Goal: Task Accomplishment & Management: Manage account settings

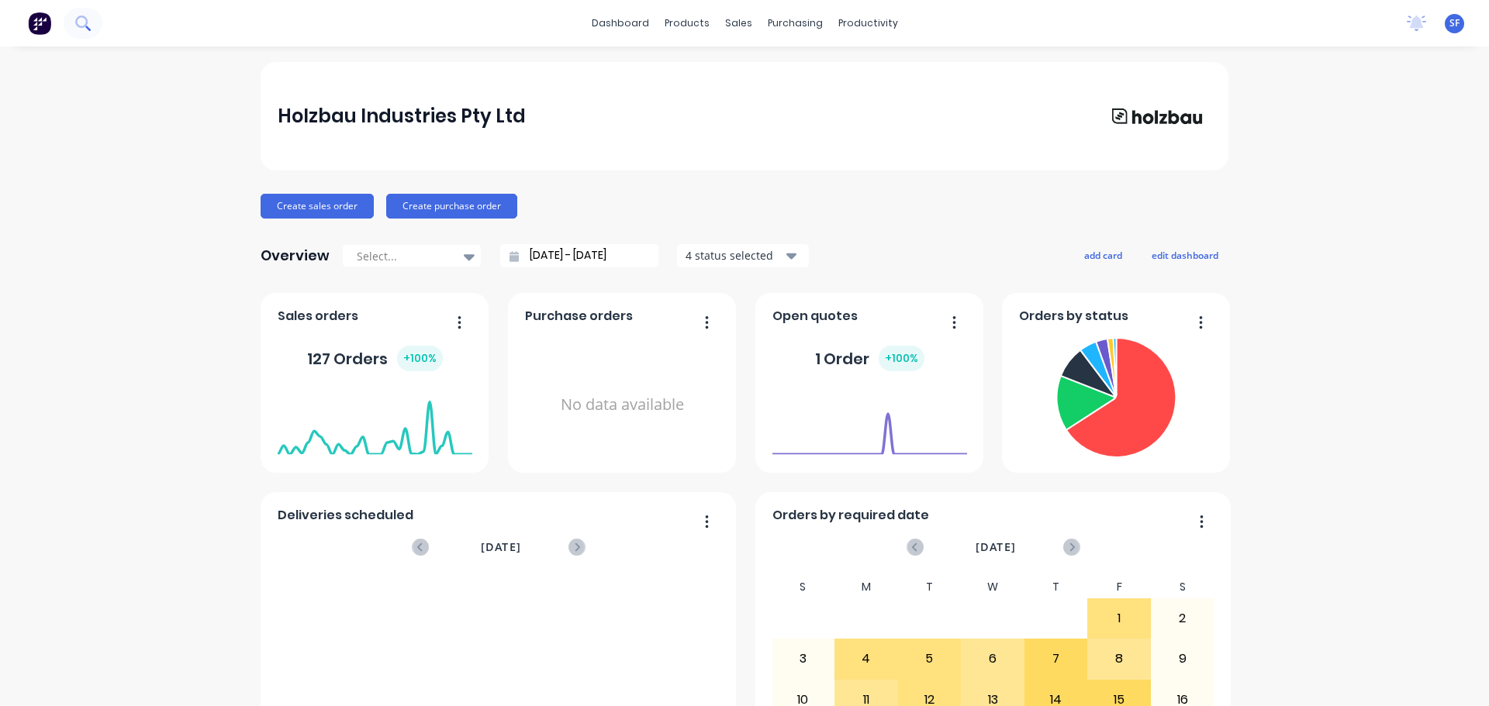
click at [80, 23] on icon at bounding box center [82, 23] width 15 height 15
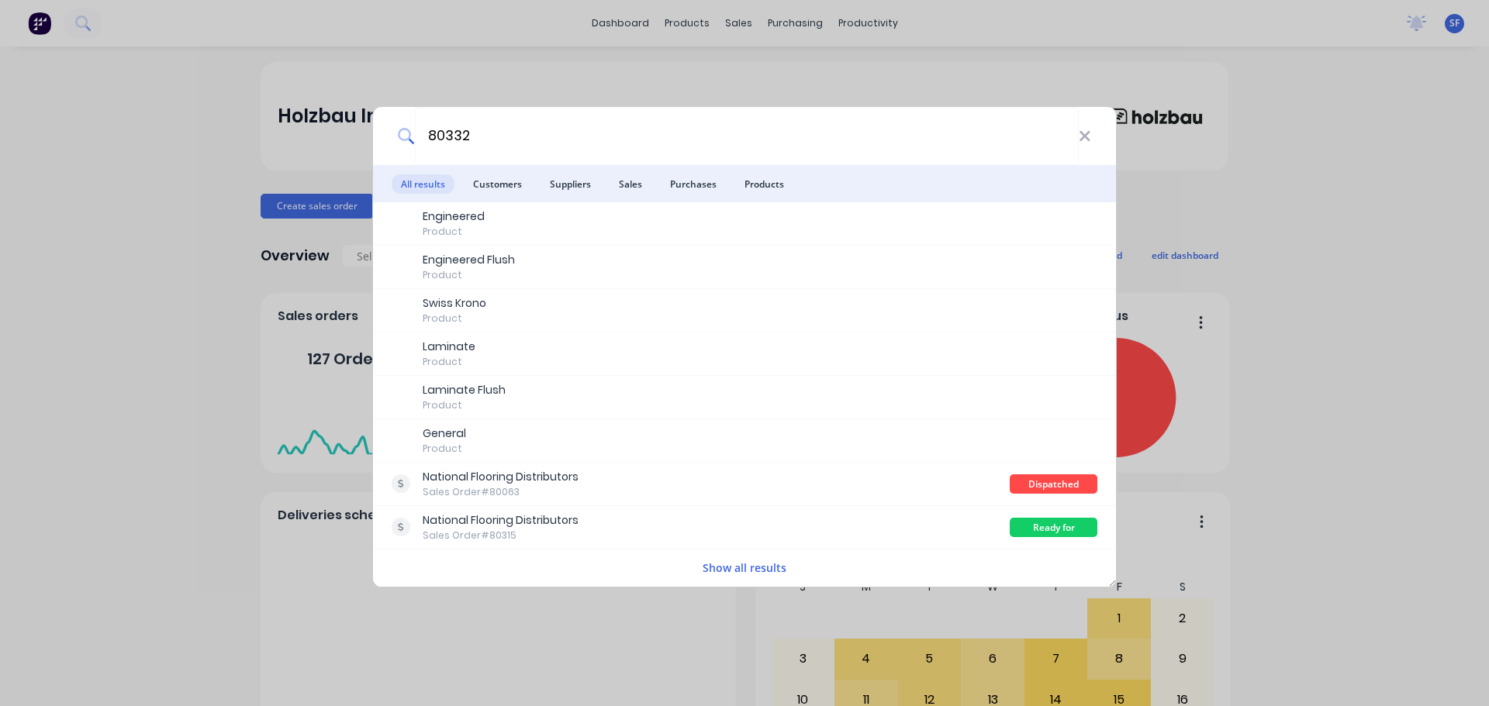
type input "80332"
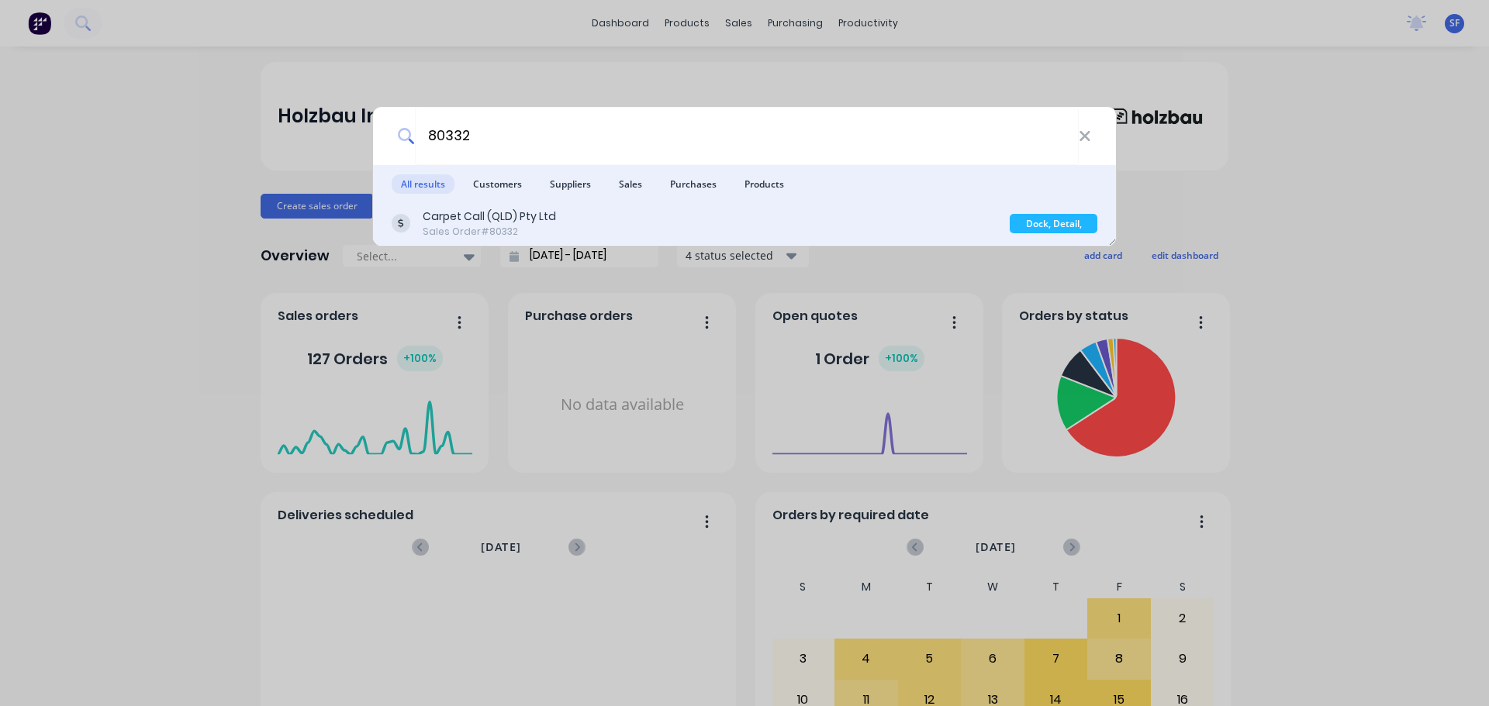
click at [595, 215] on div "Carpet Call (QLD) Pty Ltd Sales Order #80332" at bounding box center [701, 224] width 618 height 30
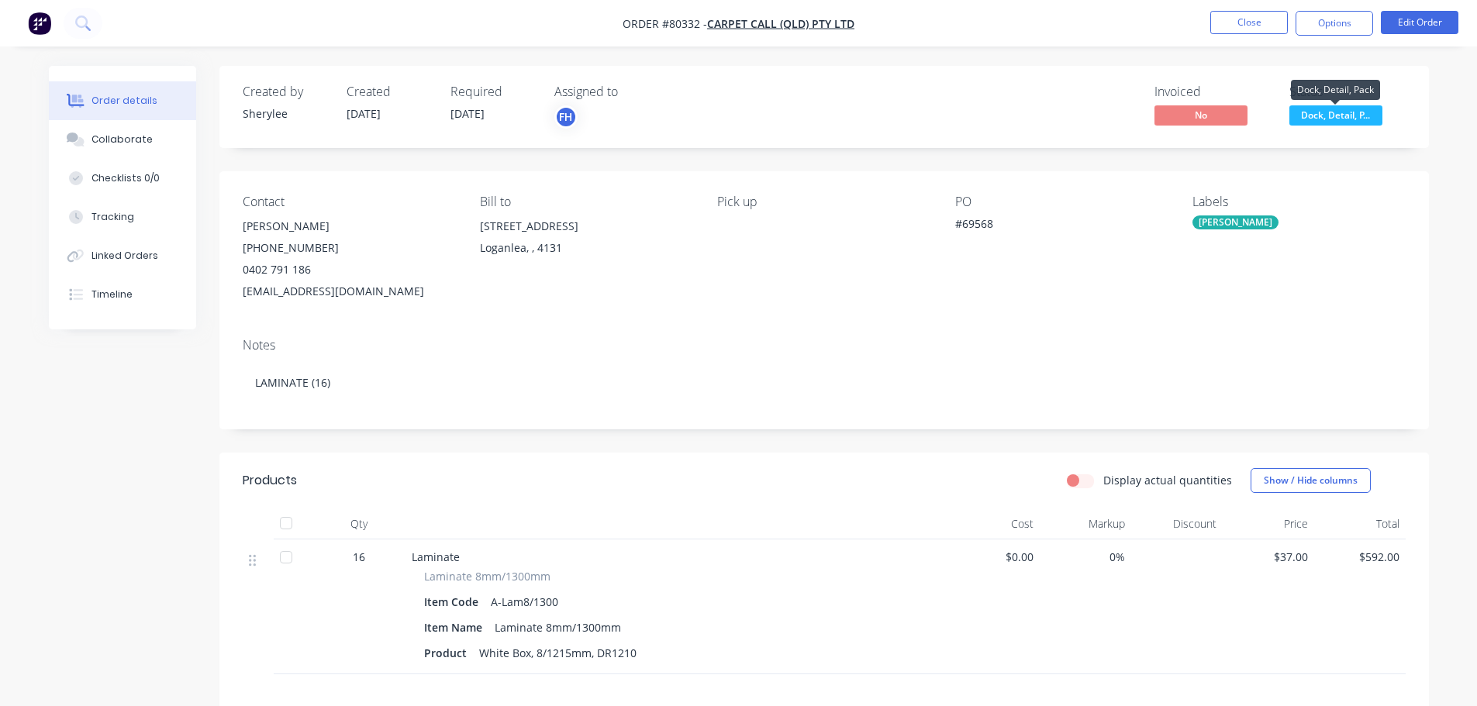
click at [1360, 119] on span "Dock, Detail, P..." at bounding box center [1336, 114] width 93 height 19
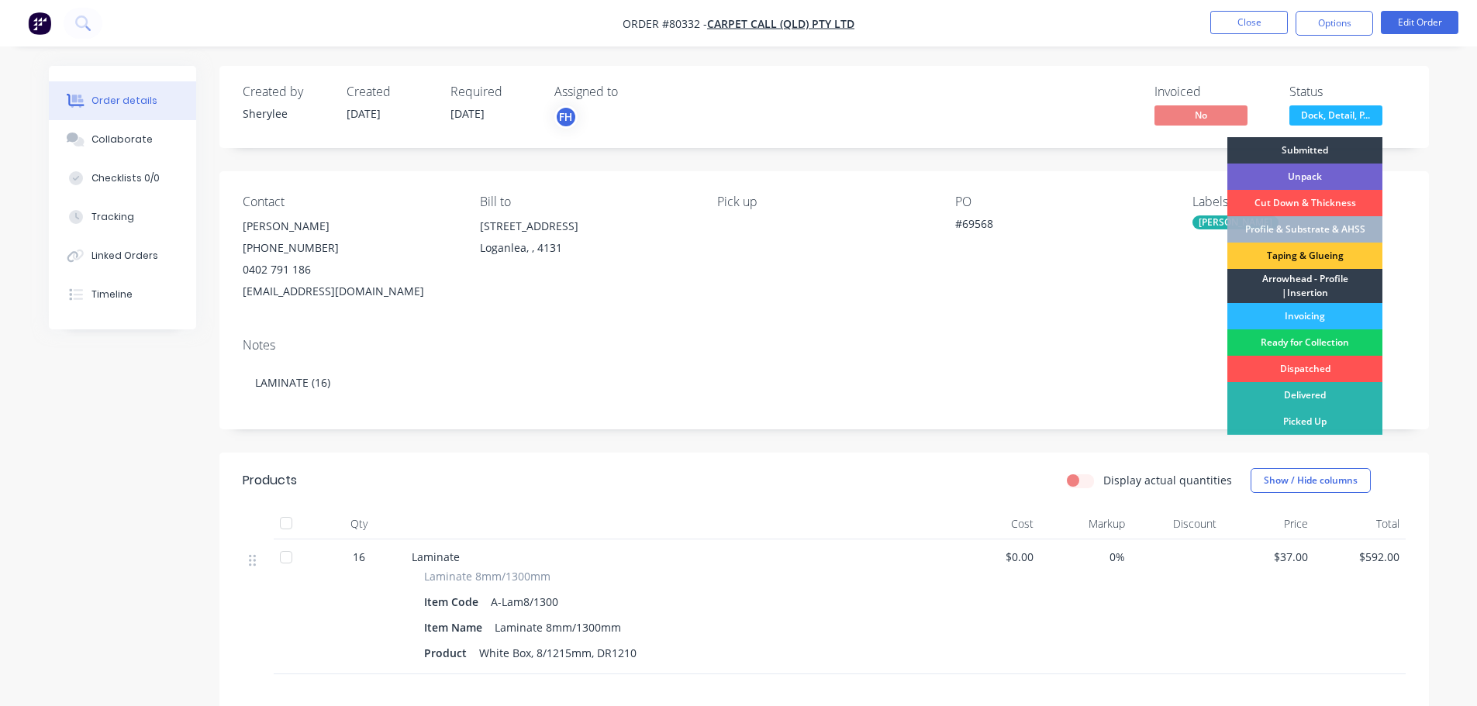
click at [1324, 344] on div "Ready for Collection" at bounding box center [1305, 343] width 155 height 26
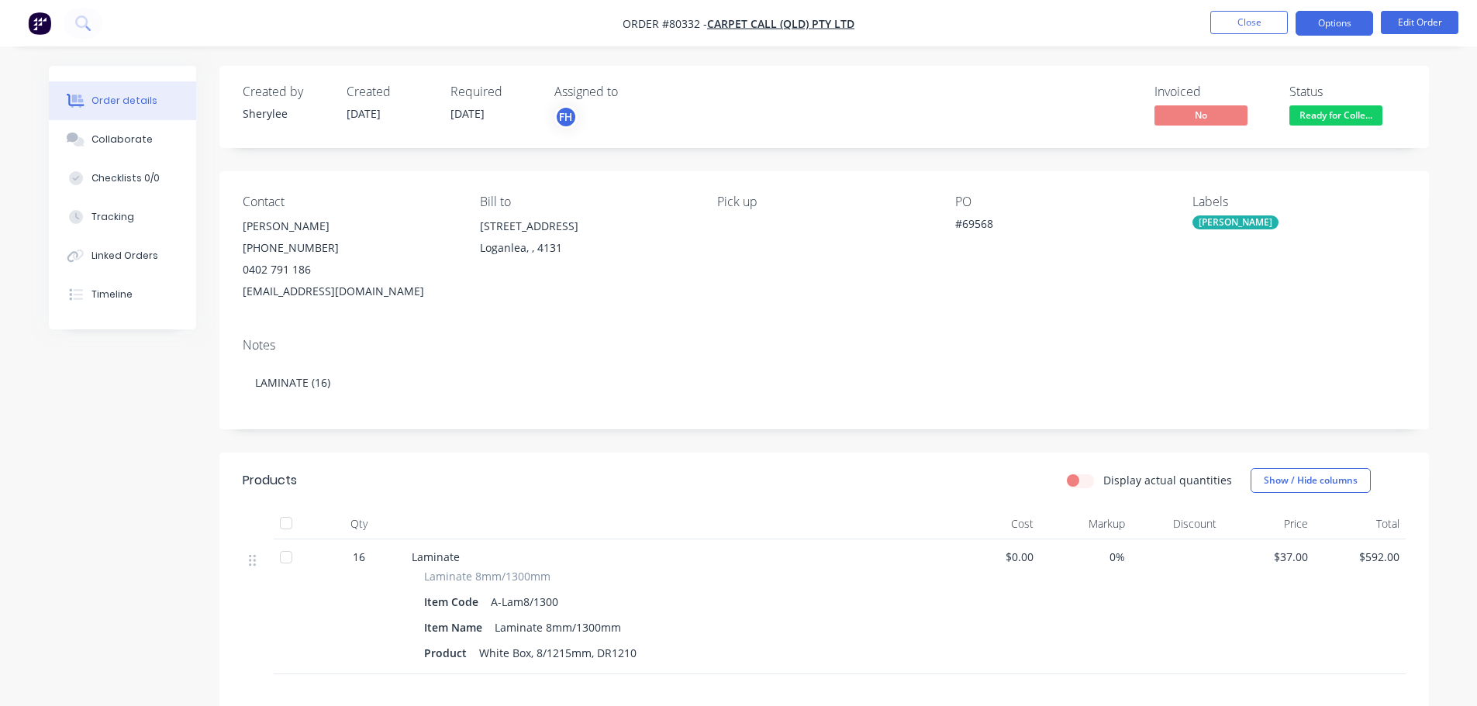
click at [1331, 24] on button "Options" at bounding box center [1335, 23] width 78 height 25
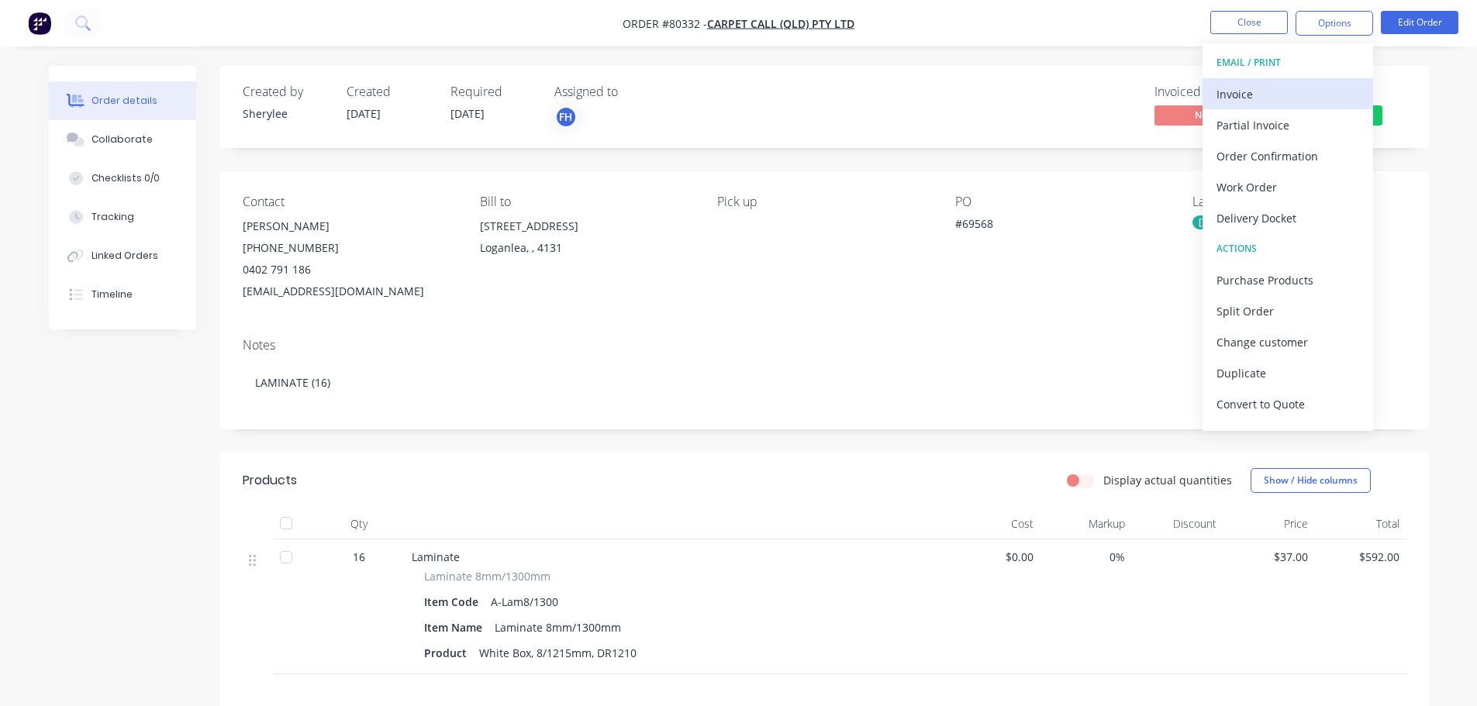
click at [1271, 93] on div "Invoice" at bounding box center [1288, 94] width 143 height 22
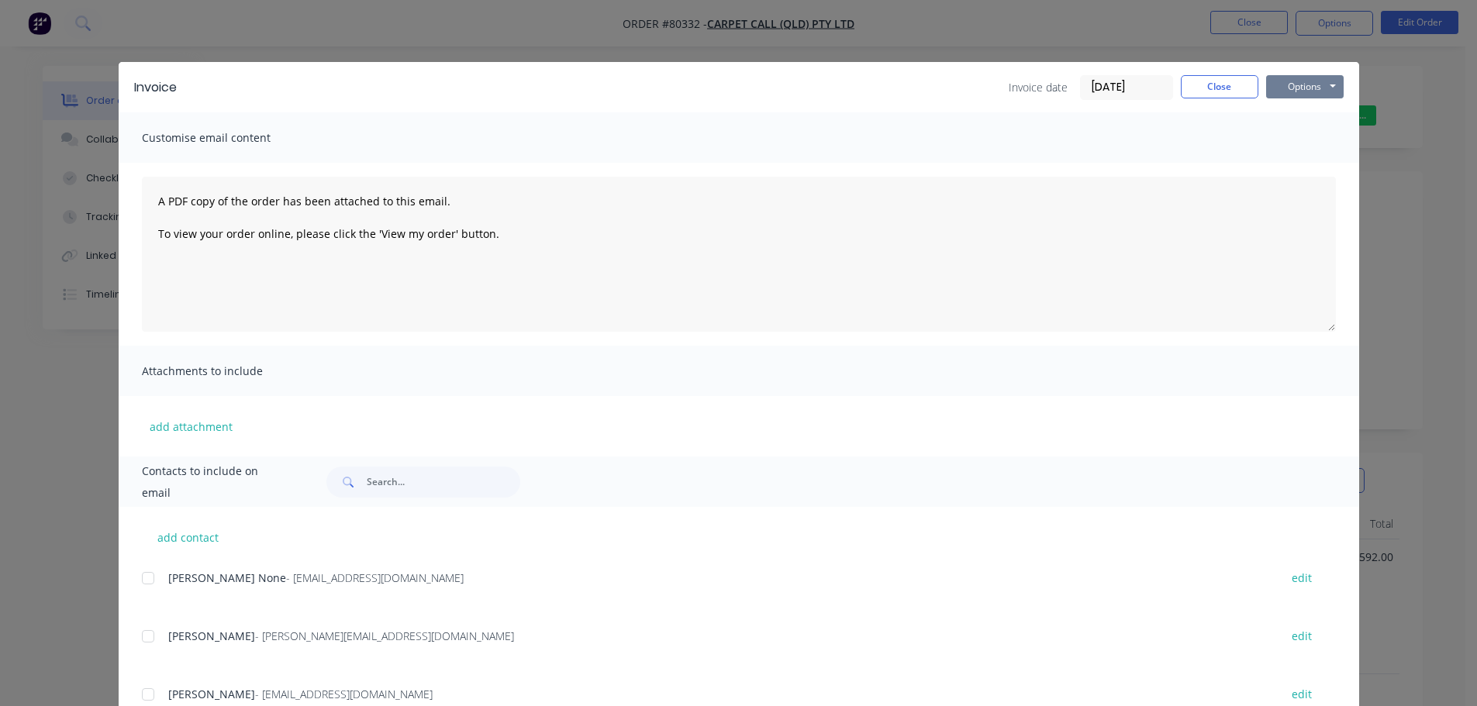
click at [1284, 89] on button "Options" at bounding box center [1305, 86] width 78 height 23
click at [1286, 134] on button "Print" at bounding box center [1315, 140] width 99 height 26
click at [1231, 82] on button "Close" at bounding box center [1220, 86] width 78 height 23
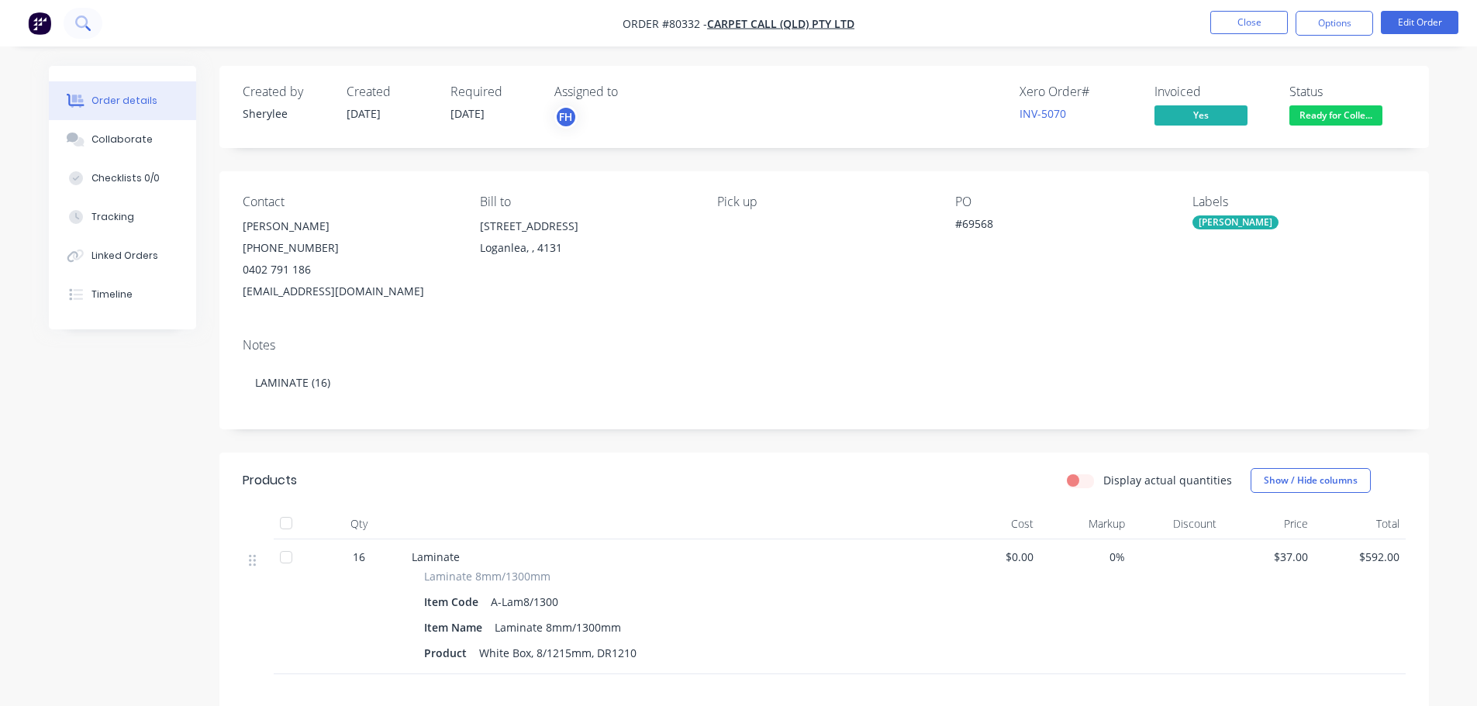
click at [96, 27] on button at bounding box center [83, 23] width 39 height 31
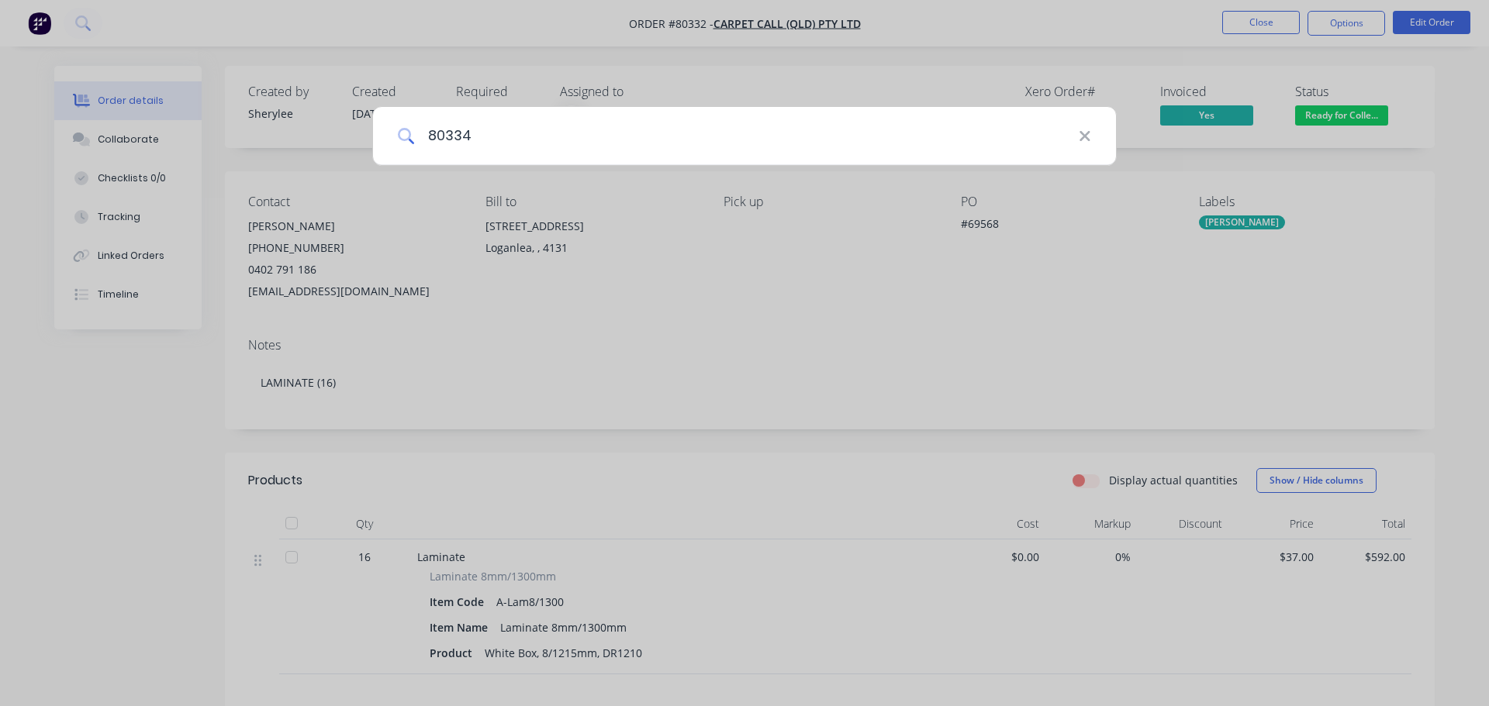
type input "80334"
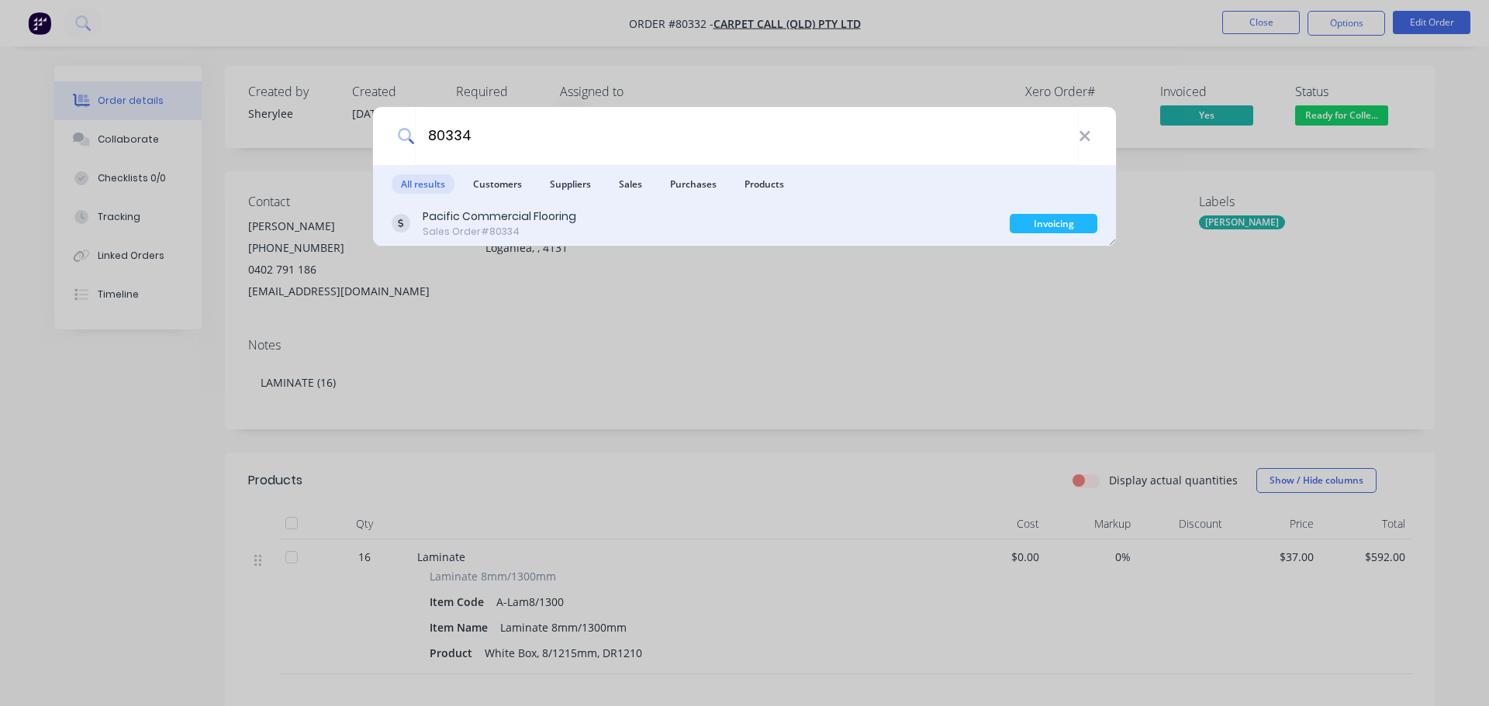
click at [469, 218] on div "Pacific Commercial Flooring" at bounding box center [500, 217] width 154 height 16
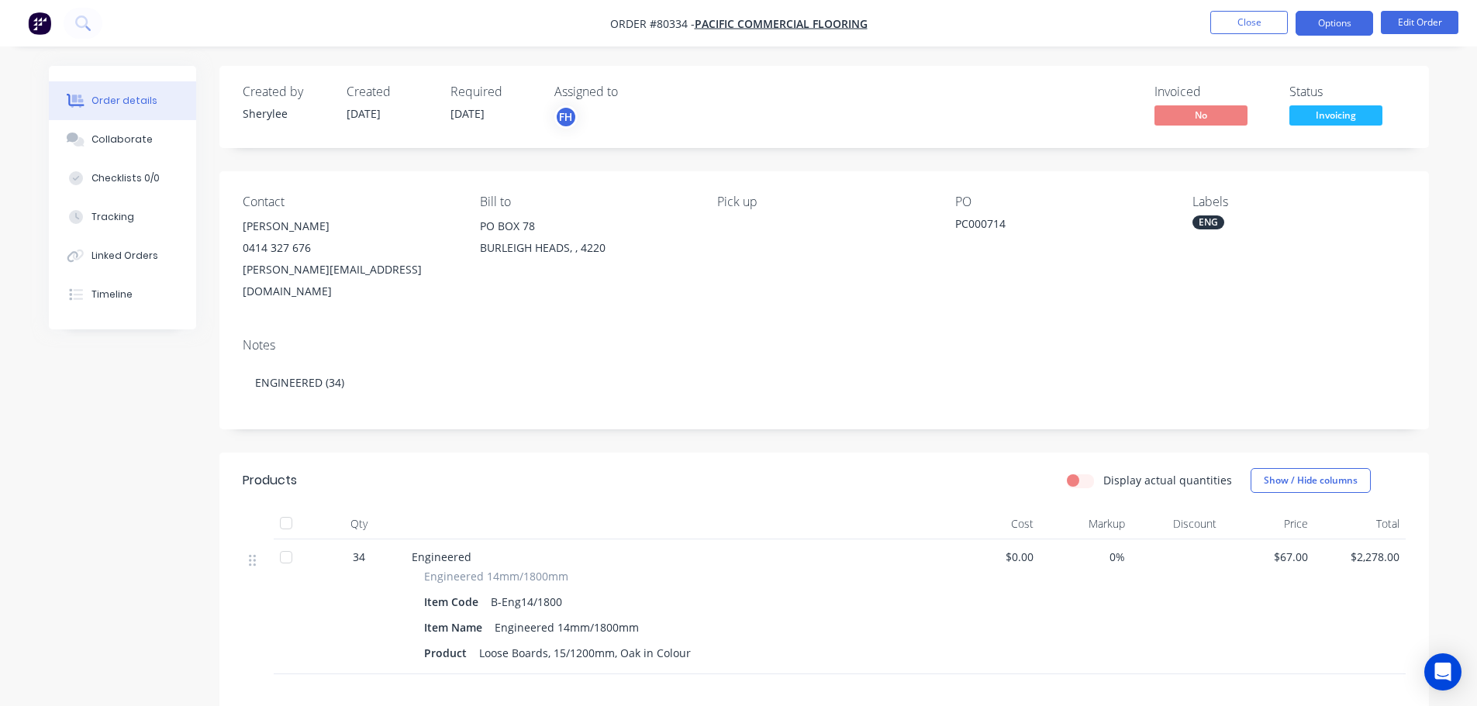
click at [1338, 26] on button "Options" at bounding box center [1335, 23] width 78 height 25
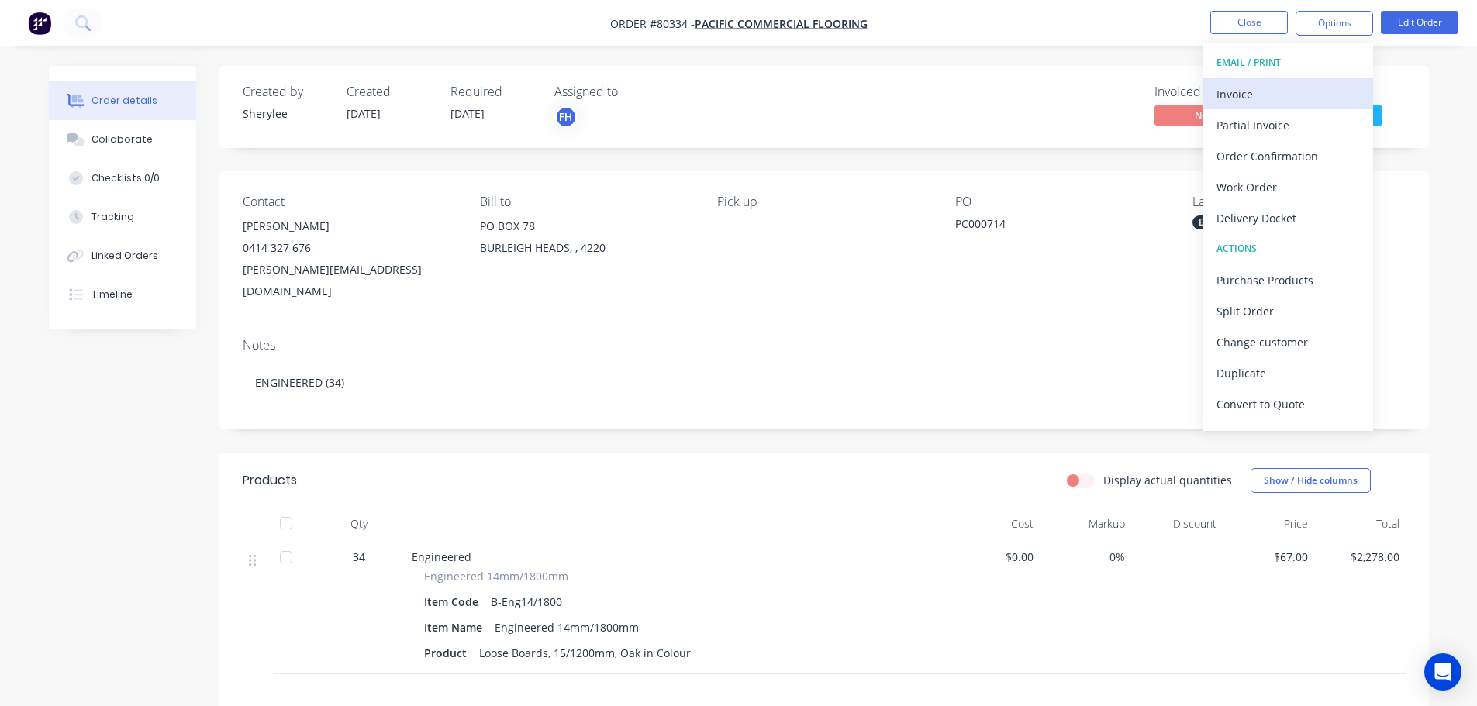
click at [1237, 93] on div "Invoice" at bounding box center [1288, 94] width 143 height 22
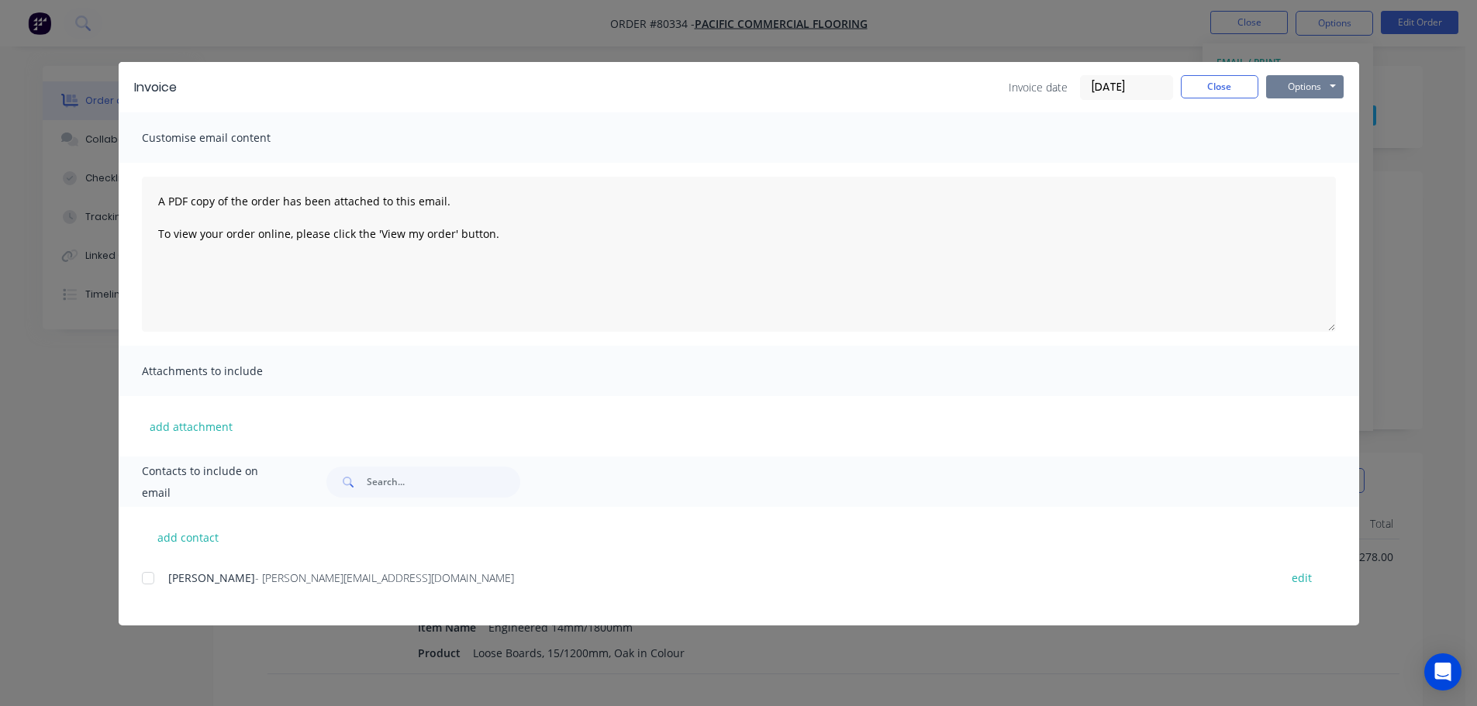
click at [1295, 90] on button "Options" at bounding box center [1305, 86] width 78 height 23
click at [1297, 131] on button "Print" at bounding box center [1315, 140] width 99 height 26
click at [1222, 92] on button "Close" at bounding box center [1220, 86] width 78 height 23
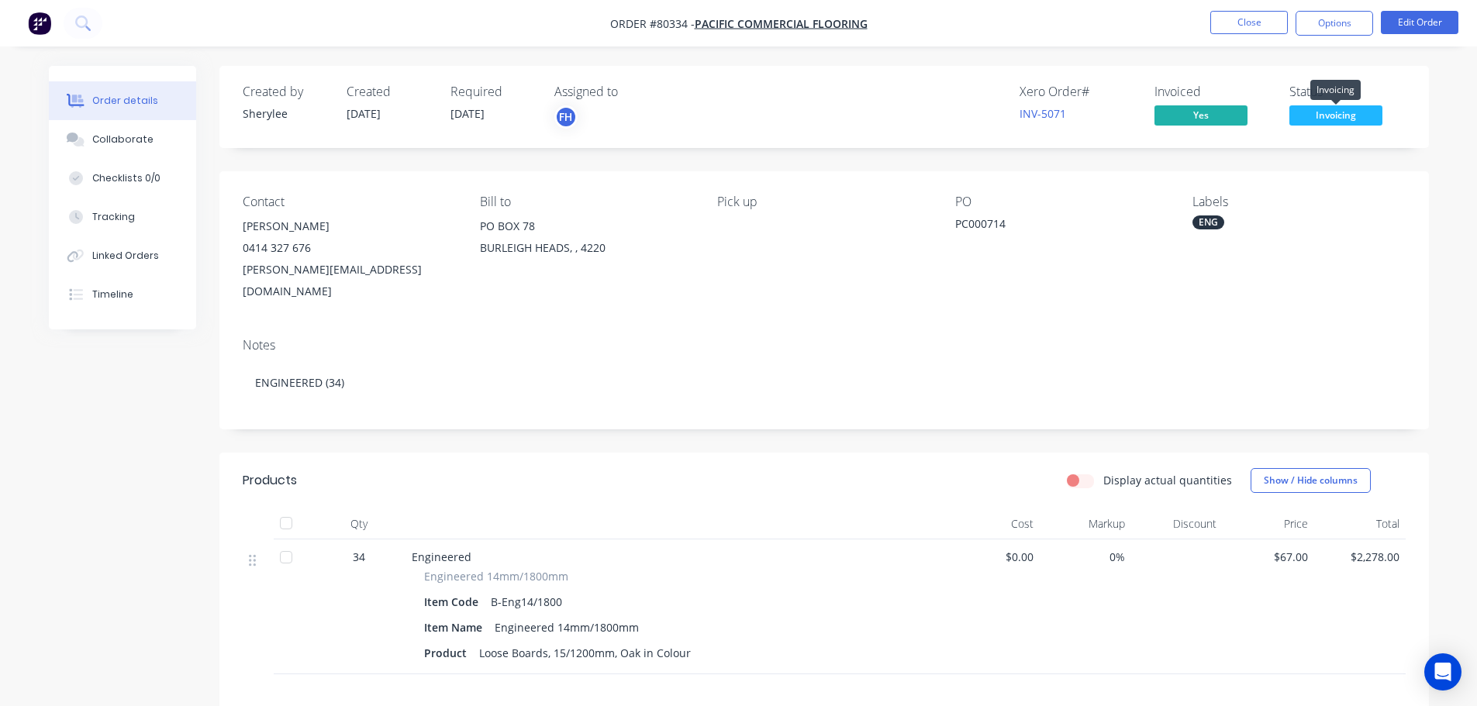
click at [1332, 119] on span "Invoicing" at bounding box center [1336, 114] width 93 height 19
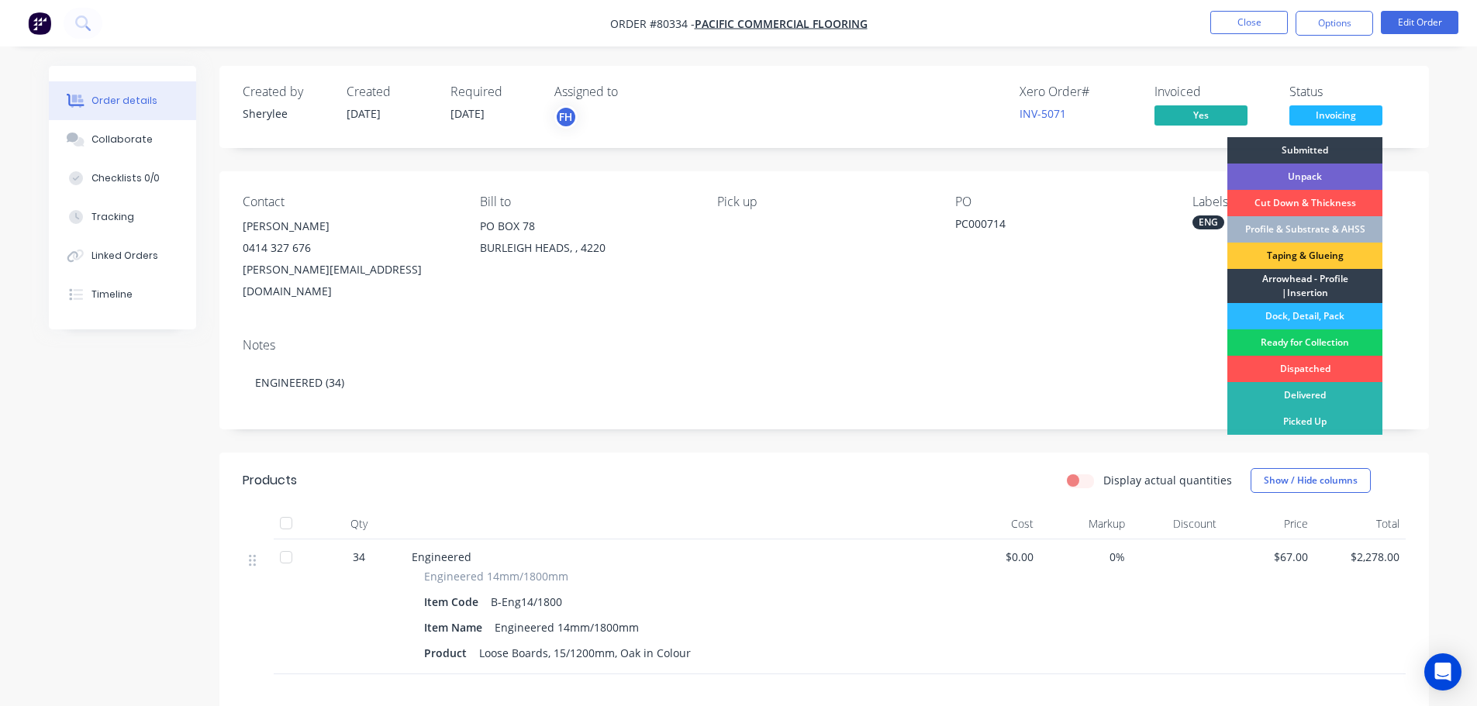
click at [1320, 338] on div "Ready for Collection" at bounding box center [1305, 343] width 155 height 26
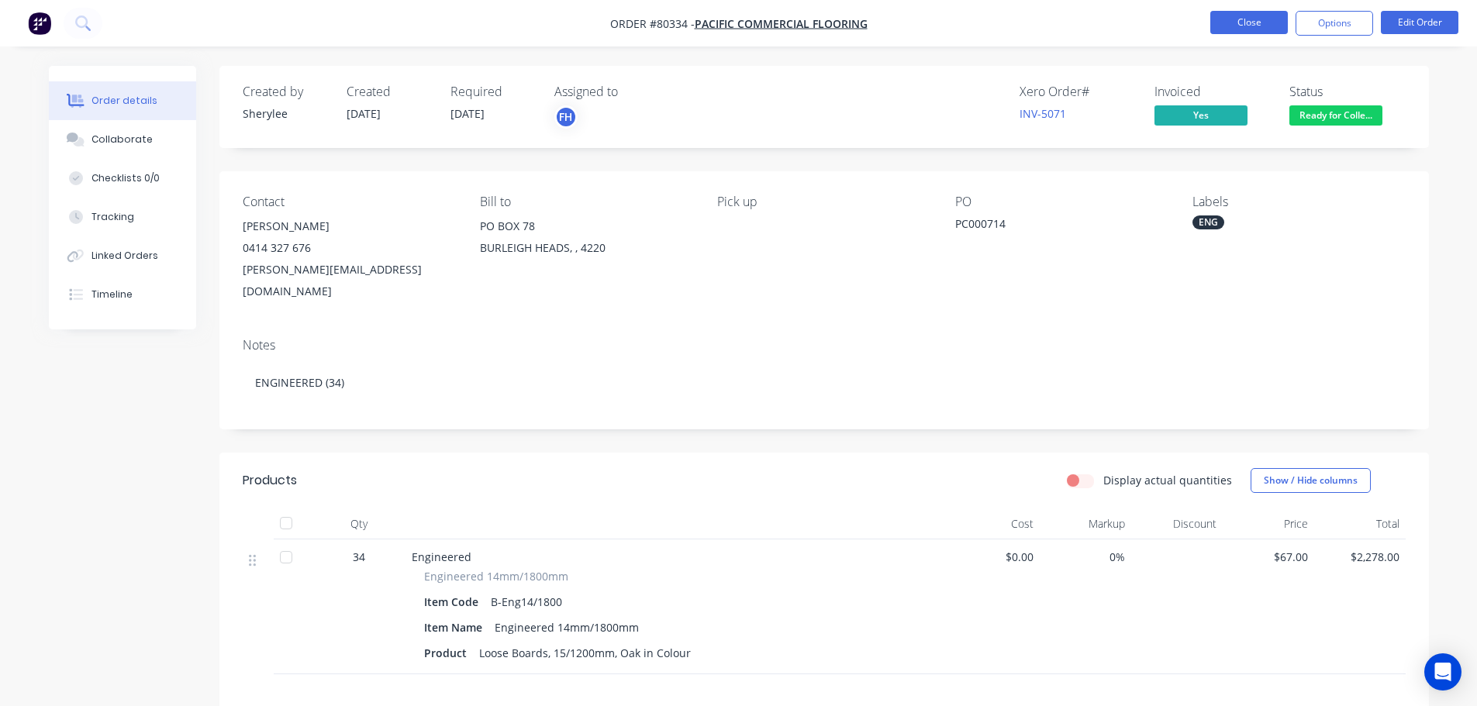
click at [1258, 26] on button "Close" at bounding box center [1249, 22] width 78 height 23
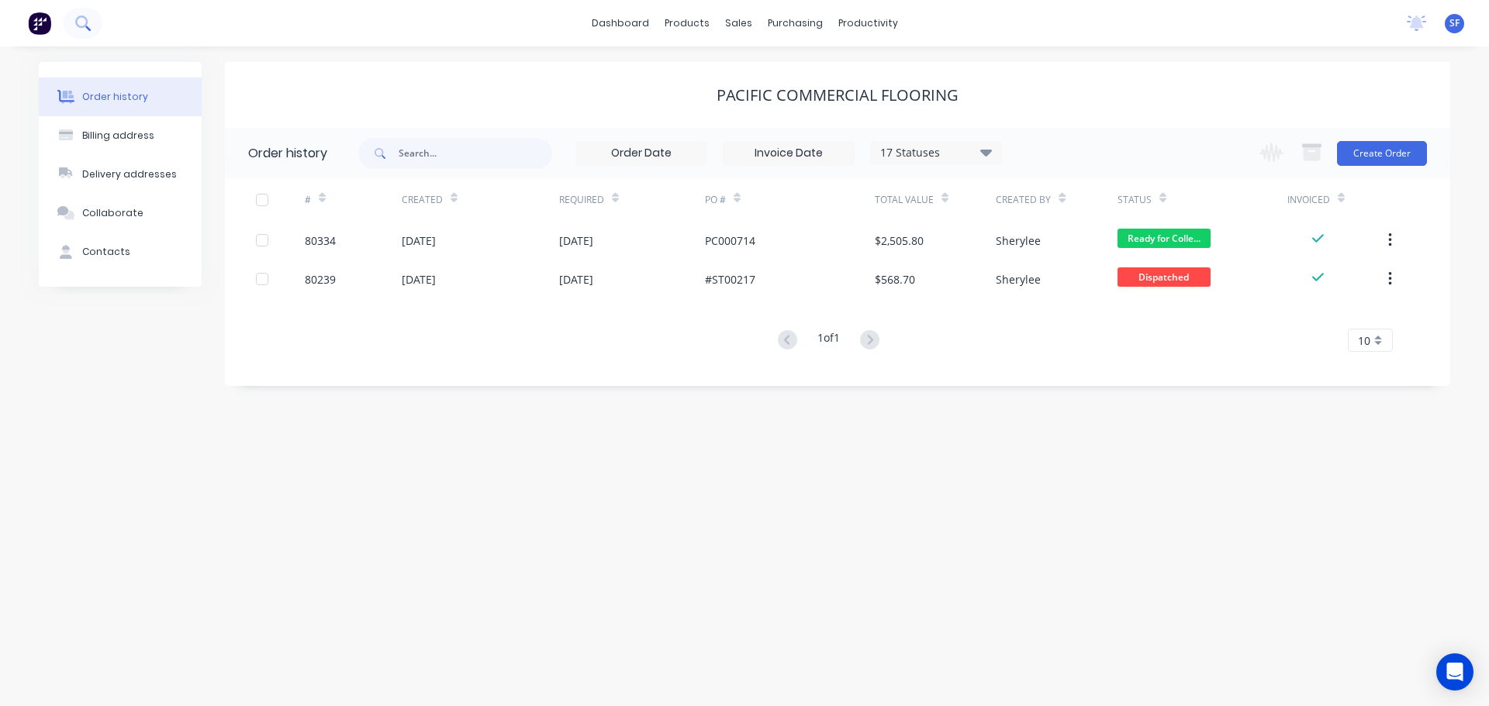
click at [87, 19] on icon at bounding box center [81, 22] width 12 height 12
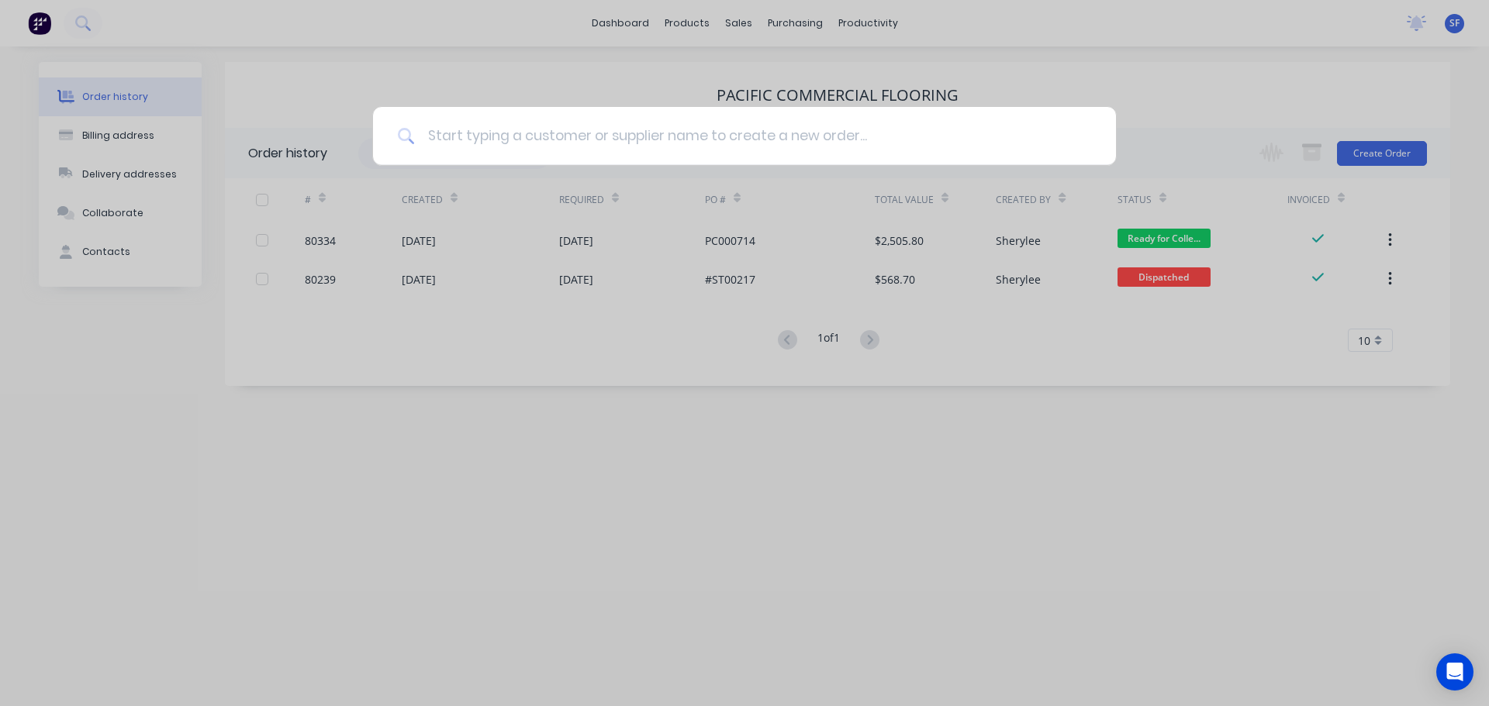
click at [494, 138] on input at bounding box center [753, 136] width 676 height 58
type input "80263"
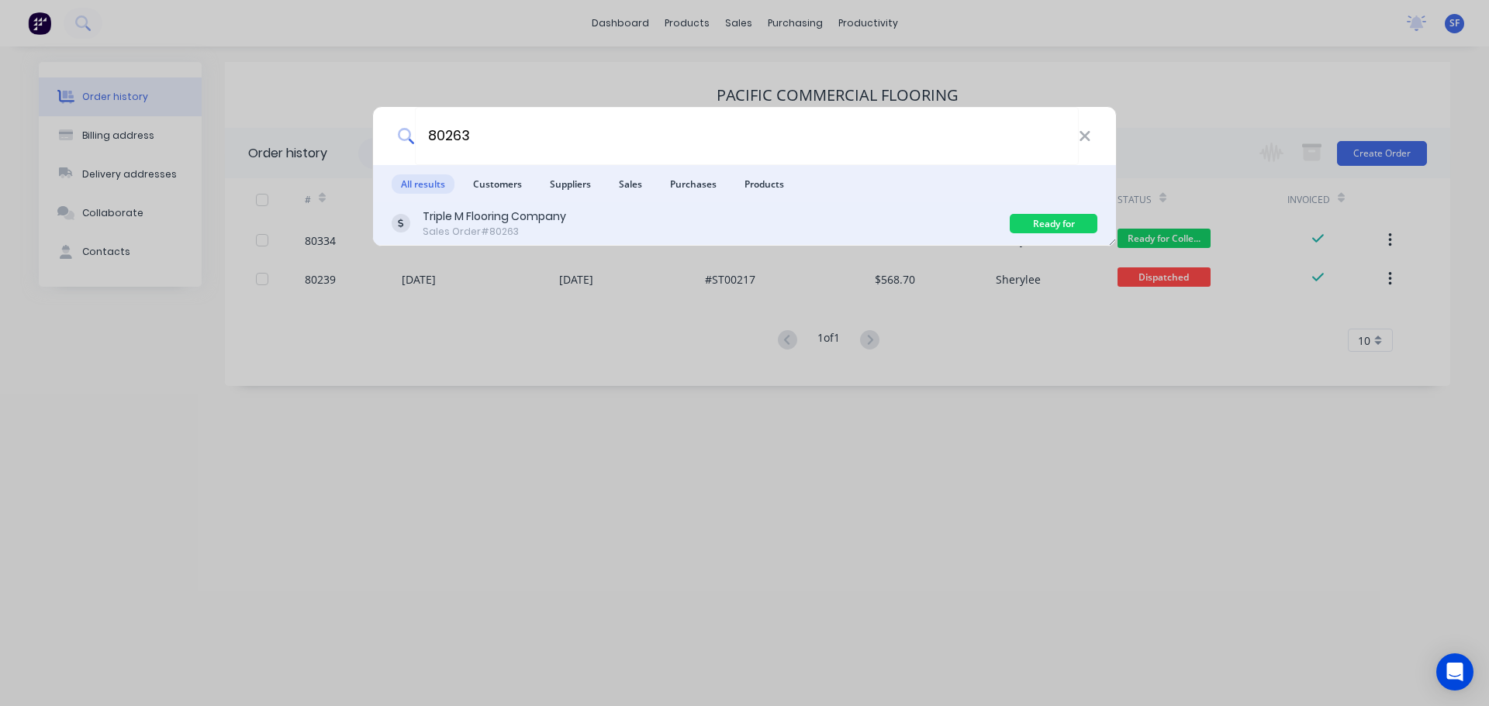
click at [523, 228] on div "Sales Order #80263" at bounding box center [494, 232] width 143 height 14
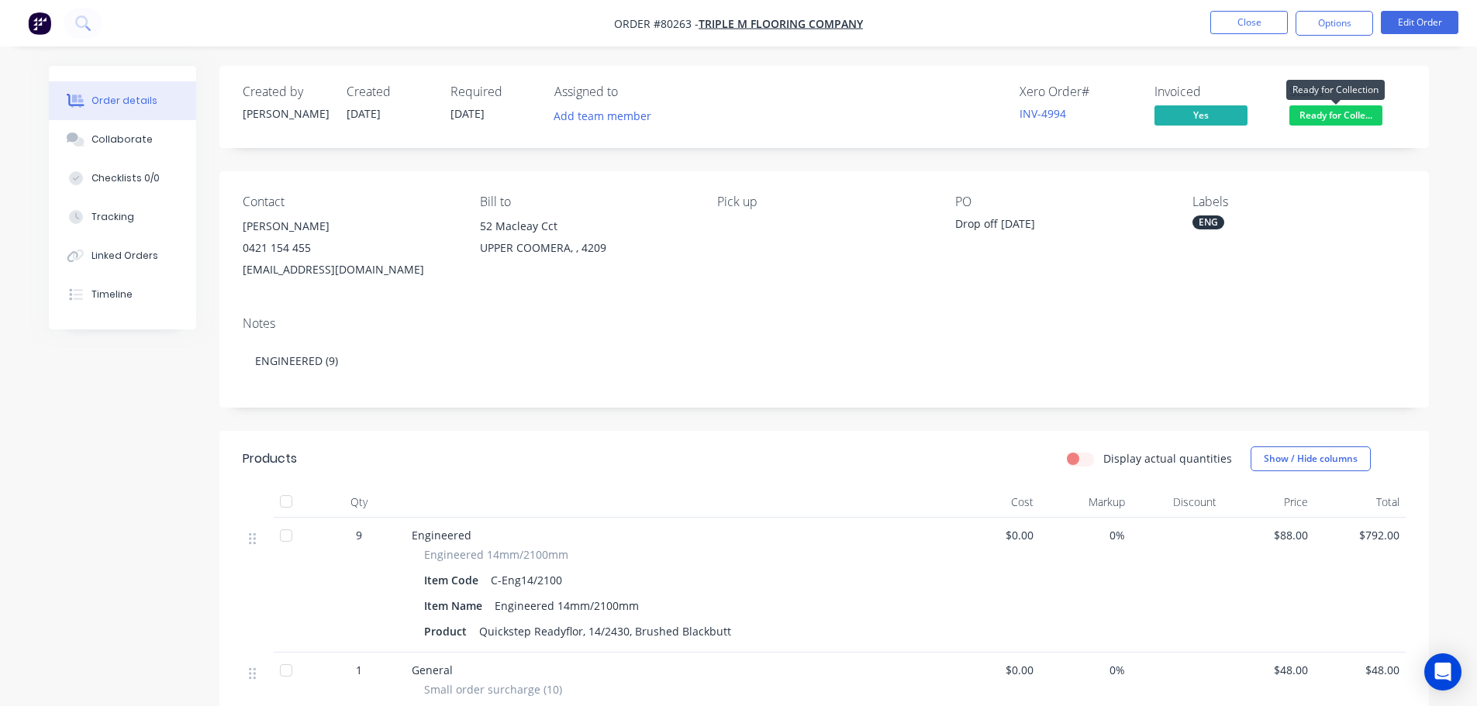
click at [1358, 111] on span "Ready for Colle..." at bounding box center [1336, 114] width 93 height 19
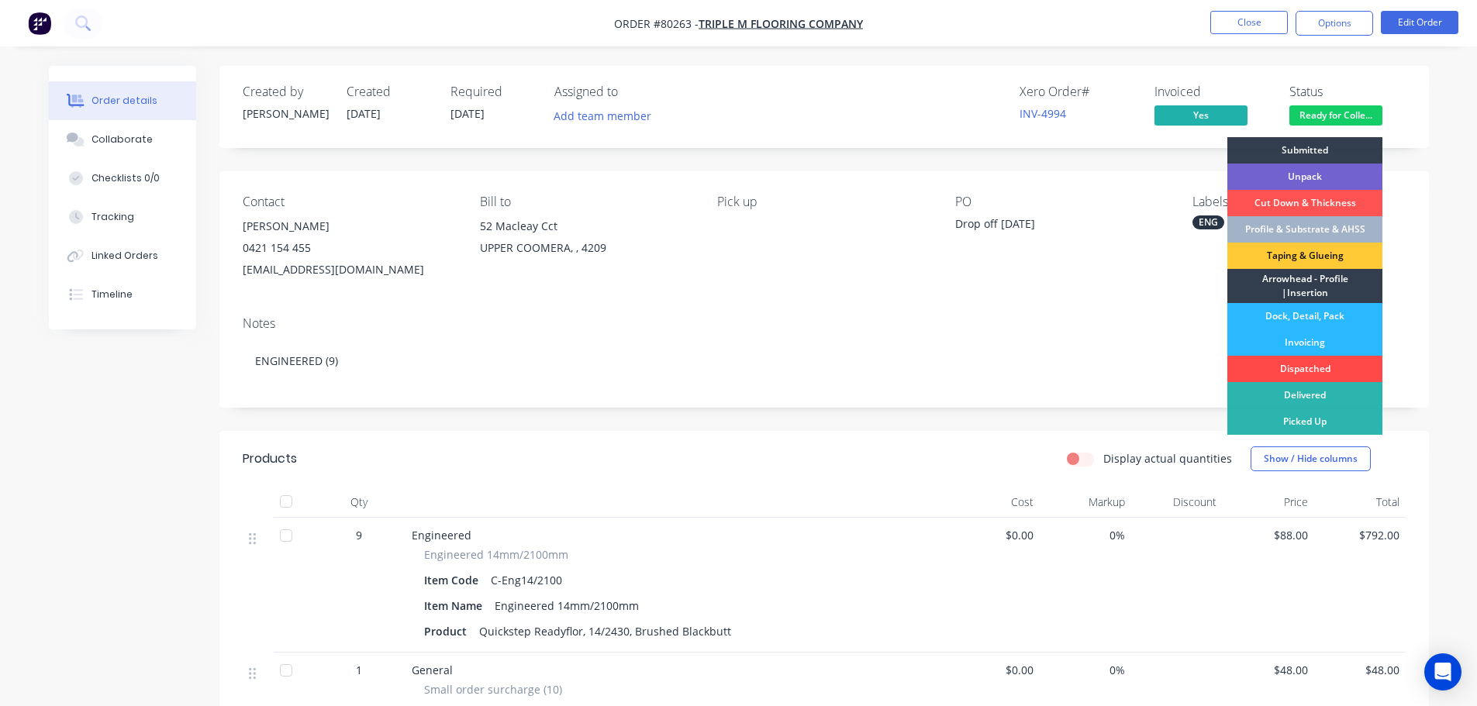
click at [1312, 365] on div "Dispatched" at bounding box center [1305, 369] width 155 height 26
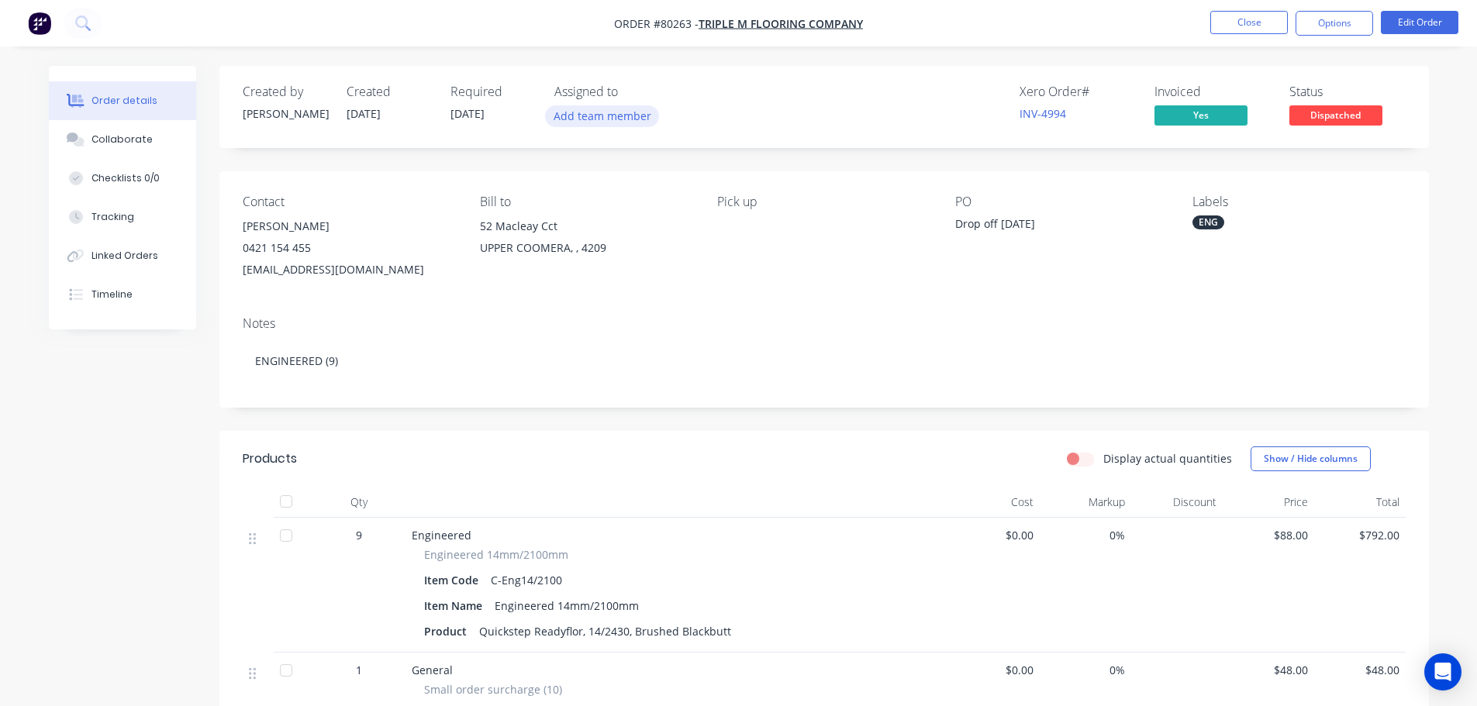
click at [599, 118] on button "Add team member" at bounding box center [602, 115] width 114 height 21
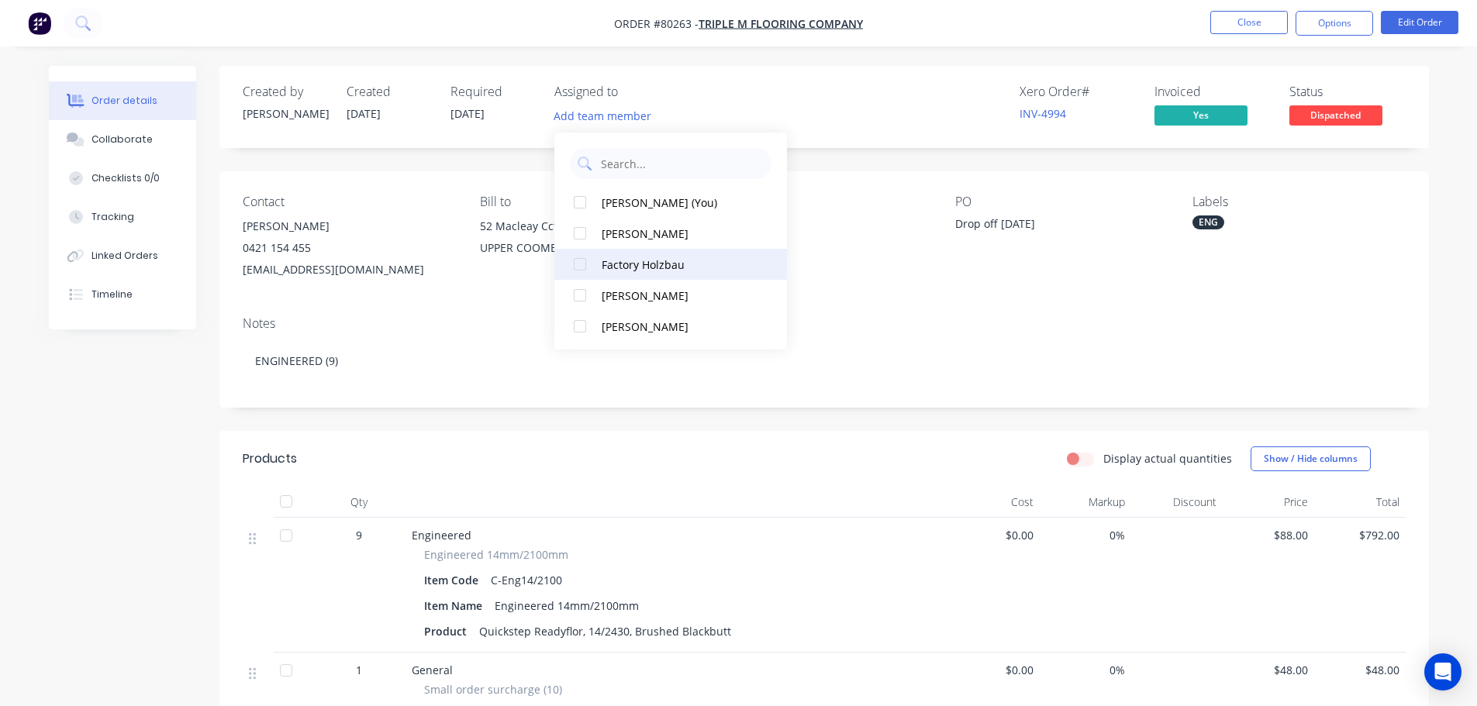
click at [579, 265] on div at bounding box center [580, 264] width 31 height 31
click at [1252, 26] on button "Close" at bounding box center [1249, 22] width 78 height 23
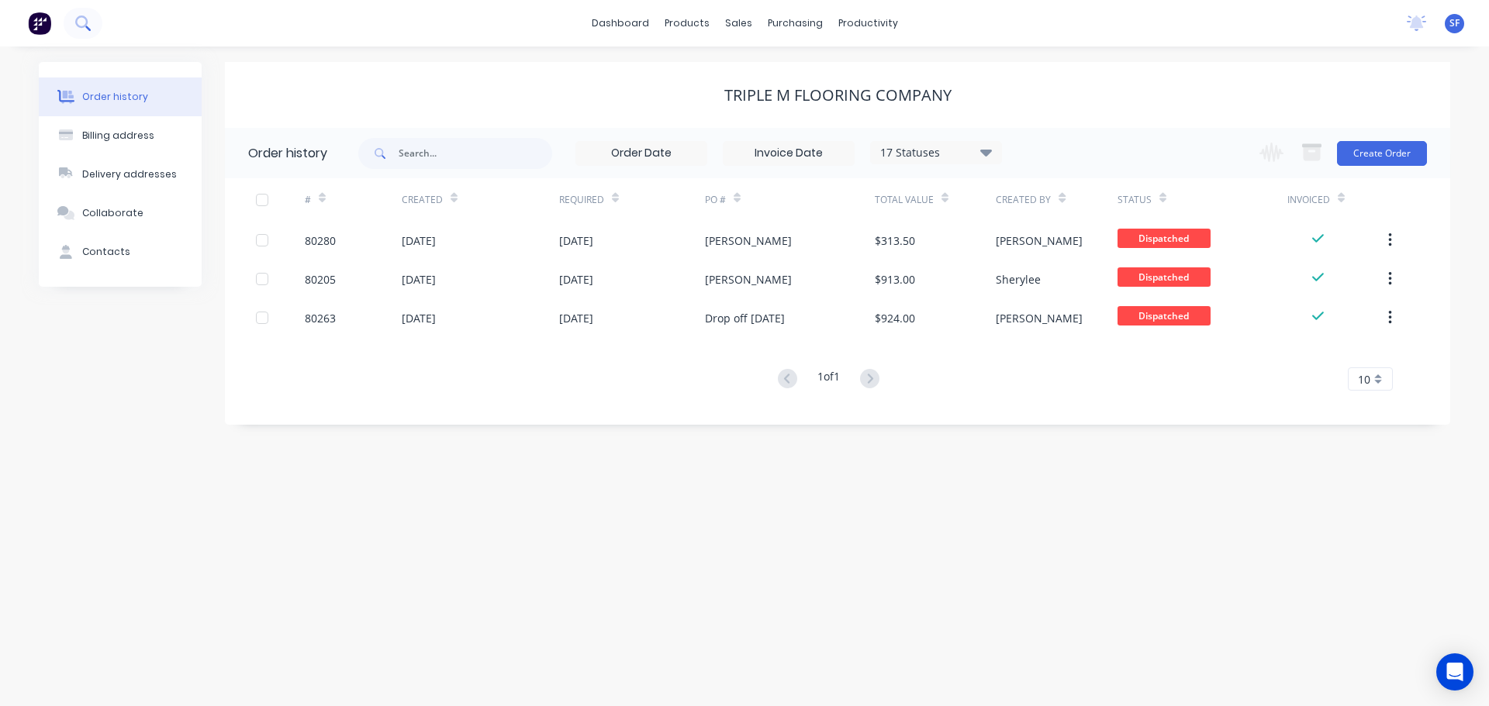
click at [79, 23] on icon at bounding box center [82, 23] width 15 height 15
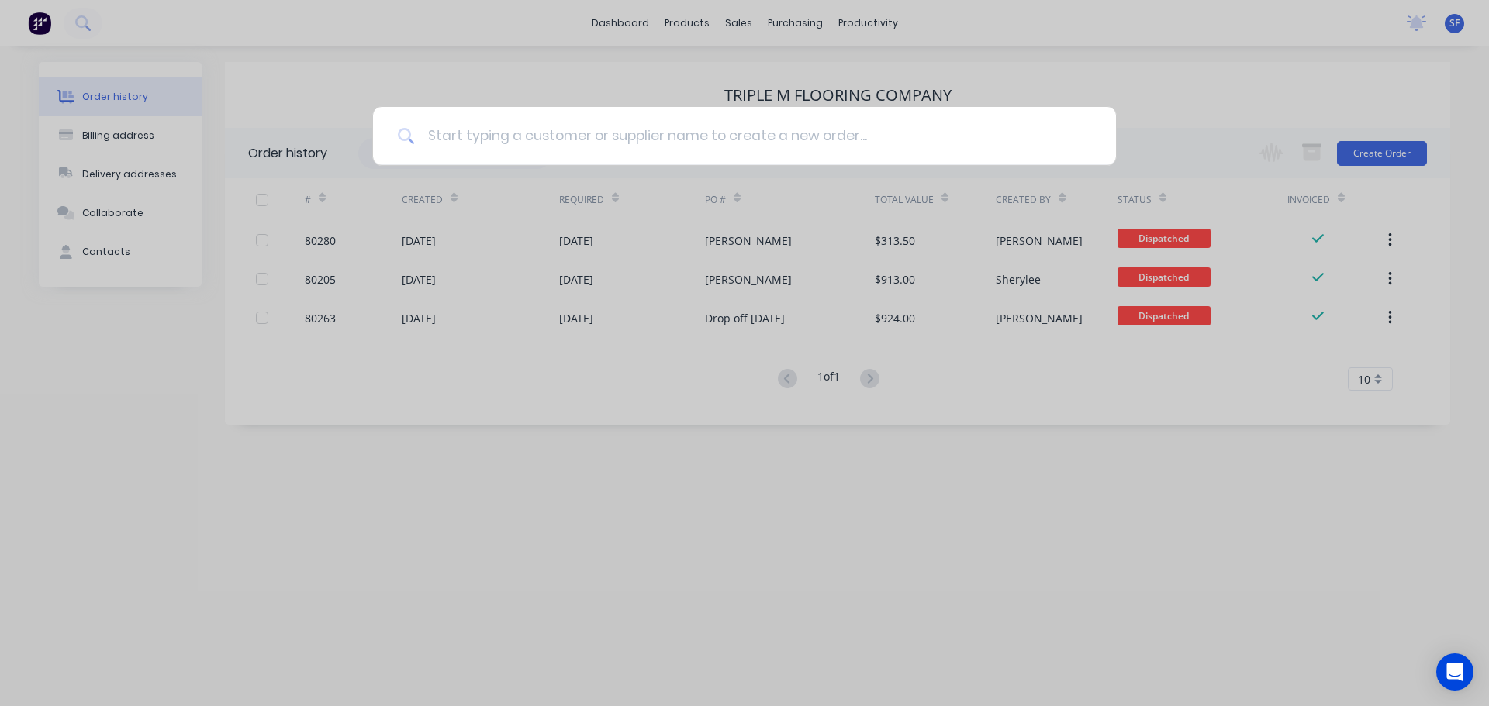
click at [470, 132] on input at bounding box center [753, 136] width 676 height 58
type input "master floor"
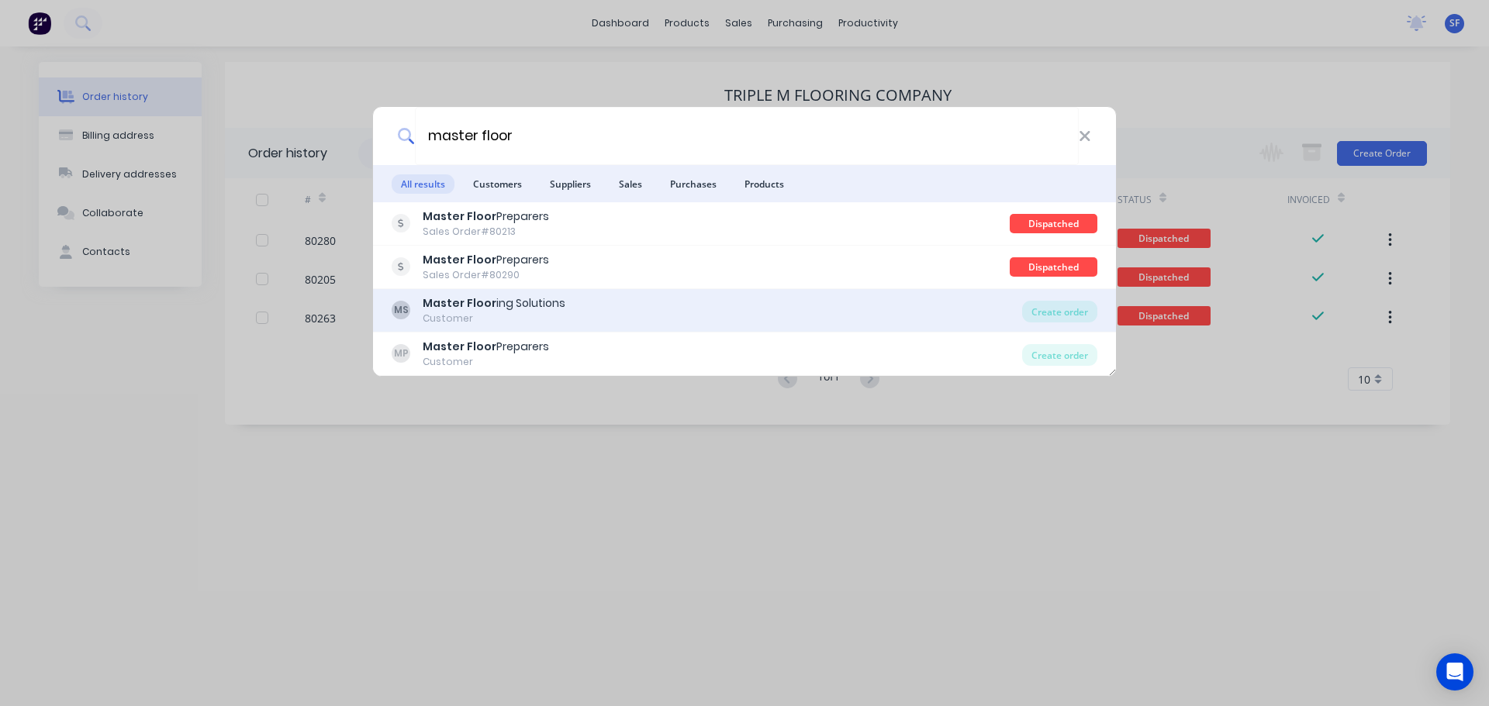
click at [490, 306] on b "Master Floor" at bounding box center [460, 303] width 74 height 16
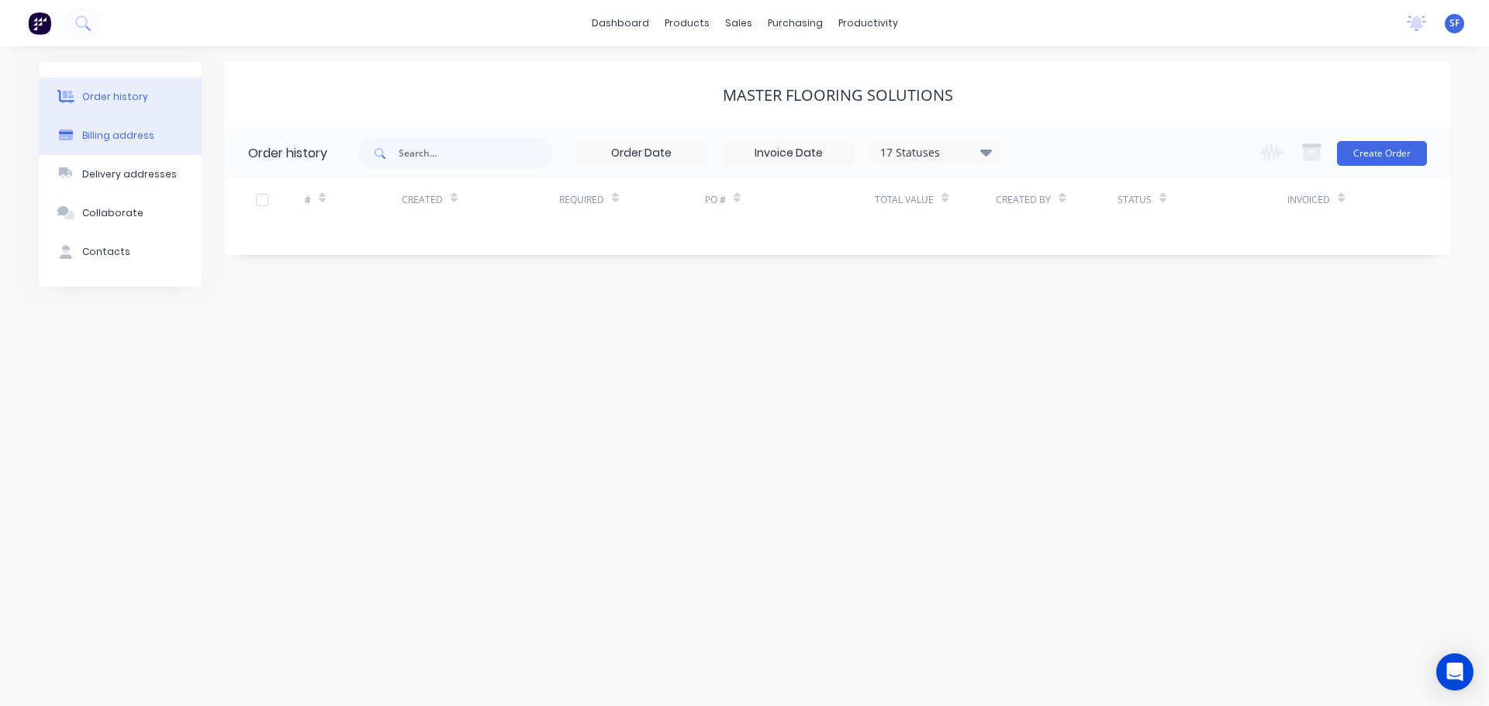
click at [98, 131] on div "Billing address" at bounding box center [118, 136] width 72 height 14
select select "AU"
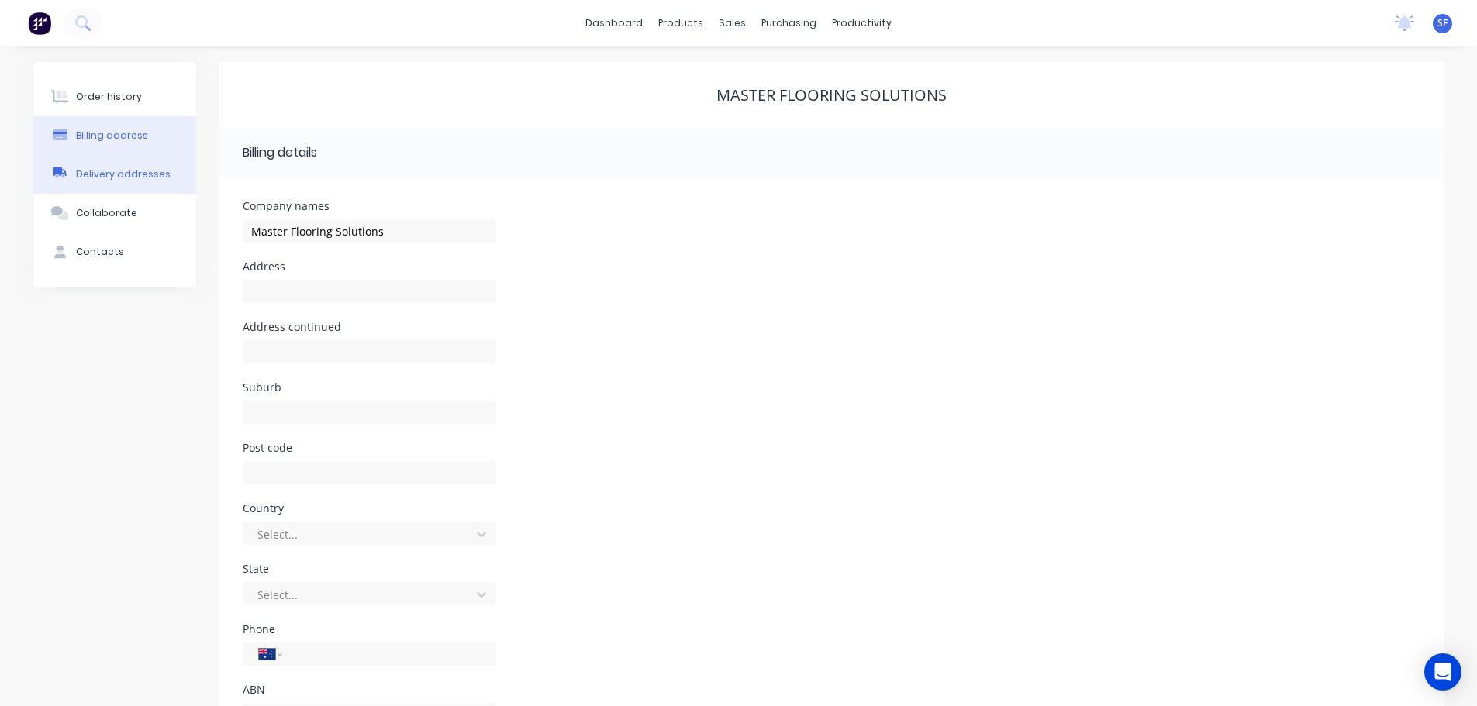
click at [103, 178] on div "Delivery addresses" at bounding box center [123, 174] width 95 height 14
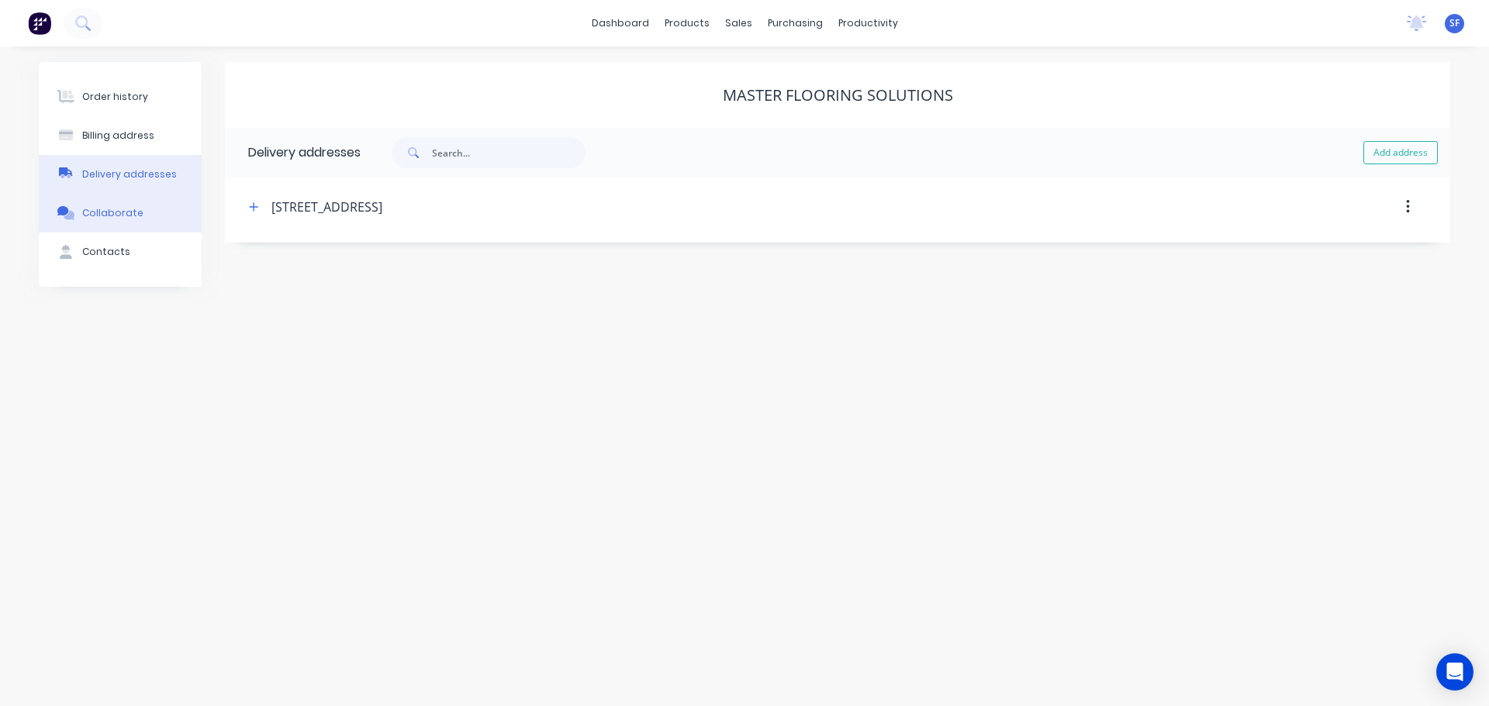
click at [103, 209] on div "Collaborate" at bounding box center [112, 213] width 61 height 14
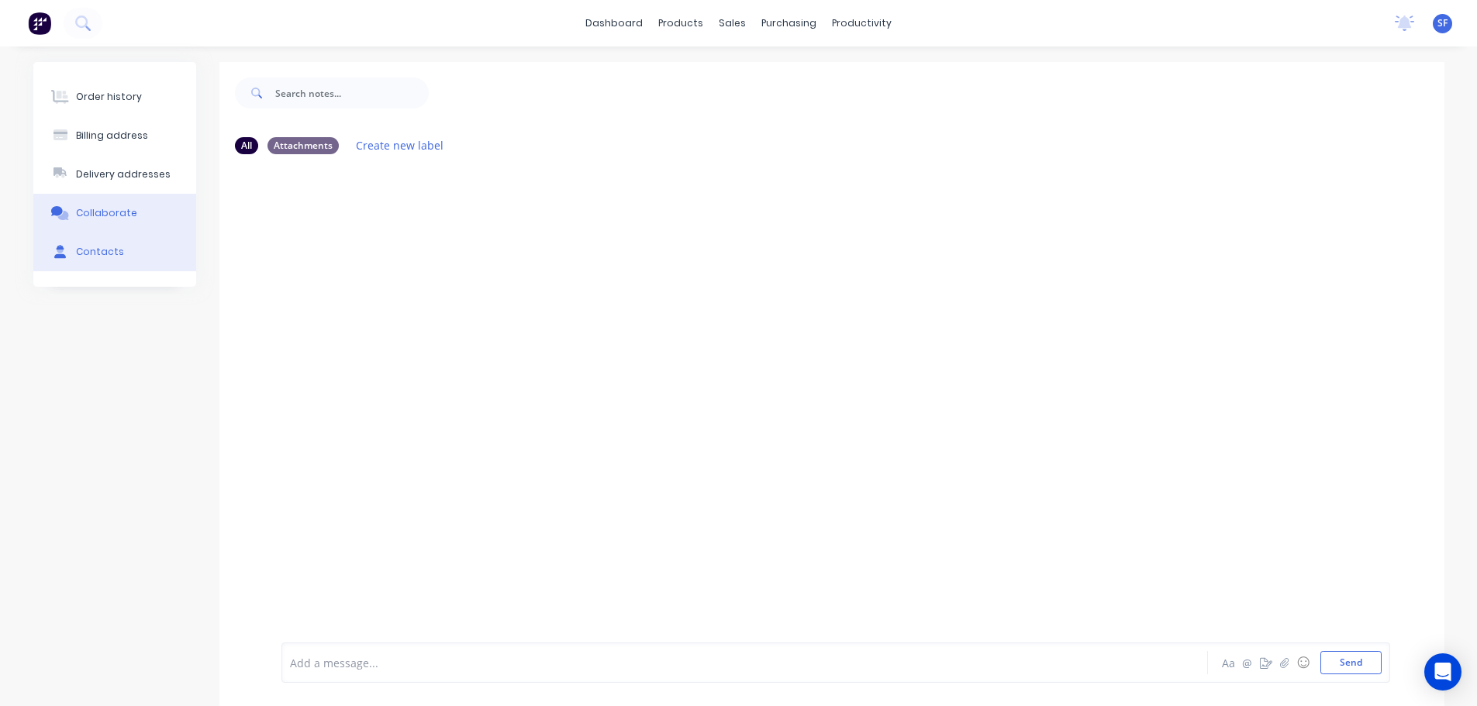
click at [94, 247] on div "Contacts" at bounding box center [100, 252] width 48 height 14
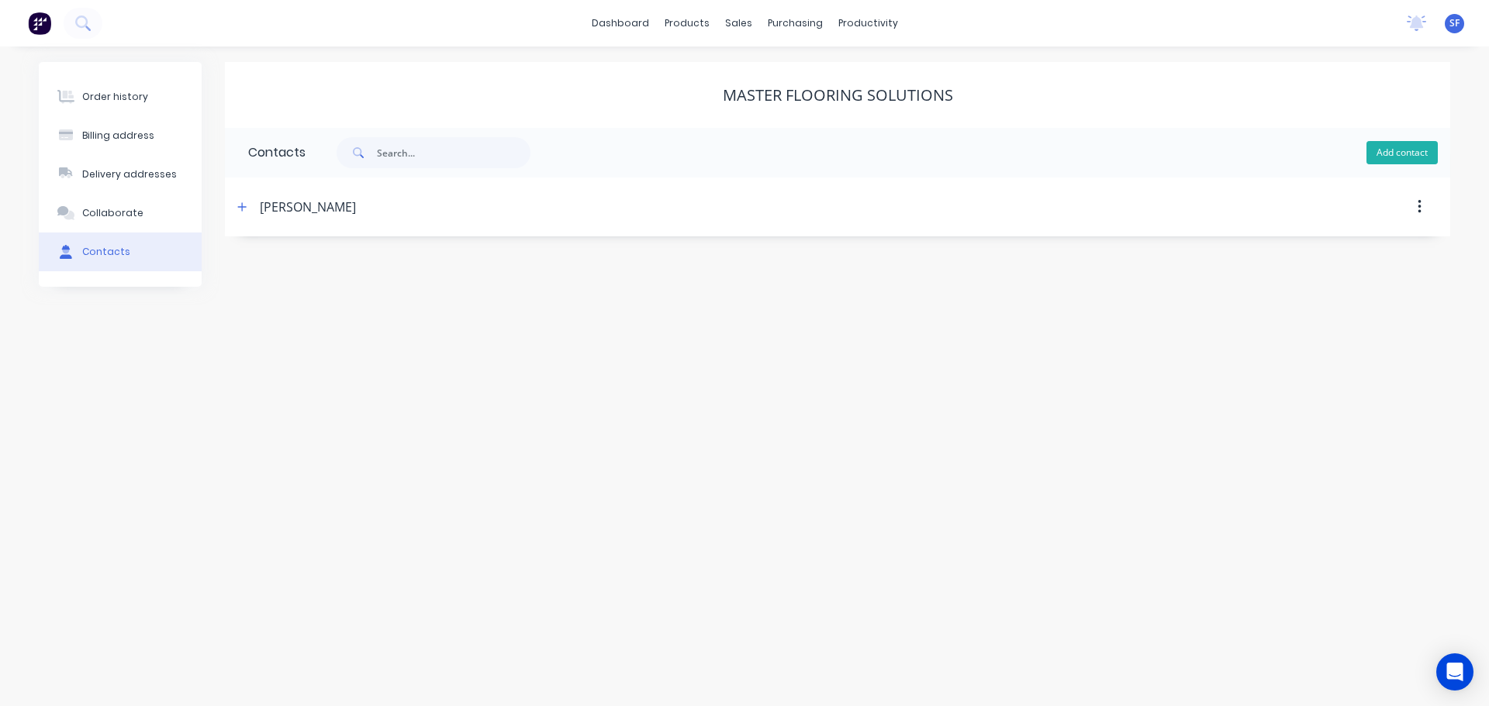
click at [1390, 150] on button "Add contact" at bounding box center [1401, 152] width 71 height 23
select select "AU"
click at [306, 261] on input "text" at bounding box center [375, 266] width 254 height 23
type input "[PERSON_NAME]"
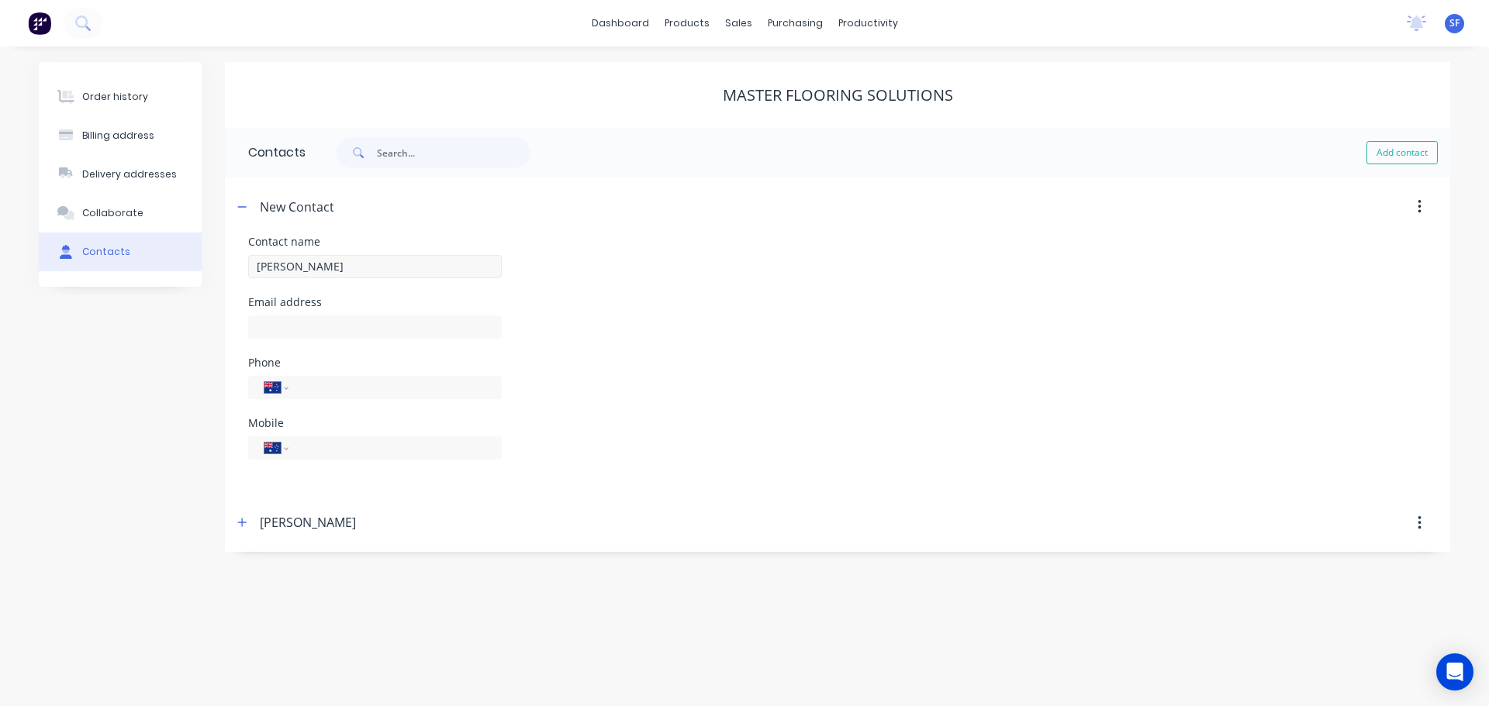
select select "AU"
click at [301, 330] on input "text" at bounding box center [375, 327] width 254 height 23
type input "ashwilson@masterflooringsolutions.com.au"
click at [308, 388] on input "tel" at bounding box center [392, 387] width 186 height 18
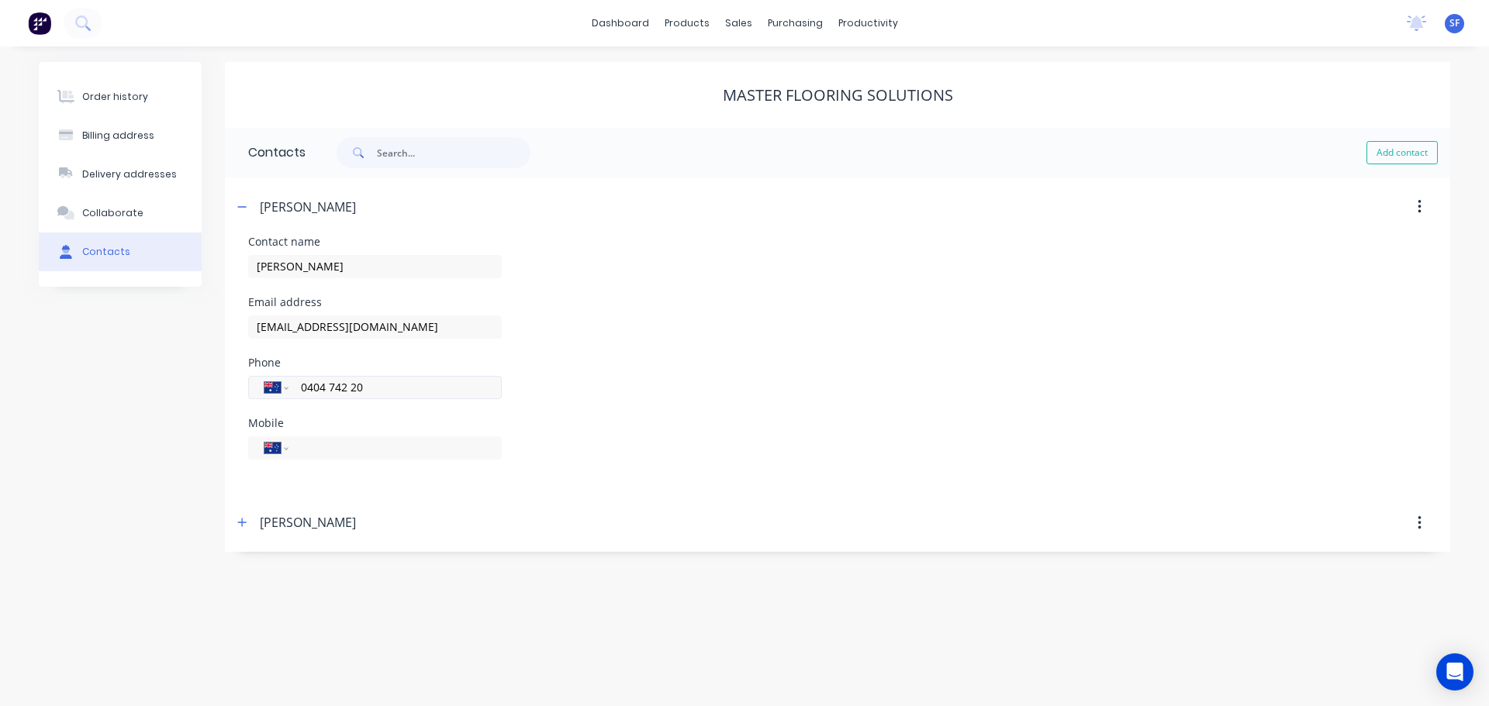
type input "0404 742 203"
drag, startPoint x: 382, startPoint y: 387, endPoint x: 271, endPoint y: 387, distance: 110.9
click at [271, 387] on div "International Afghanistan Åland Islands Albania Algeria American Samoa Andorra …" at bounding box center [375, 387] width 254 height 23
click at [323, 449] on input "tel" at bounding box center [392, 448] width 186 height 18
paste input "0404 742 203"
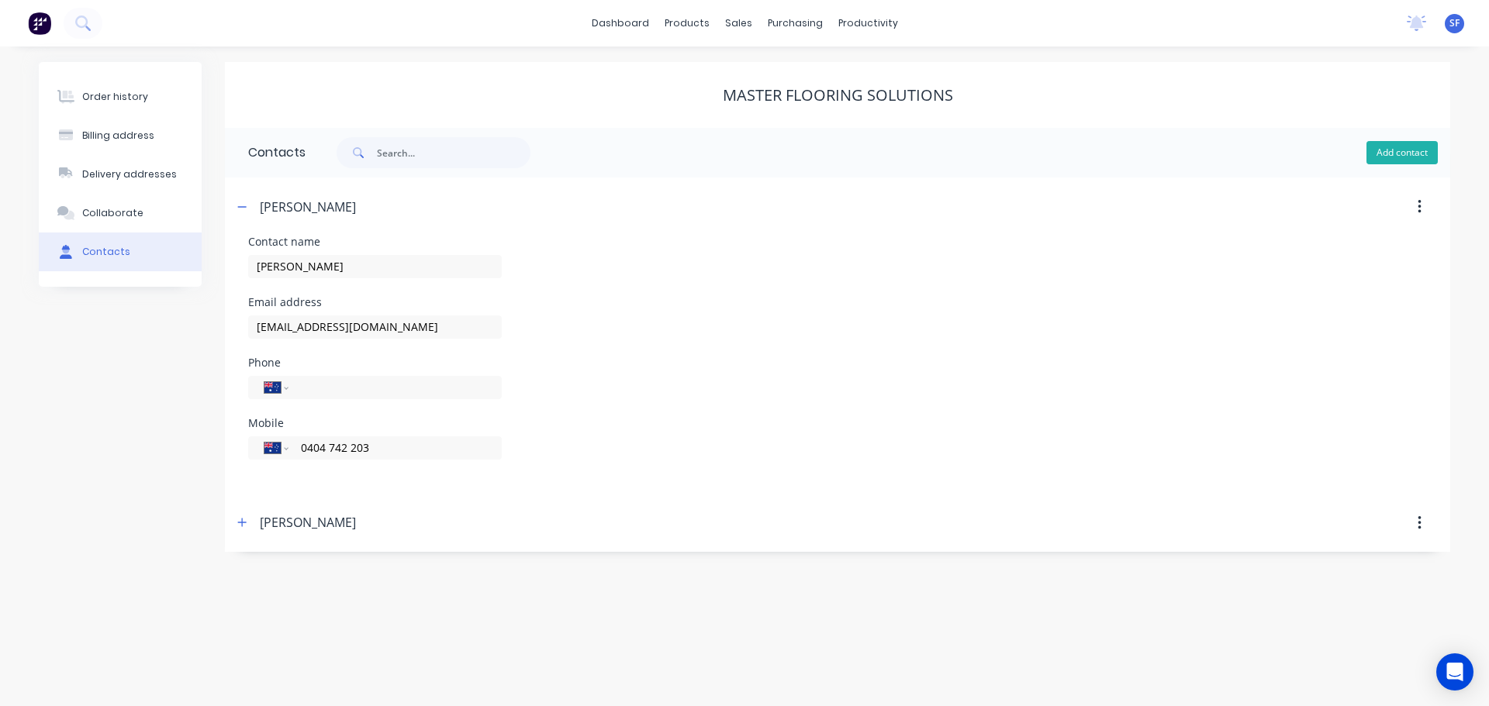
type input "0404 742 203"
click at [1386, 156] on button "Add contact" at bounding box center [1401, 152] width 71 height 23
select select "AU"
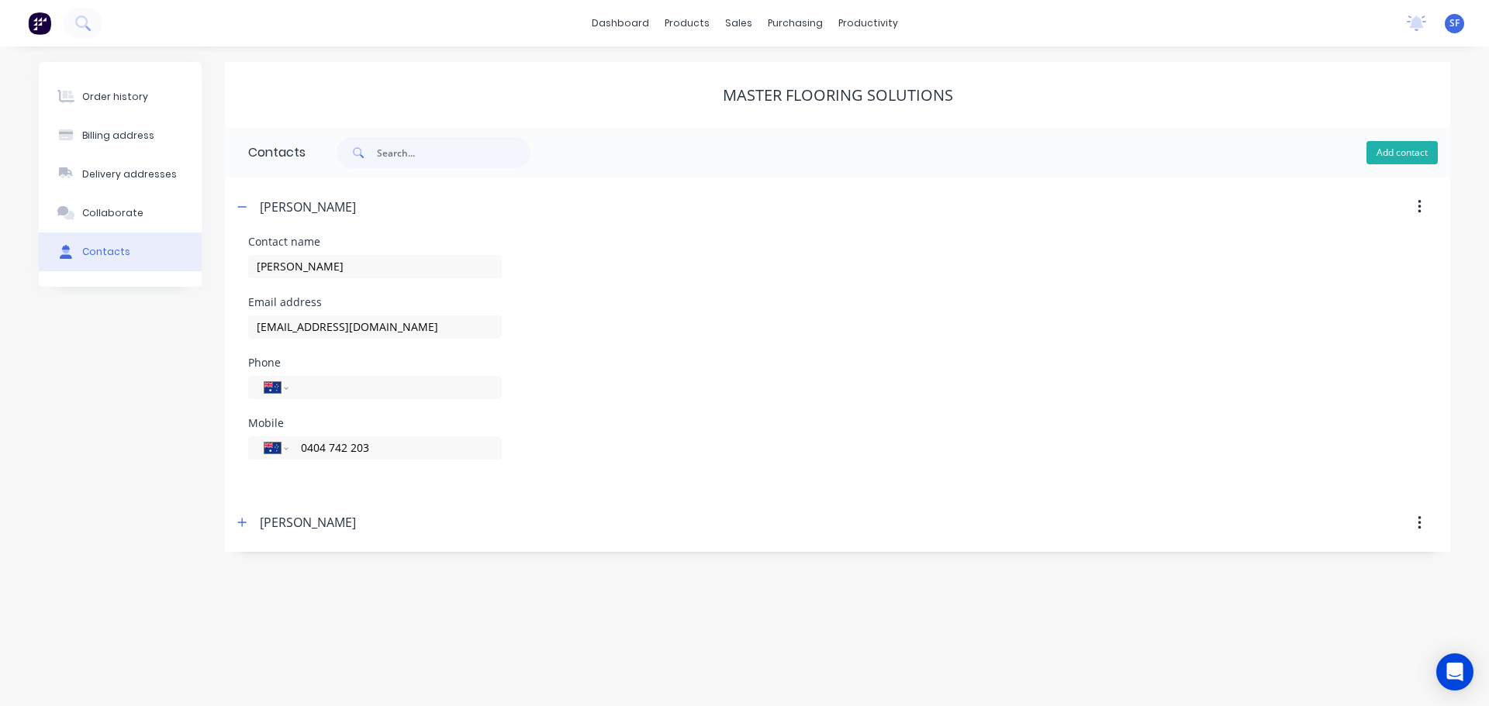
select select "AU"
click at [237, 526] on button "button" at bounding box center [242, 522] width 19 height 19
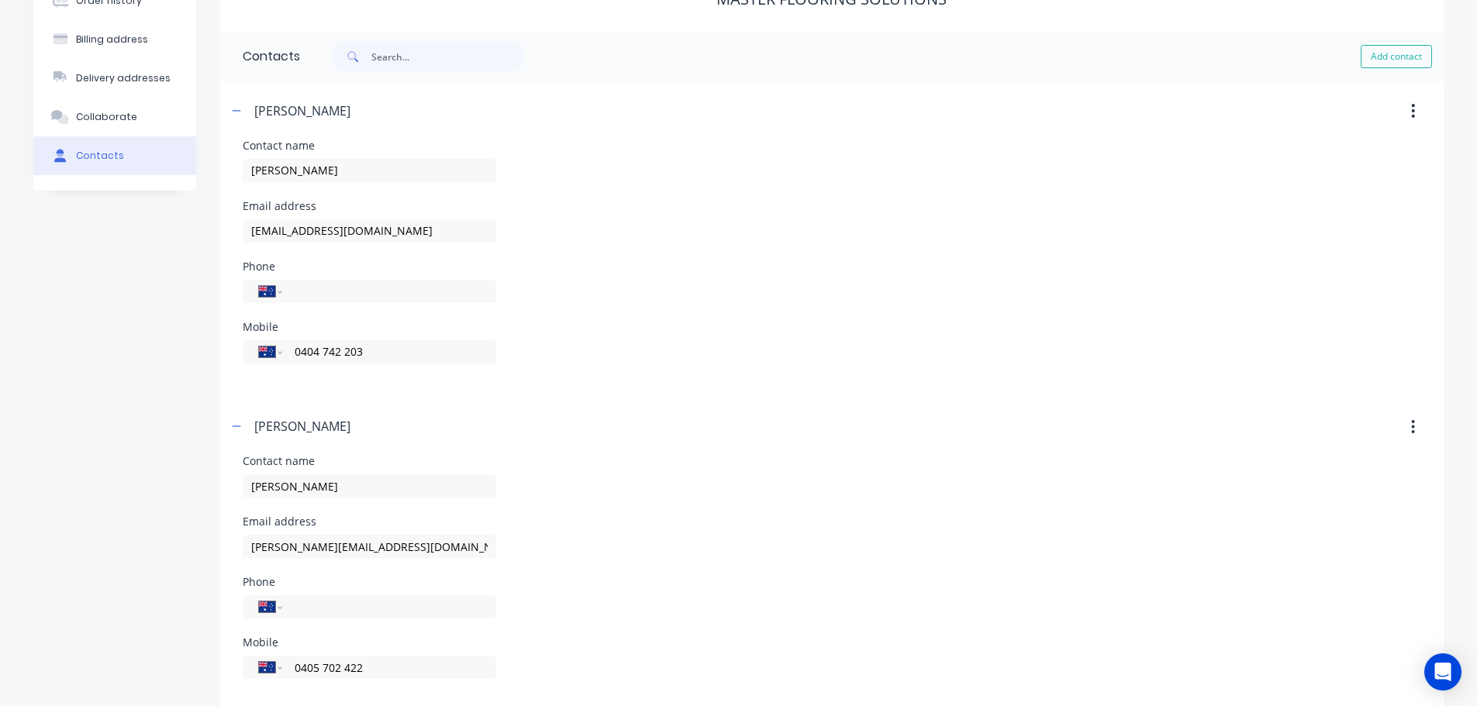
scroll to position [119, 0]
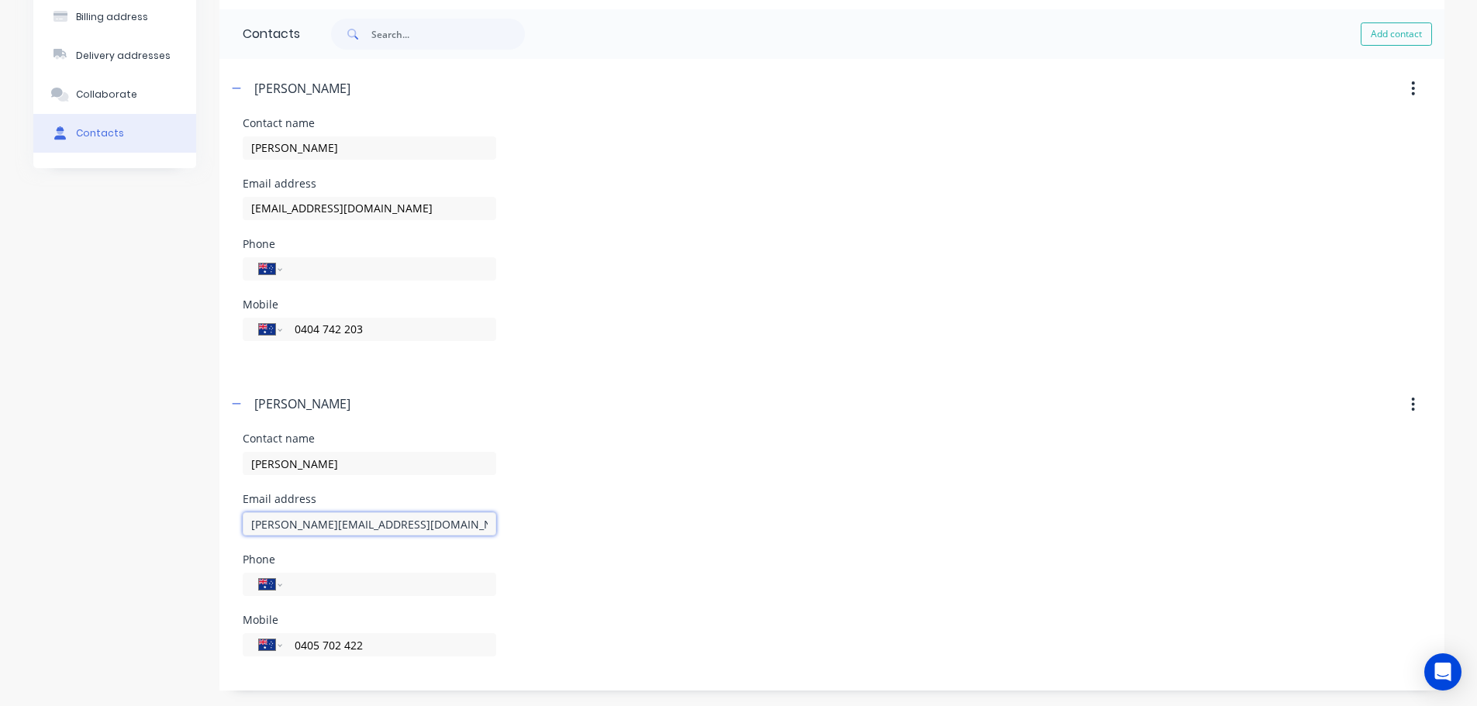
drag, startPoint x: 274, startPoint y: 524, endPoint x: 225, endPoint y: 524, distance: 48.9
click at [225, 524] on div "Contact name Tony Ferruccio Email address tony@masterflooringsolutions.com.au P…" at bounding box center [831, 561] width 1225 height 257
type input "Kain@masterflooringsolutions.com.au"
drag, startPoint x: 331, startPoint y: 463, endPoint x: 219, endPoint y: 471, distance: 112.0
click at [219, 471] on div "Contact name Tony Ferruccio Email address Kain@masterflooringsolutions.com.au P…" at bounding box center [831, 561] width 1225 height 257
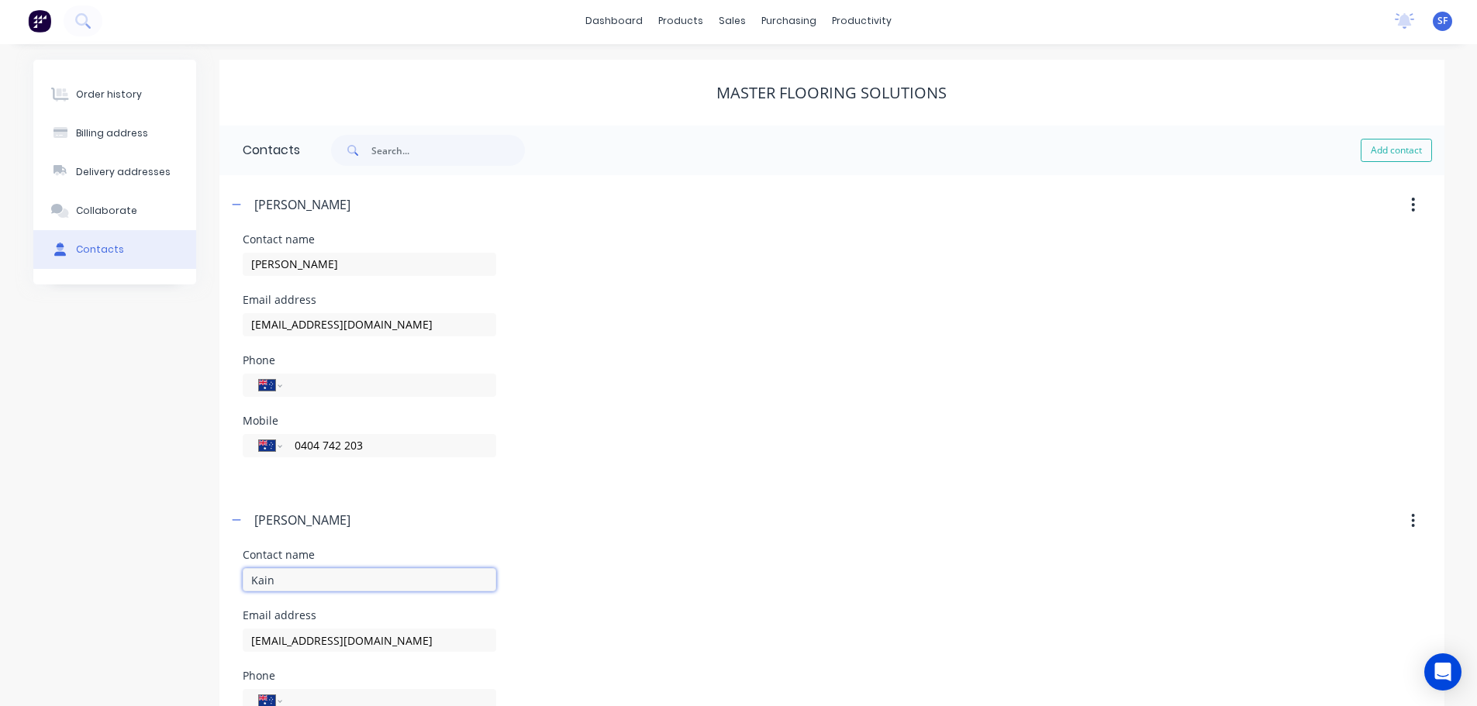
scroll to position [0, 0]
type input "Kain"
click at [1412, 523] on icon "button" at bounding box center [1413, 523] width 3 height 14
click at [1411, 520] on icon "button" at bounding box center [1413, 523] width 4 height 17
click at [98, 216] on div "Collaborate" at bounding box center [106, 213] width 61 height 14
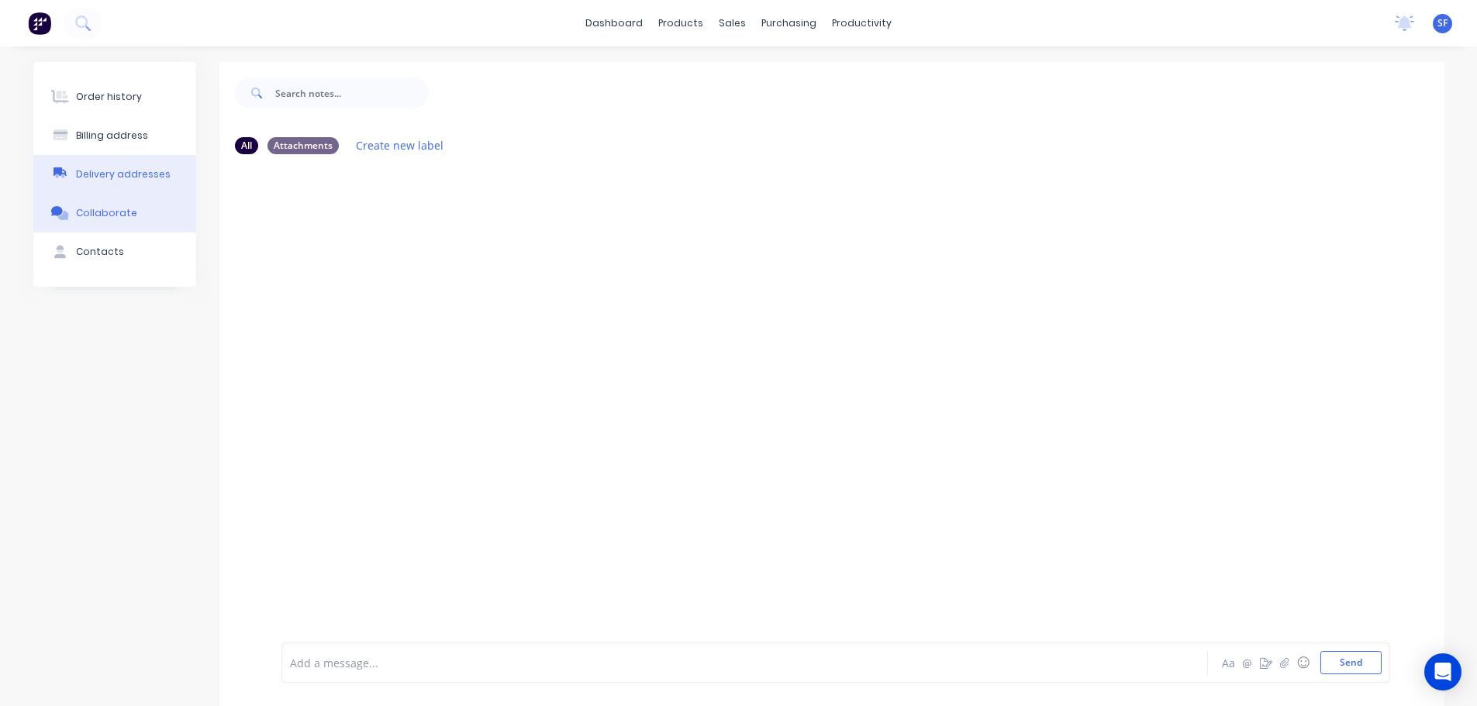
click at [121, 171] on div "Delivery addresses" at bounding box center [123, 174] width 95 height 14
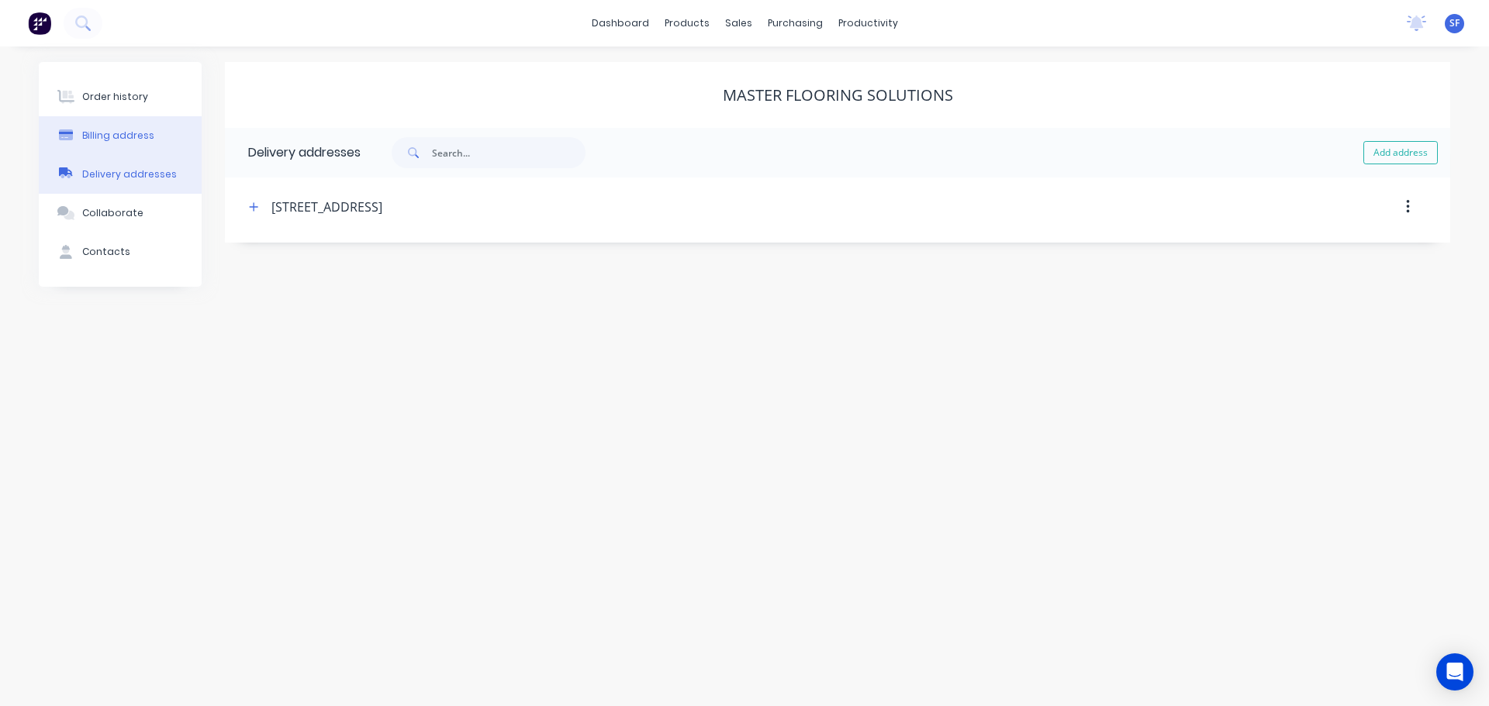
click at [136, 135] on div "Billing address" at bounding box center [118, 136] width 72 height 14
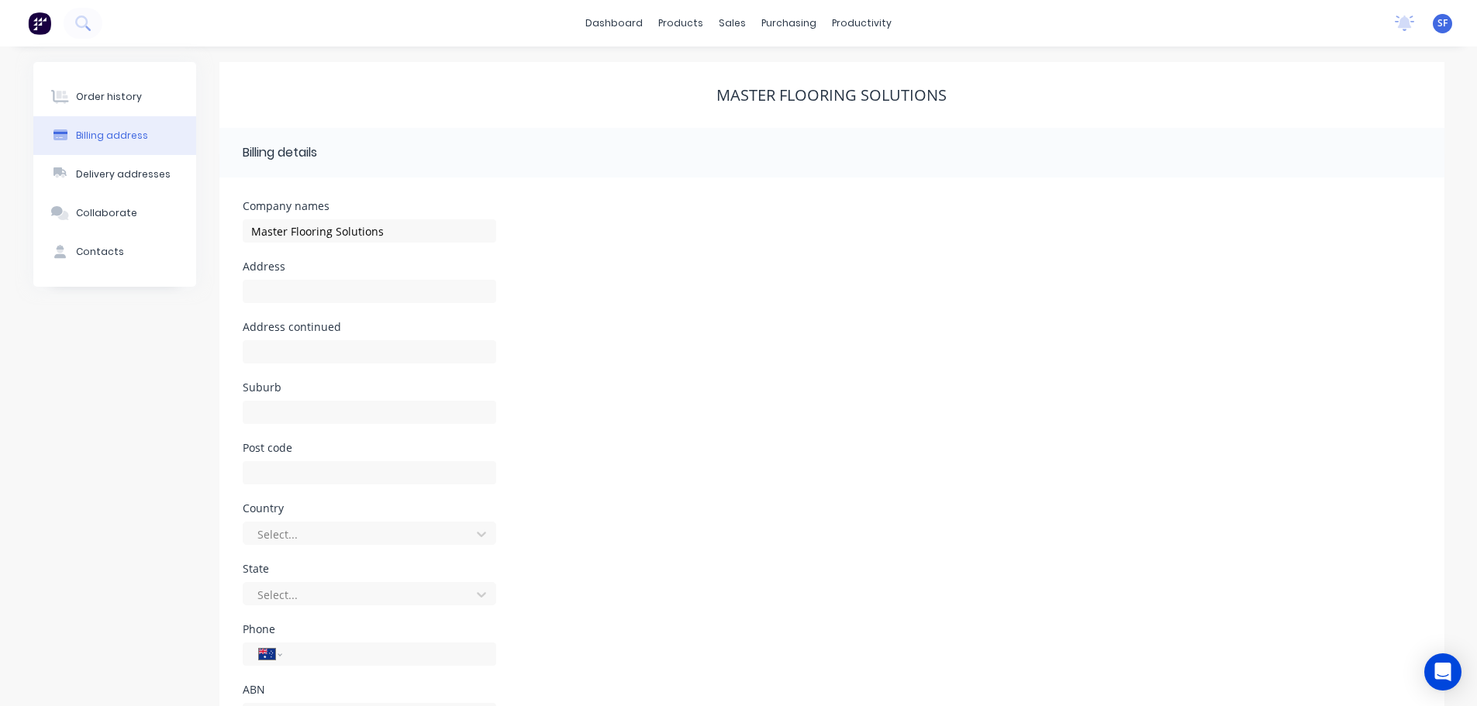
click at [100, 76] on div "Order history Billing address Delivery addresses Collaborate Contacts" at bounding box center [114, 174] width 163 height 225
click at [101, 94] on div "Order history" at bounding box center [109, 97] width 66 height 14
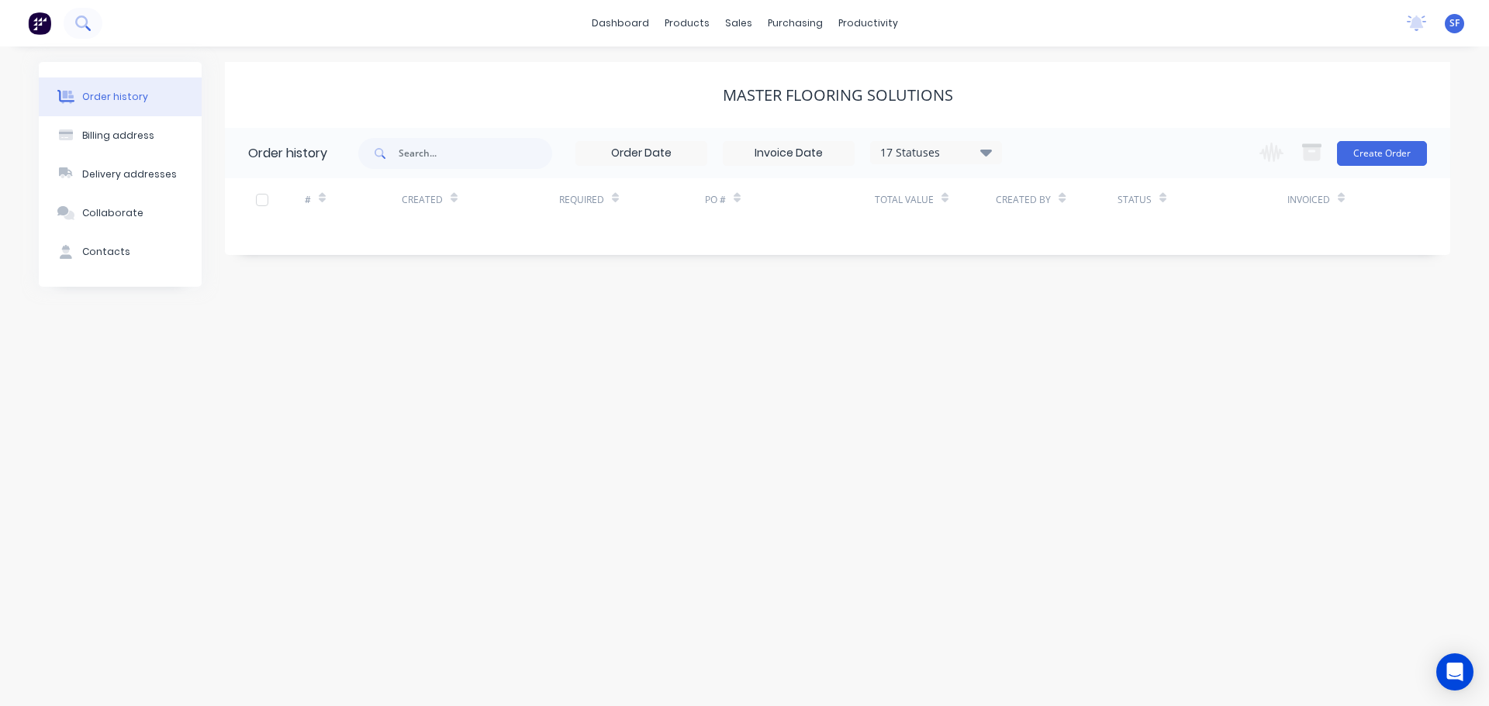
click at [81, 28] on icon at bounding box center [82, 23] width 15 height 15
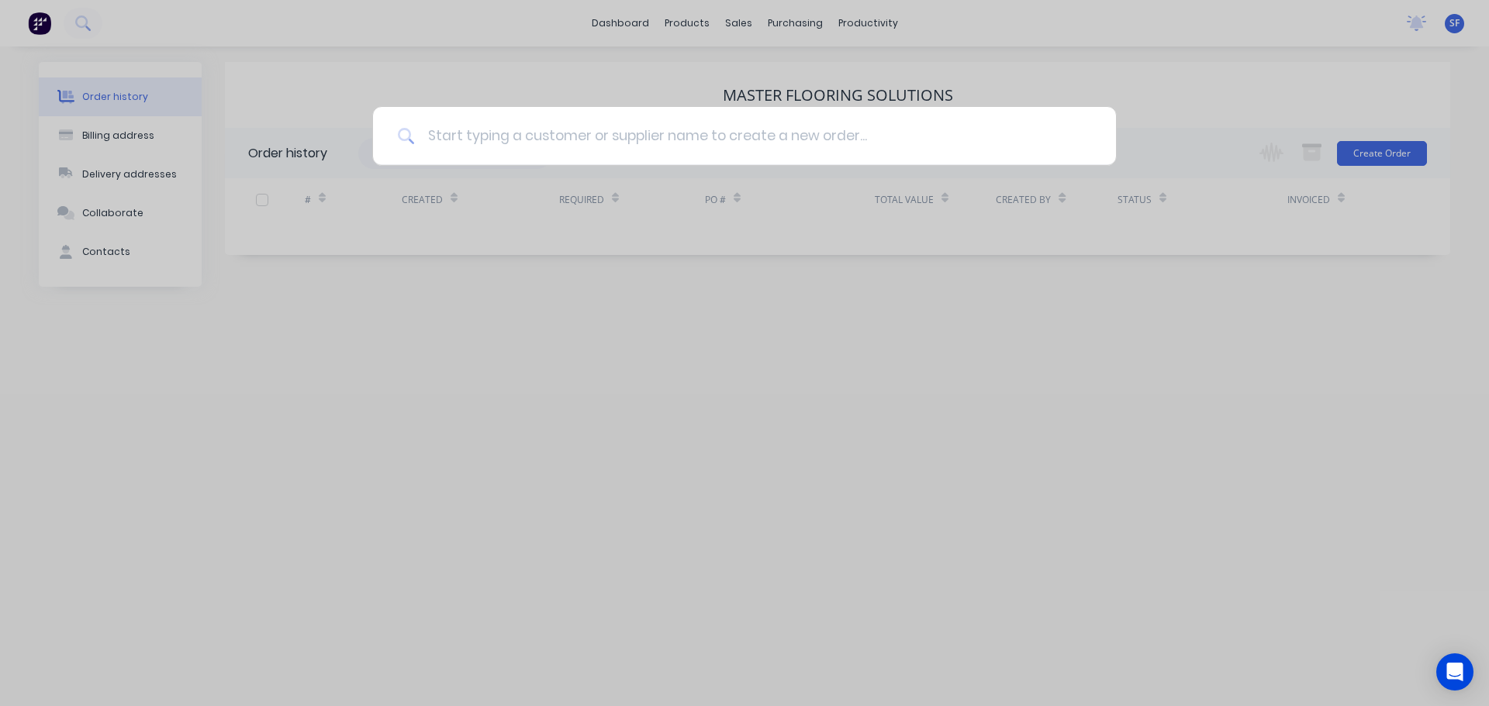
click at [472, 141] on input at bounding box center [753, 136] width 676 height 58
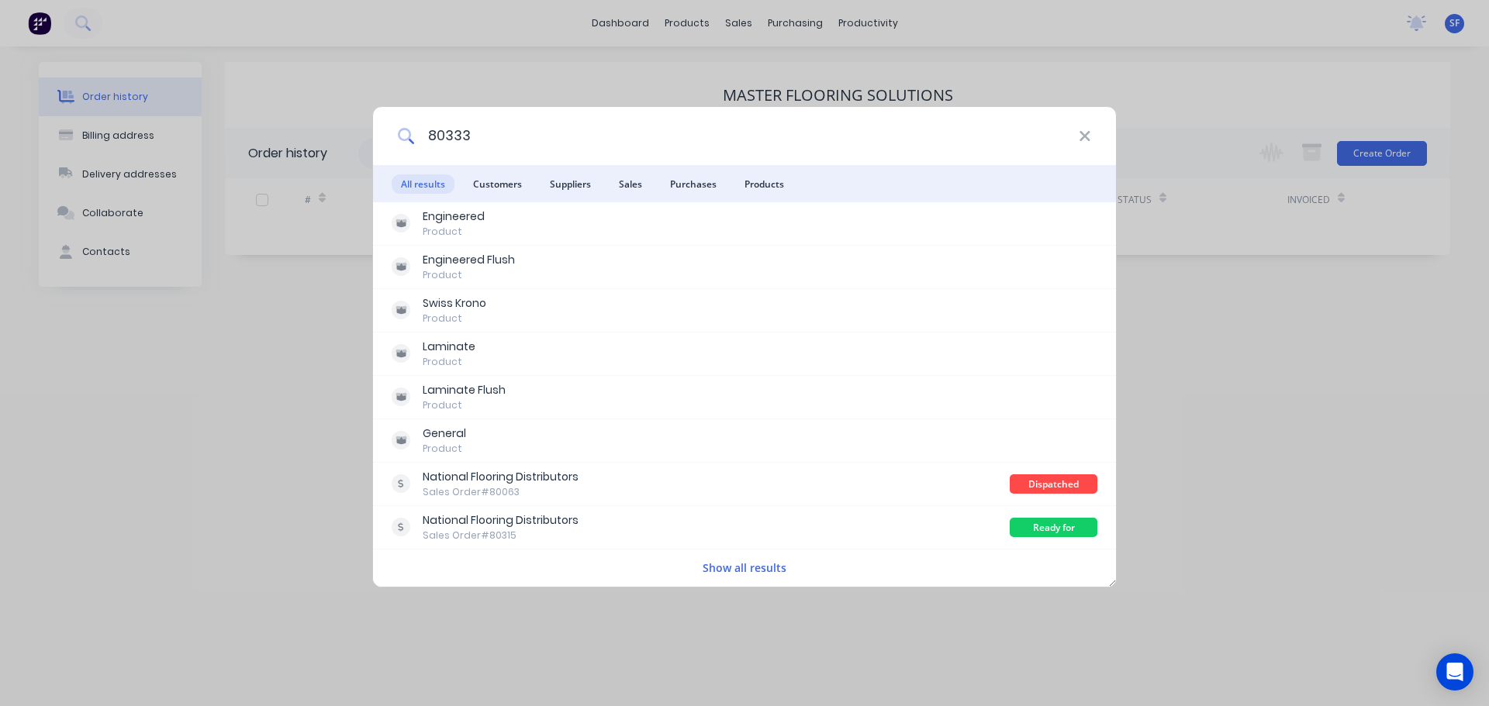
type input "80333"
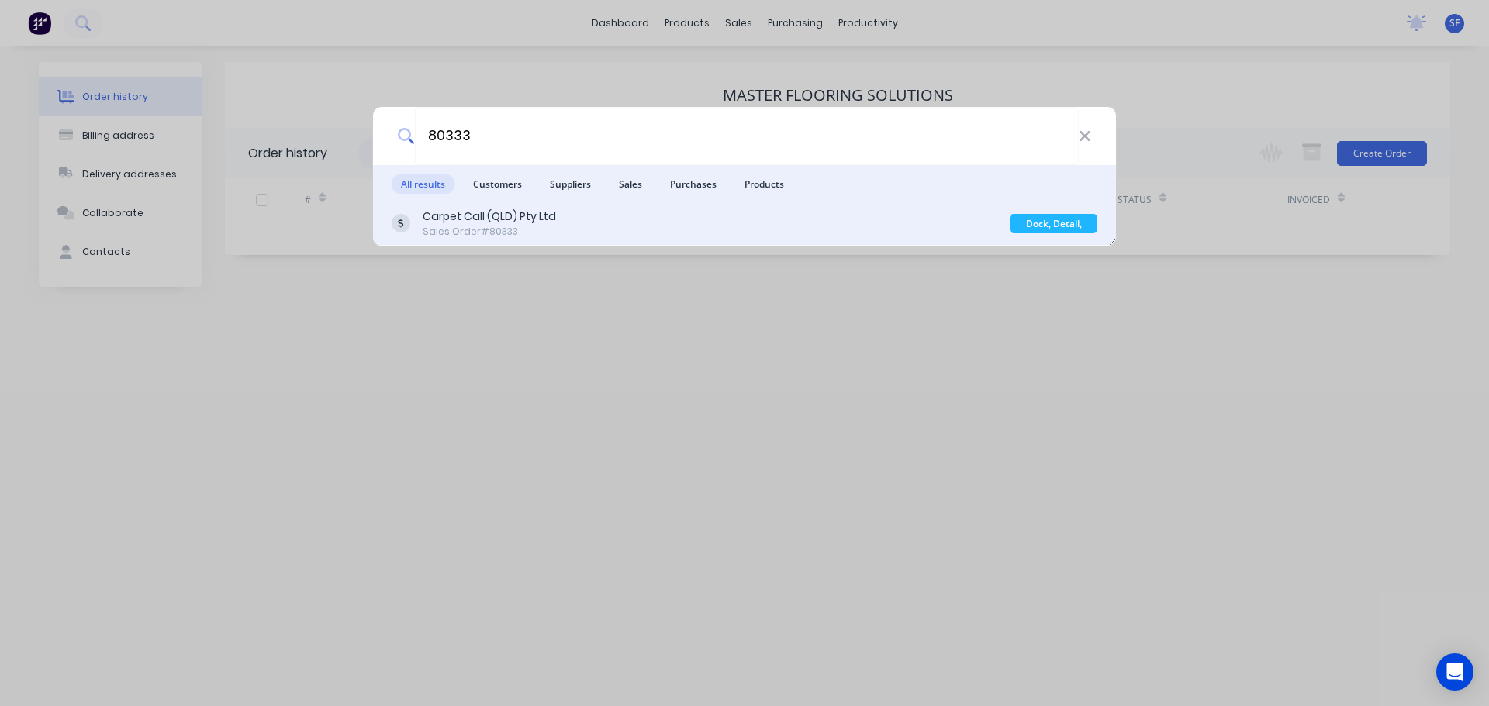
click at [564, 219] on div "Carpet Call (QLD) Pty Ltd Sales Order #80333" at bounding box center [701, 224] width 618 height 30
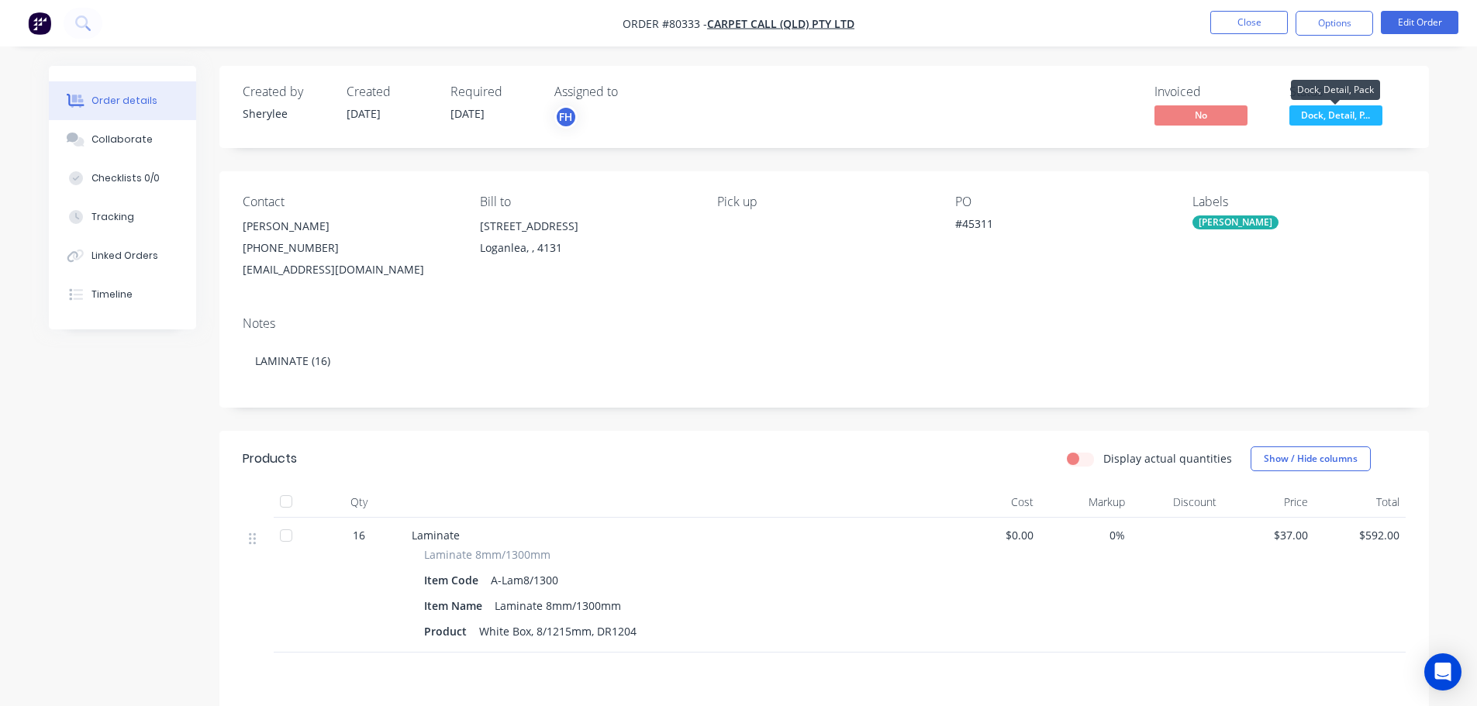
click at [1333, 113] on span "Dock, Detail, P..." at bounding box center [1336, 114] width 93 height 19
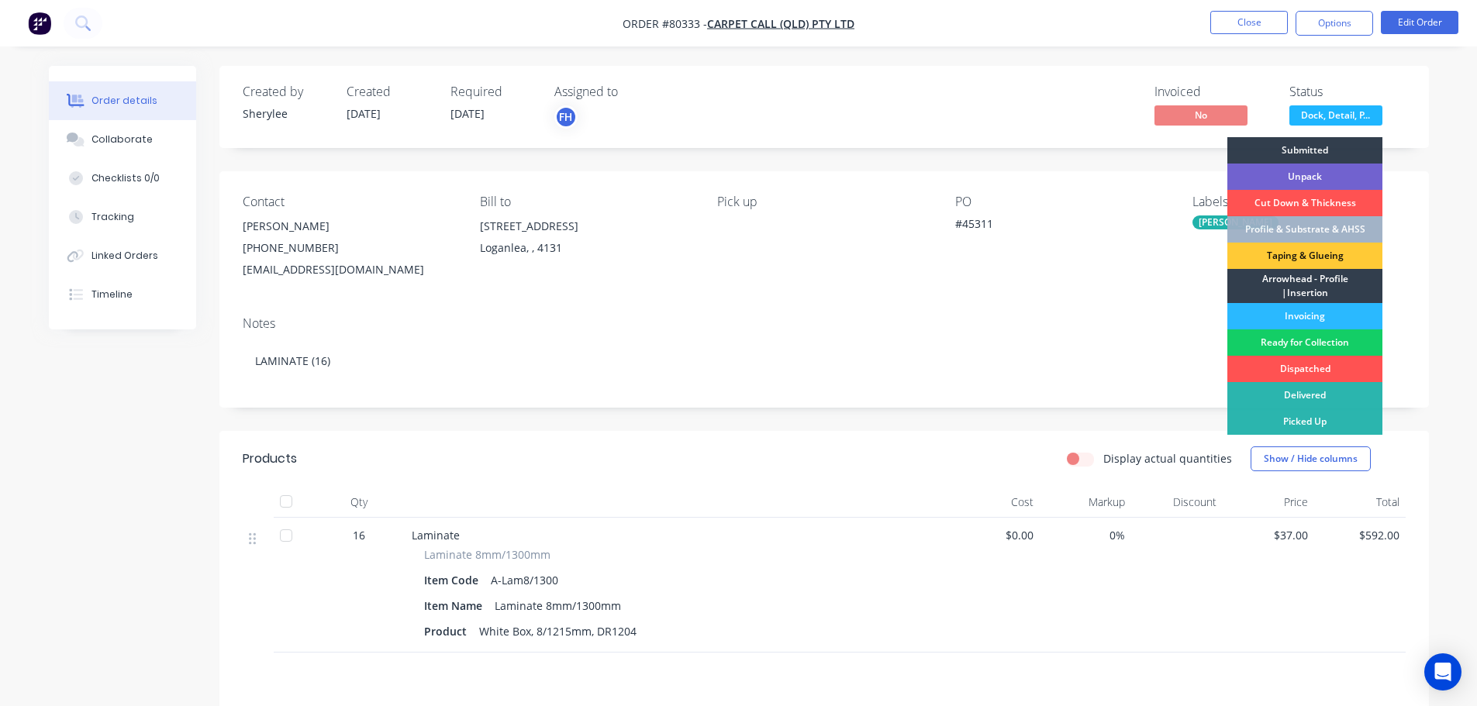
click at [1306, 344] on div "Ready for Collection" at bounding box center [1305, 343] width 155 height 26
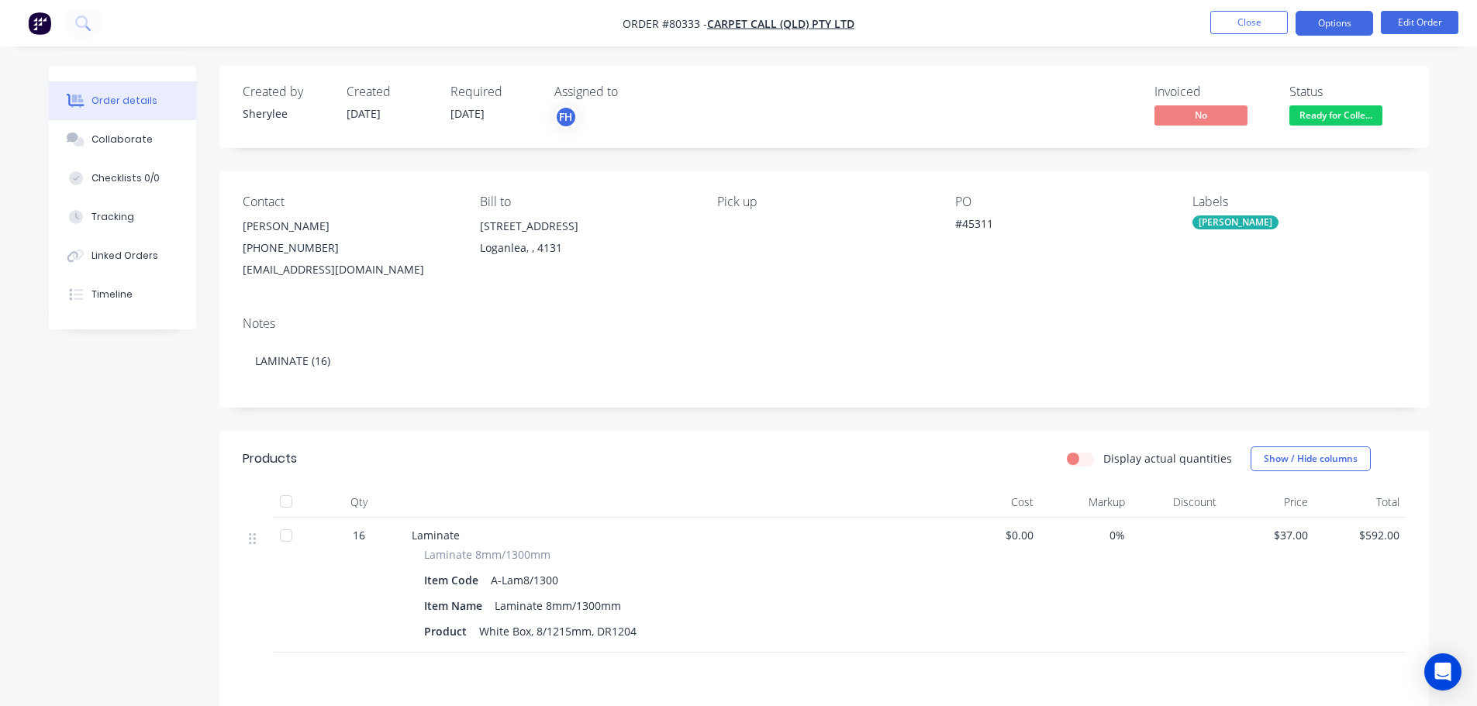
click at [1331, 29] on button "Options" at bounding box center [1335, 23] width 78 height 25
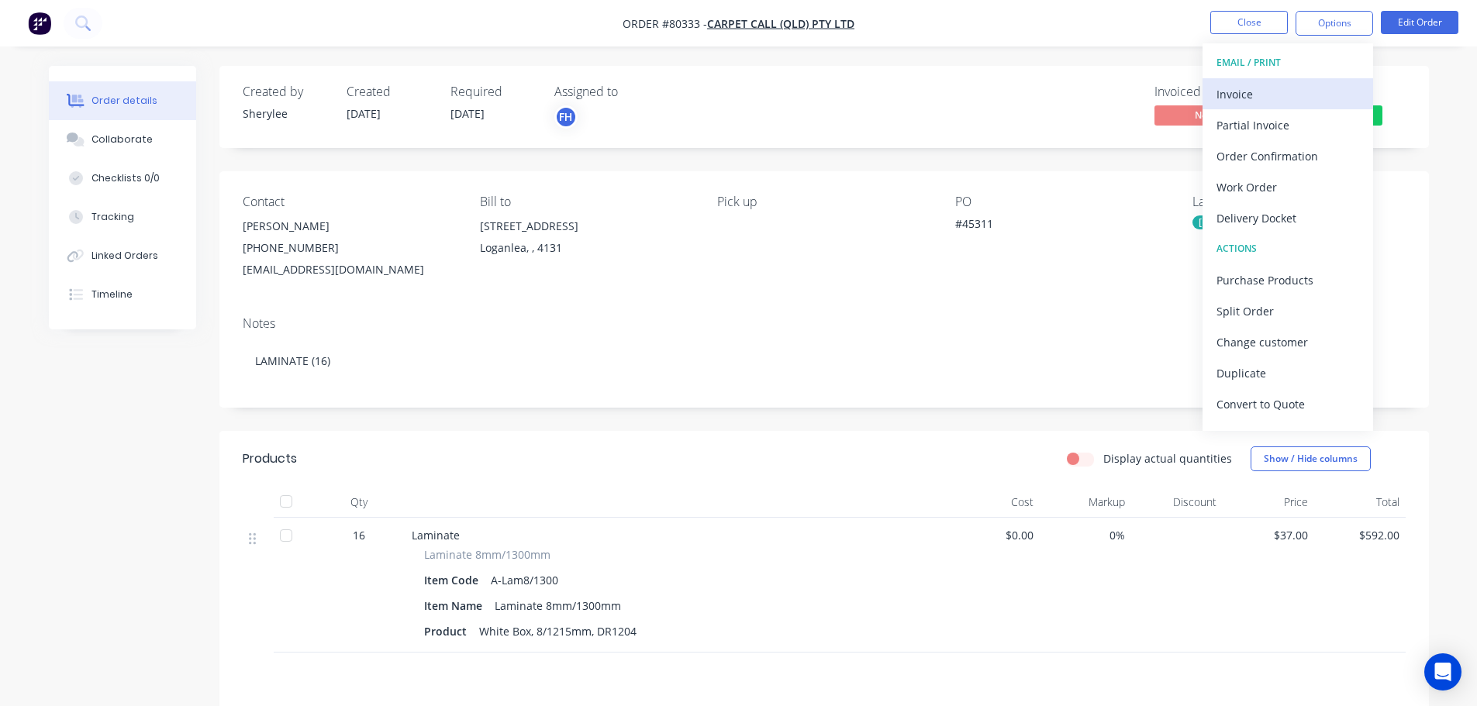
click at [1293, 85] on div "Invoice" at bounding box center [1288, 94] width 143 height 22
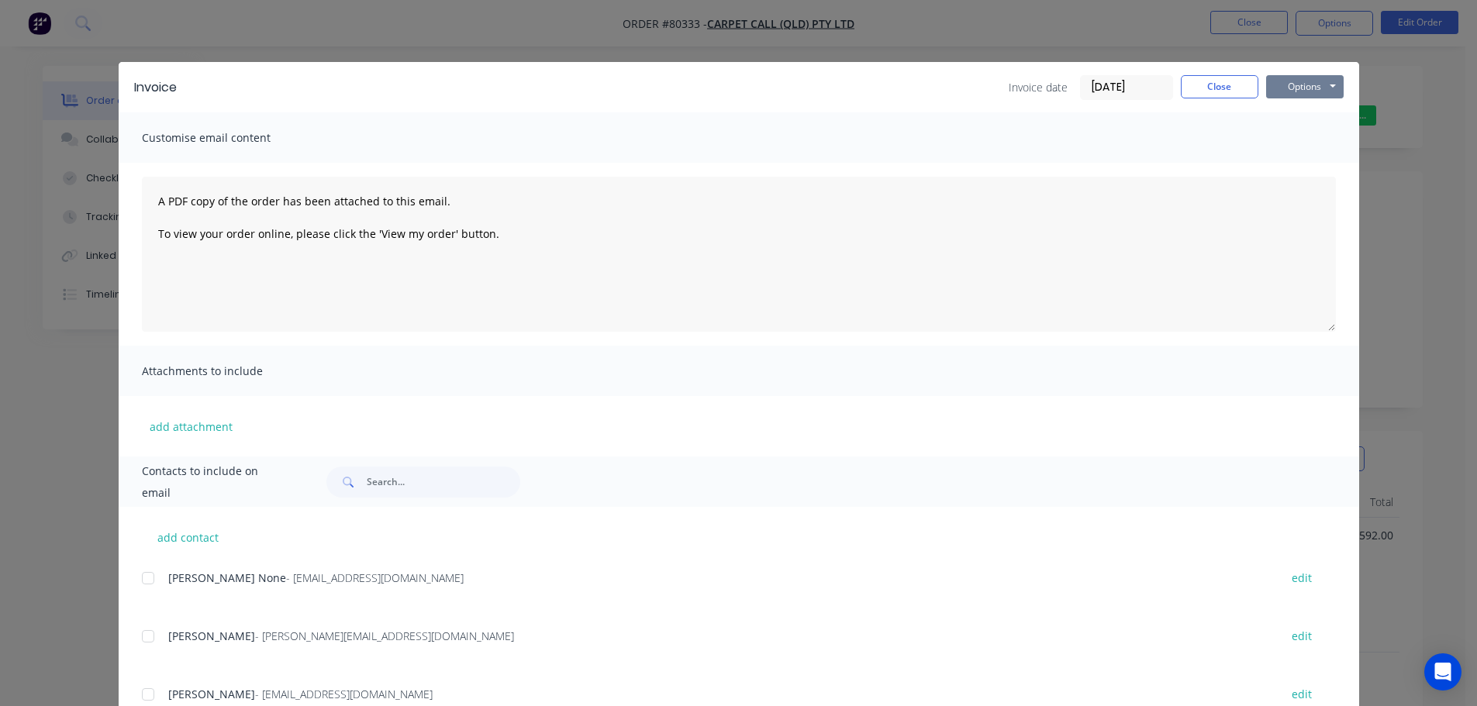
click at [1309, 82] on button "Options" at bounding box center [1305, 86] width 78 height 23
click at [1302, 147] on button "Print" at bounding box center [1315, 140] width 99 height 26
click at [1238, 81] on button "Close" at bounding box center [1220, 86] width 78 height 23
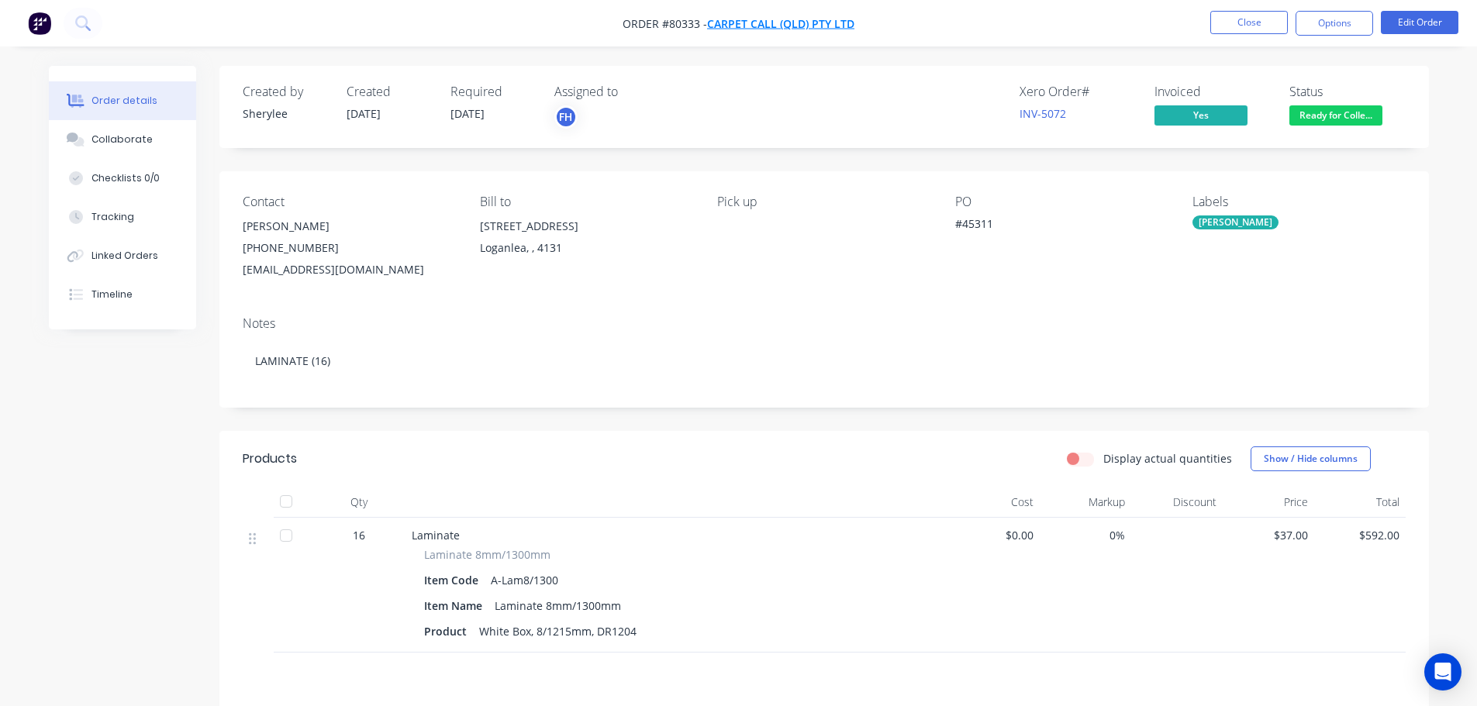
click at [819, 20] on span "Carpet Call (QLD) Pty Ltd" at bounding box center [780, 23] width 147 height 15
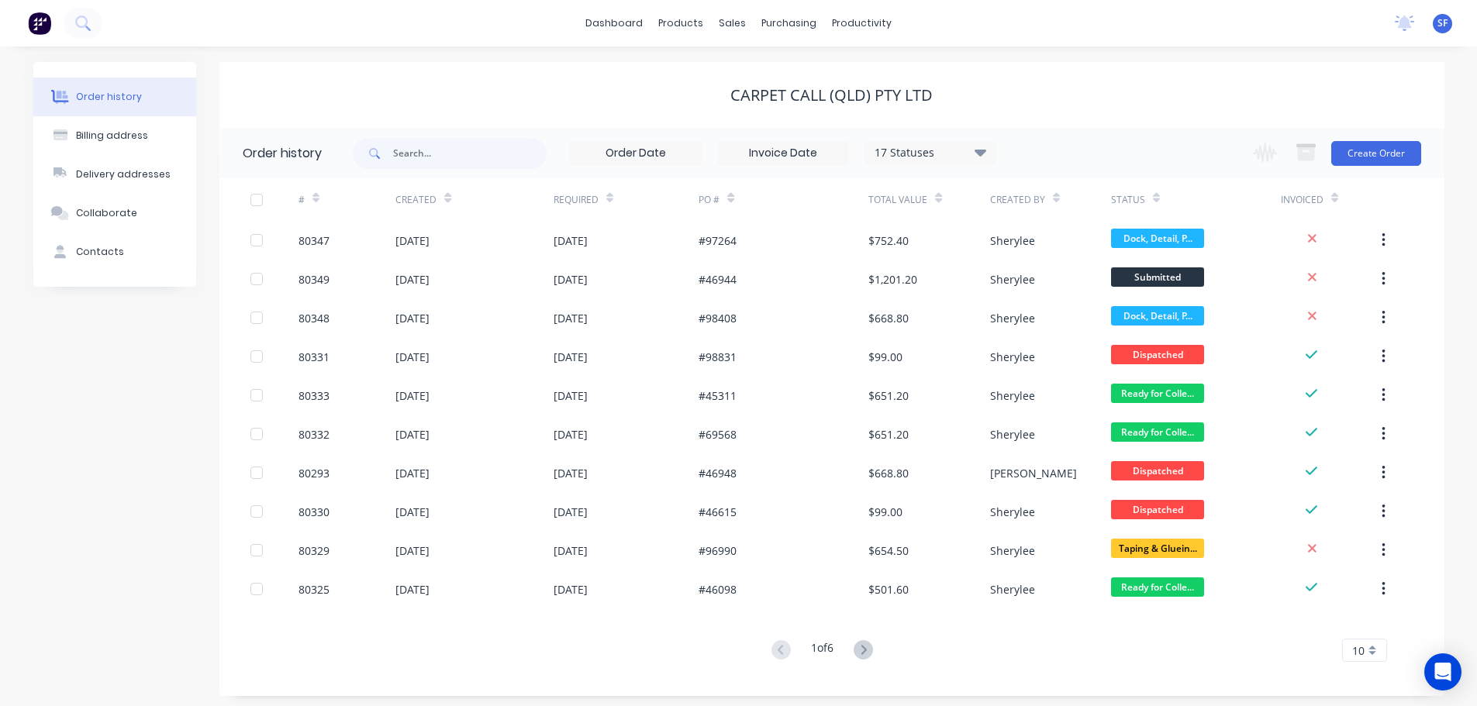
click at [594, 202] on div "Required" at bounding box center [576, 200] width 45 height 14
click at [611, 204] on div at bounding box center [609, 197] width 7 height 23
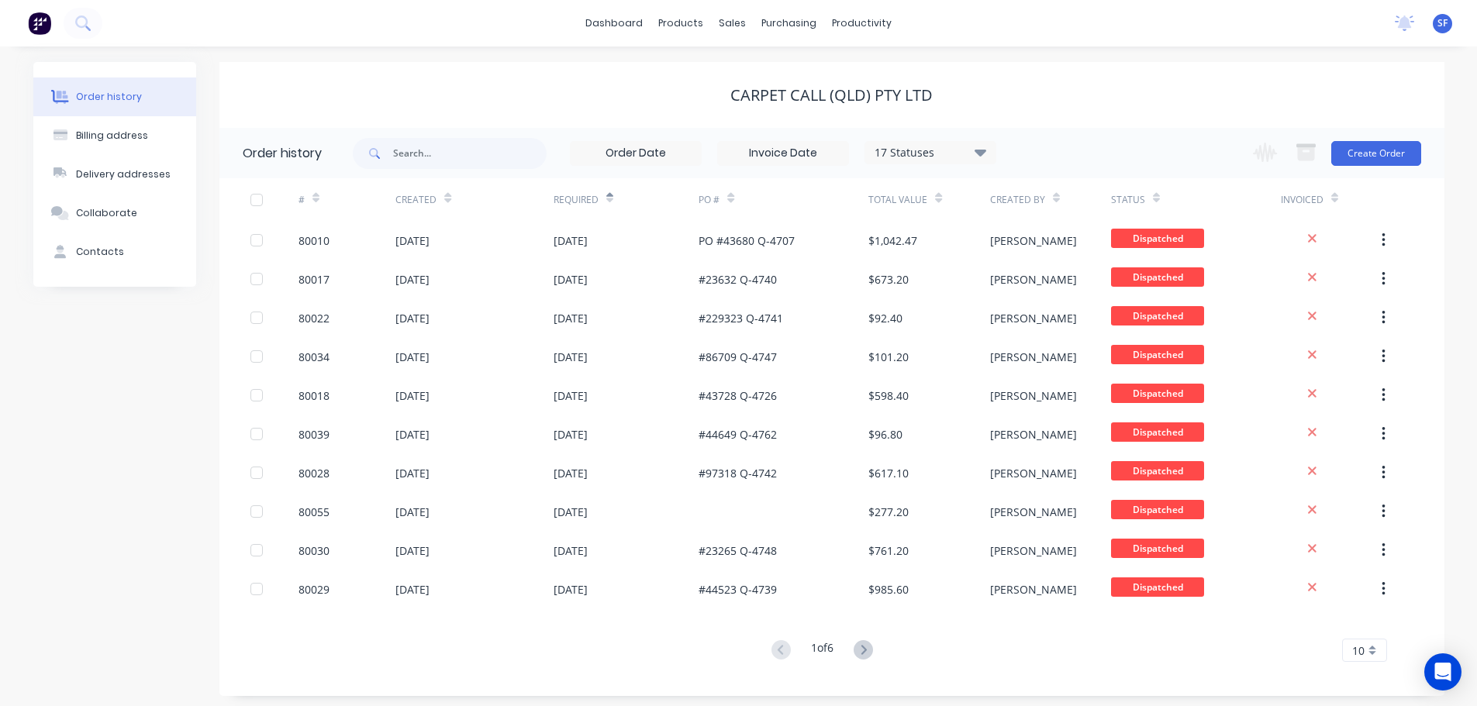
click at [611, 204] on div at bounding box center [609, 197] width 7 height 23
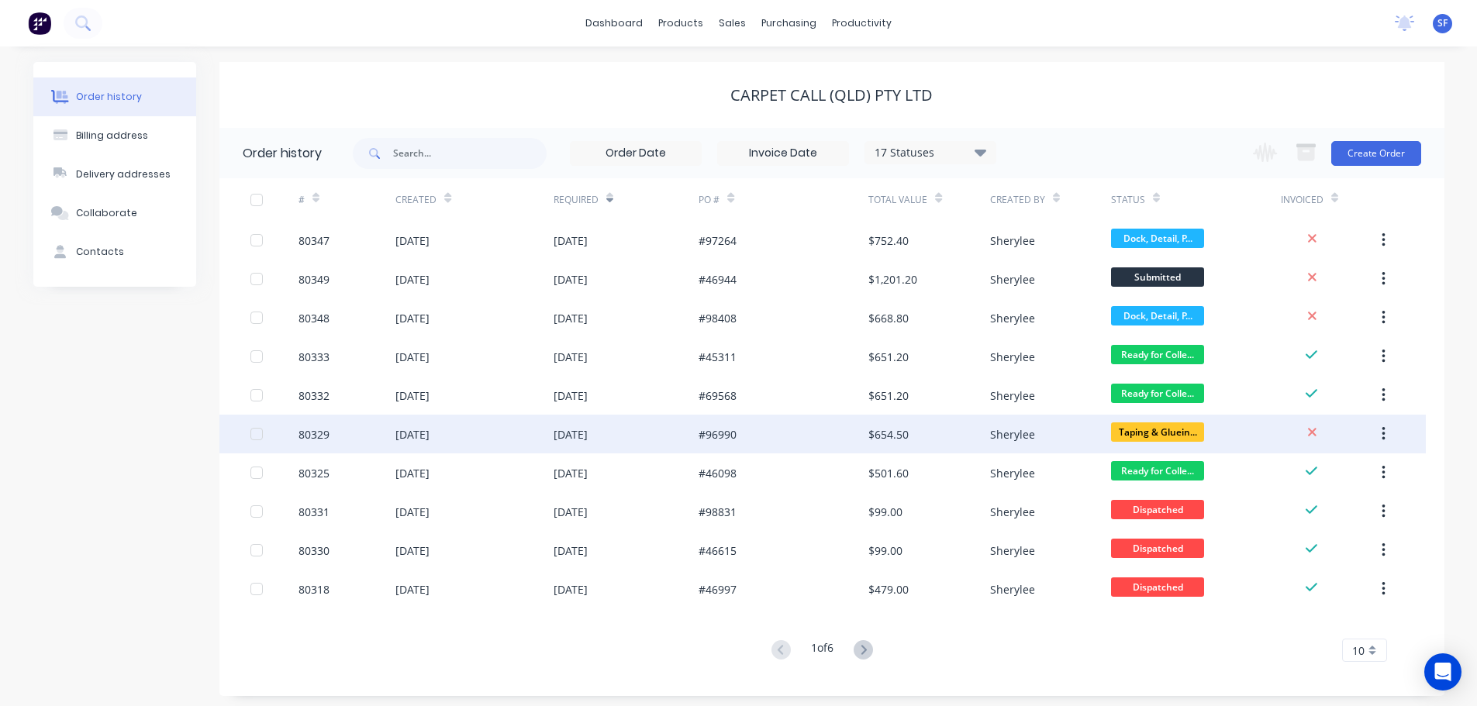
click at [430, 436] on div "[DATE]" at bounding box center [412, 434] width 34 height 16
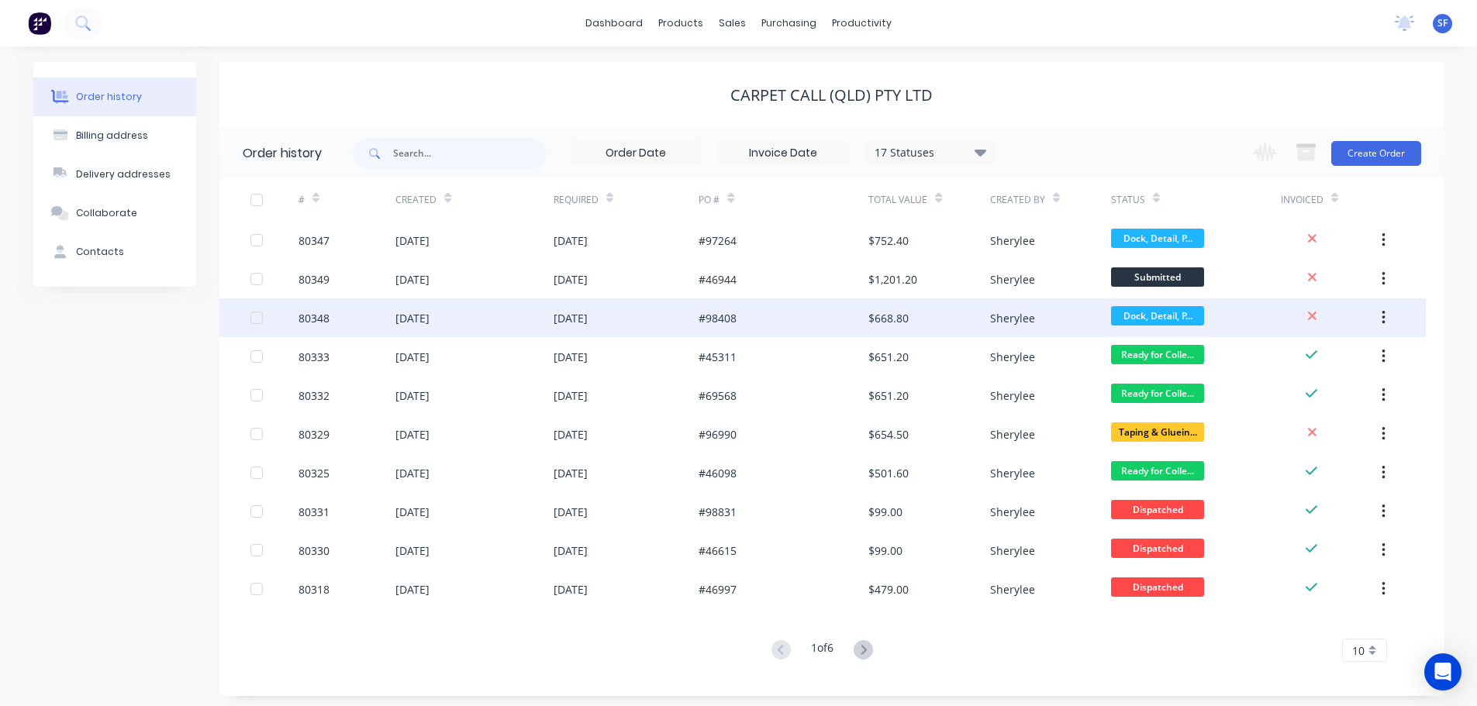
click at [351, 316] on div "80348" at bounding box center [347, 318] width 97 height 39
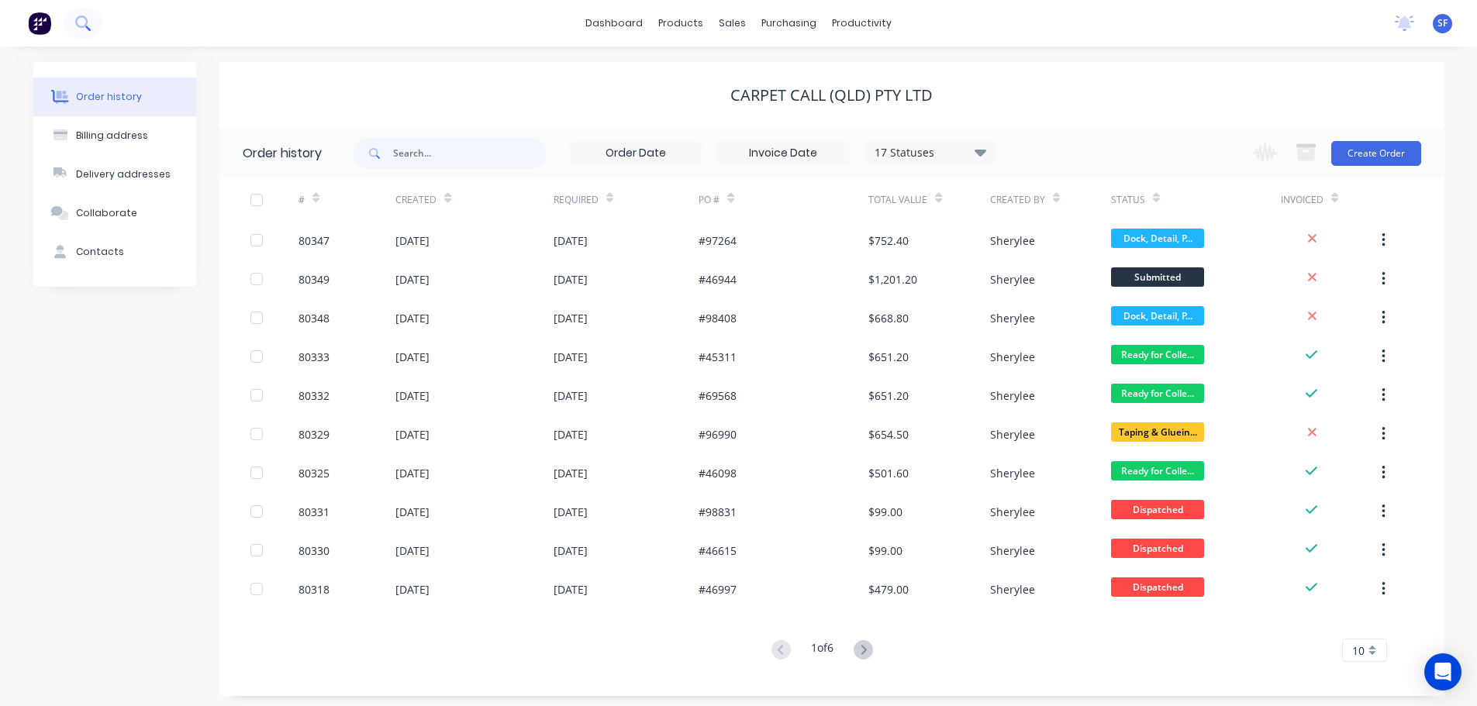
click at [81, 26] on icon at bounding box center [82, 23] width 15 height 15
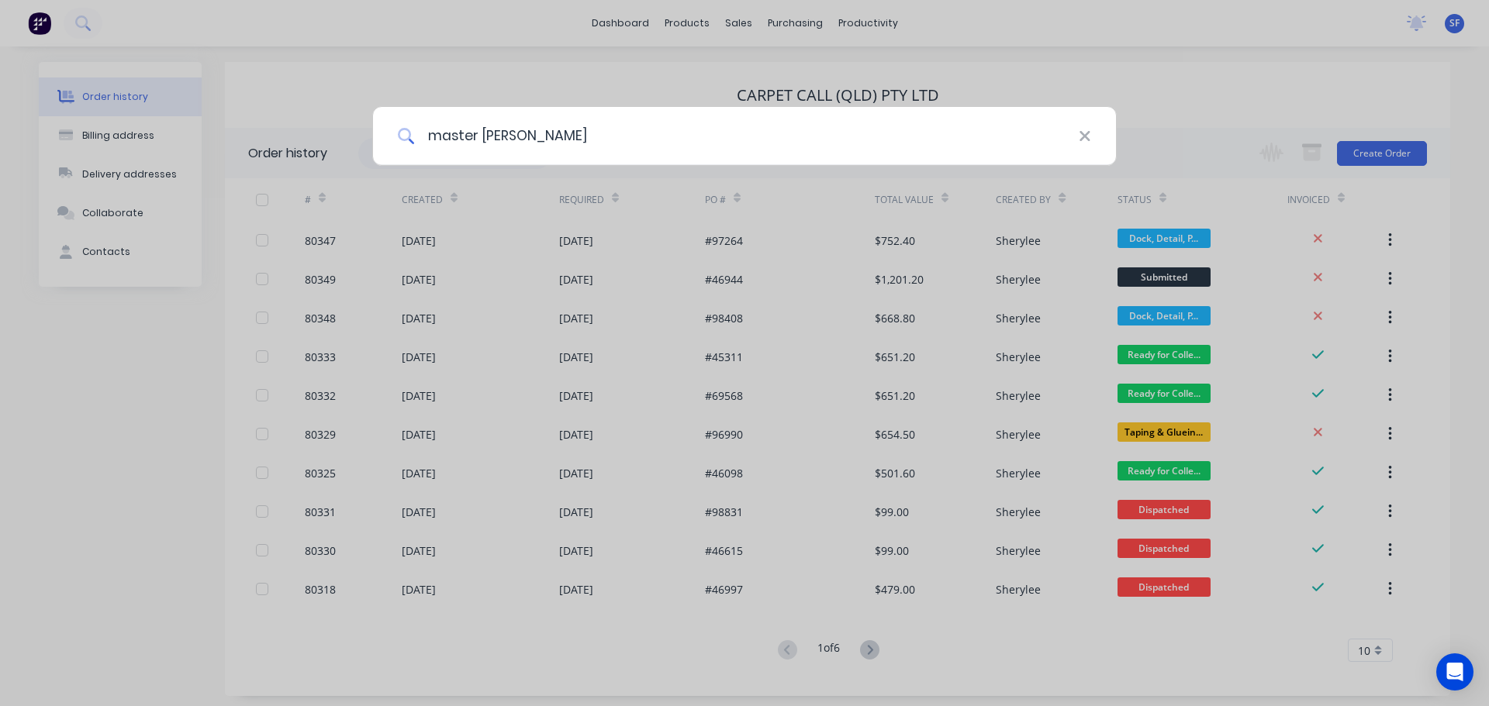
type input "master flo"
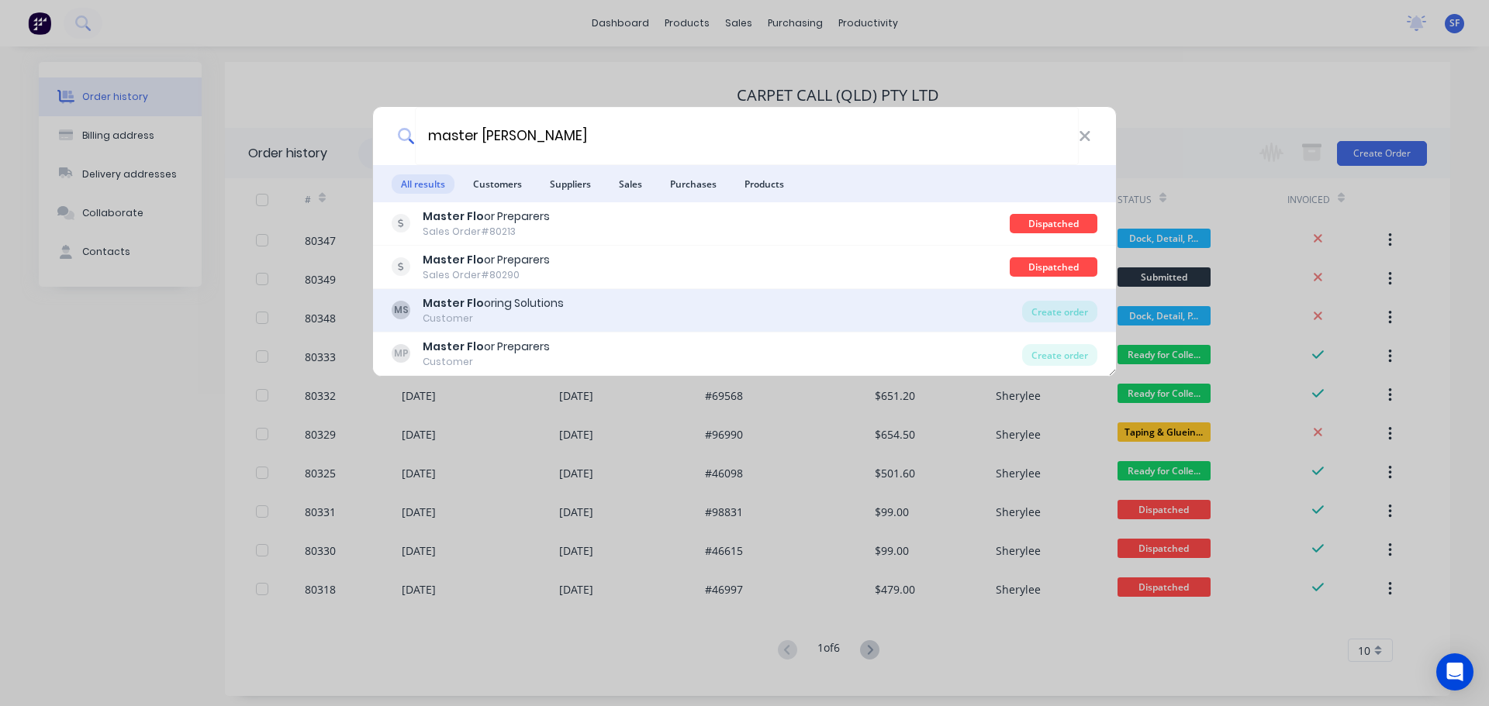
click at [490, 318] on div "Customer" at bounding box center [493, 319] width 141 height 14
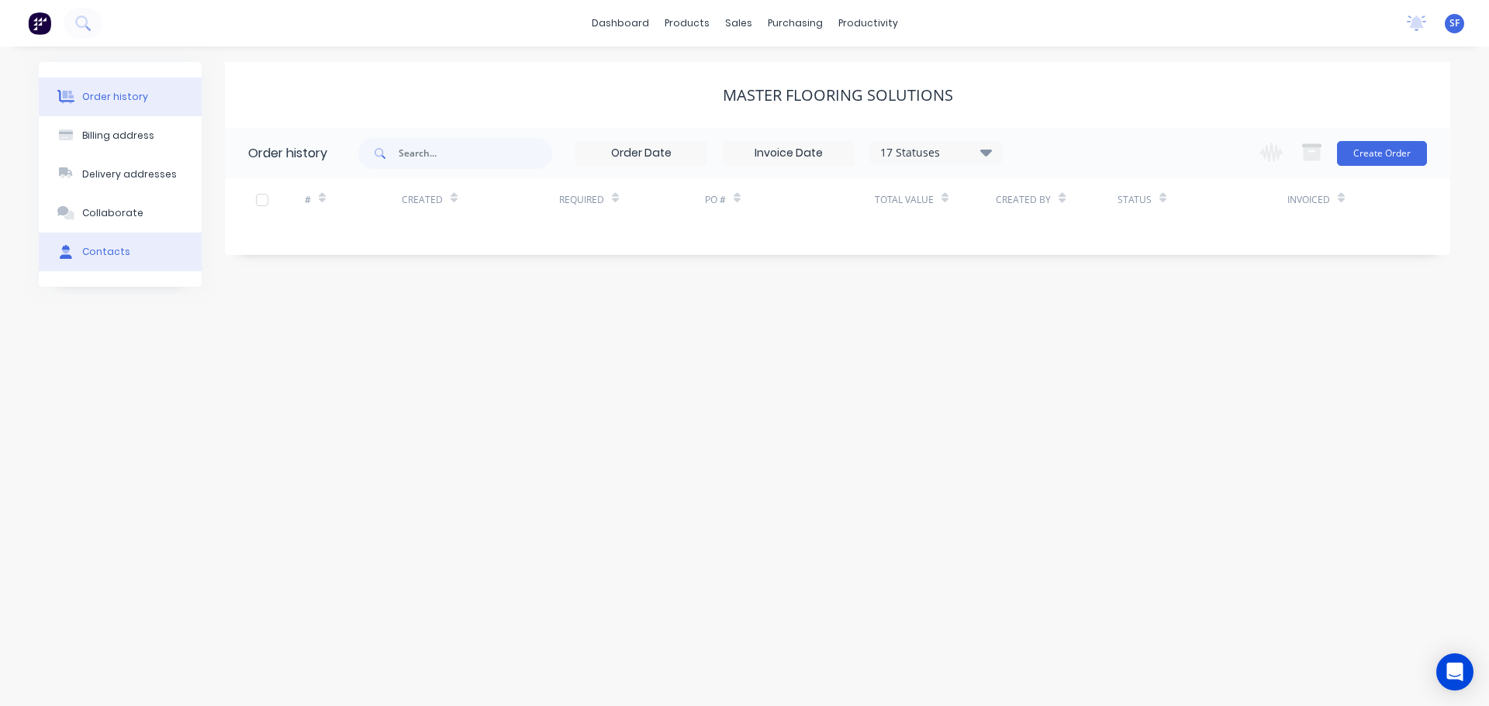
click at [107, 259] on button "Contacts" at bounding box center [120, 252] width 163 height 39
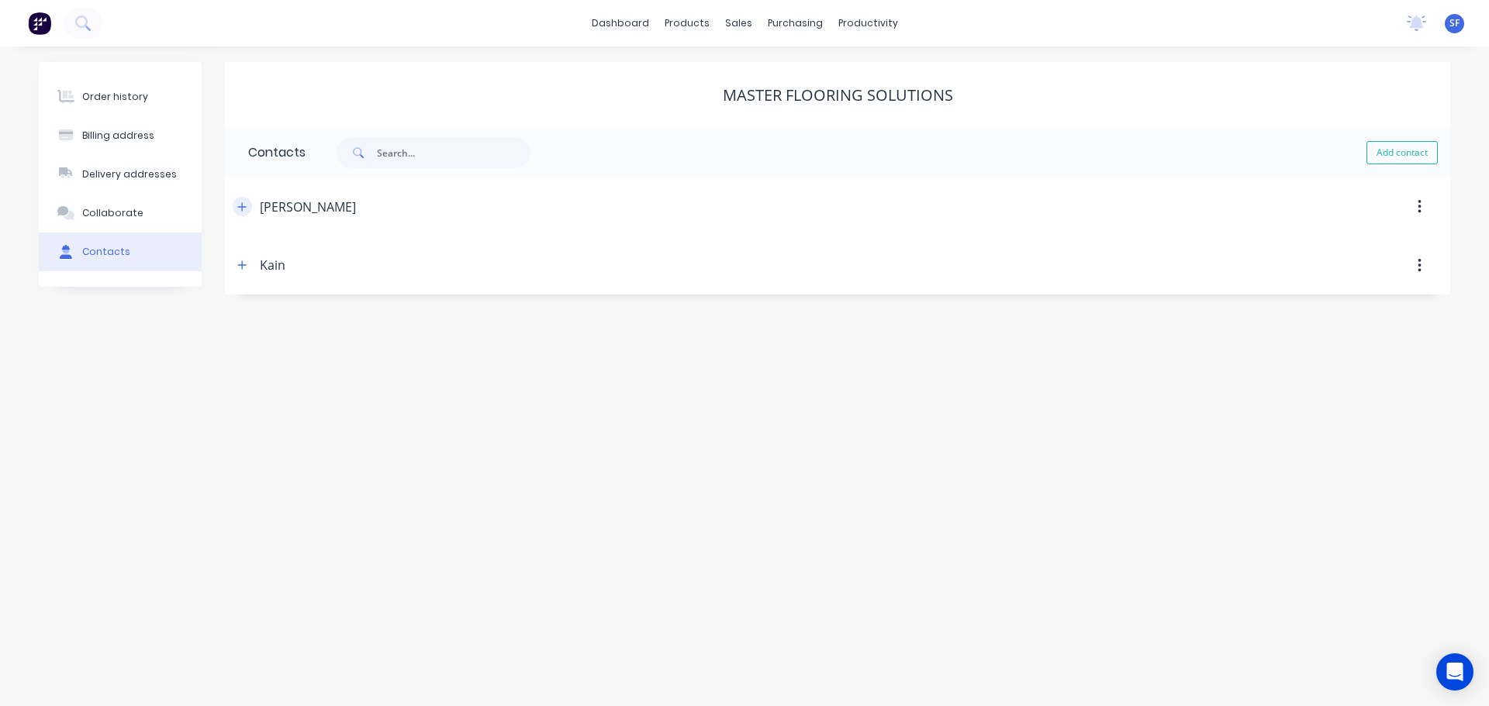
click at [238, 212] on icon "button" at bounding box center [241, 207] width 9 height 11
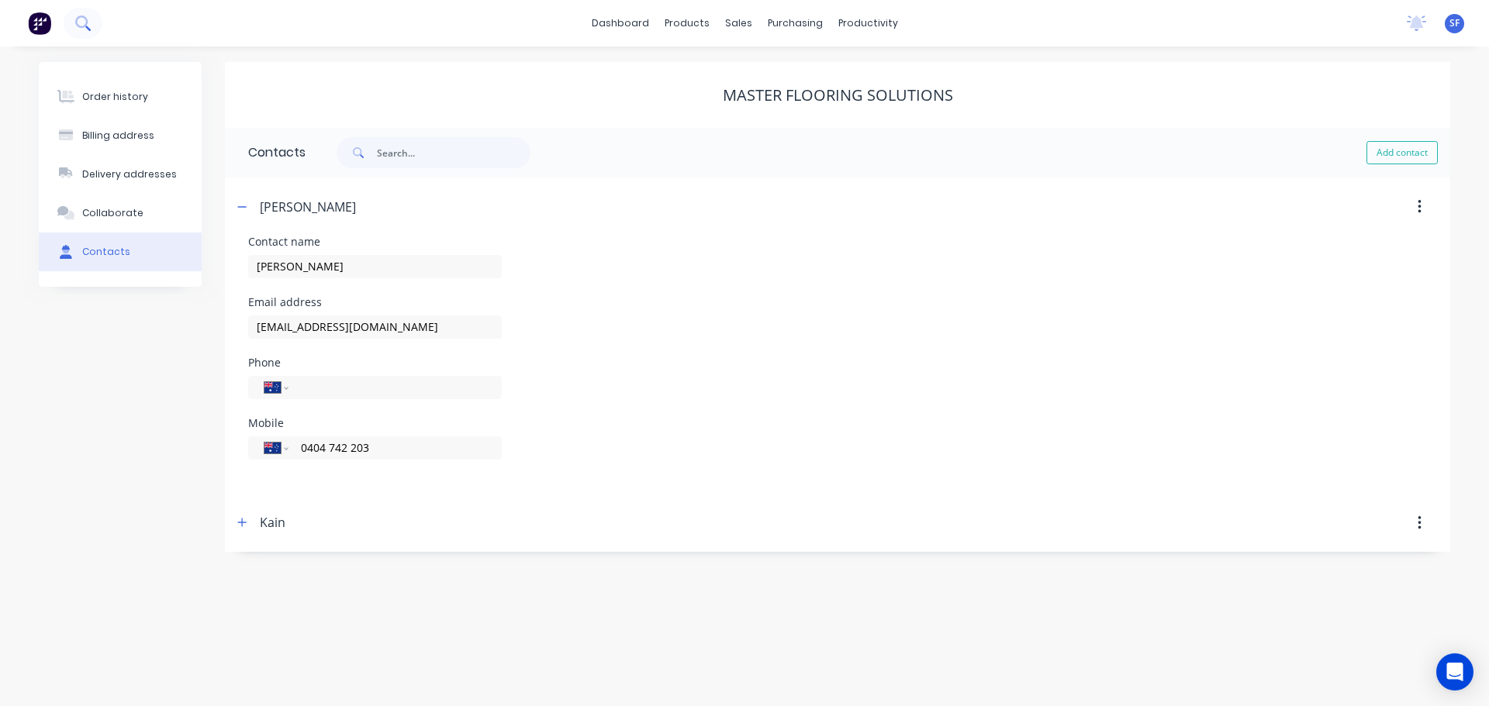
click at [89, 25] on icon at bounding box center [82, 23] width 15 height 15
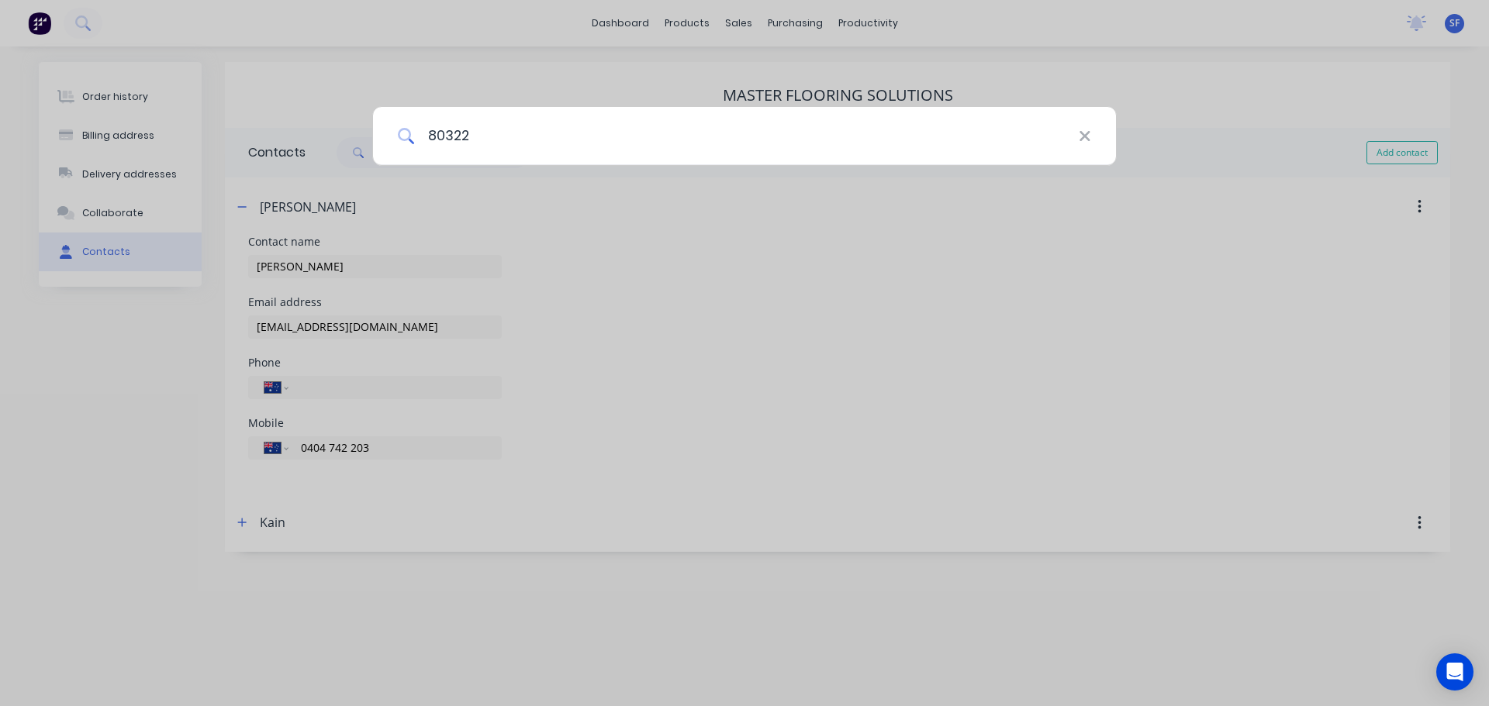
type input "80322"
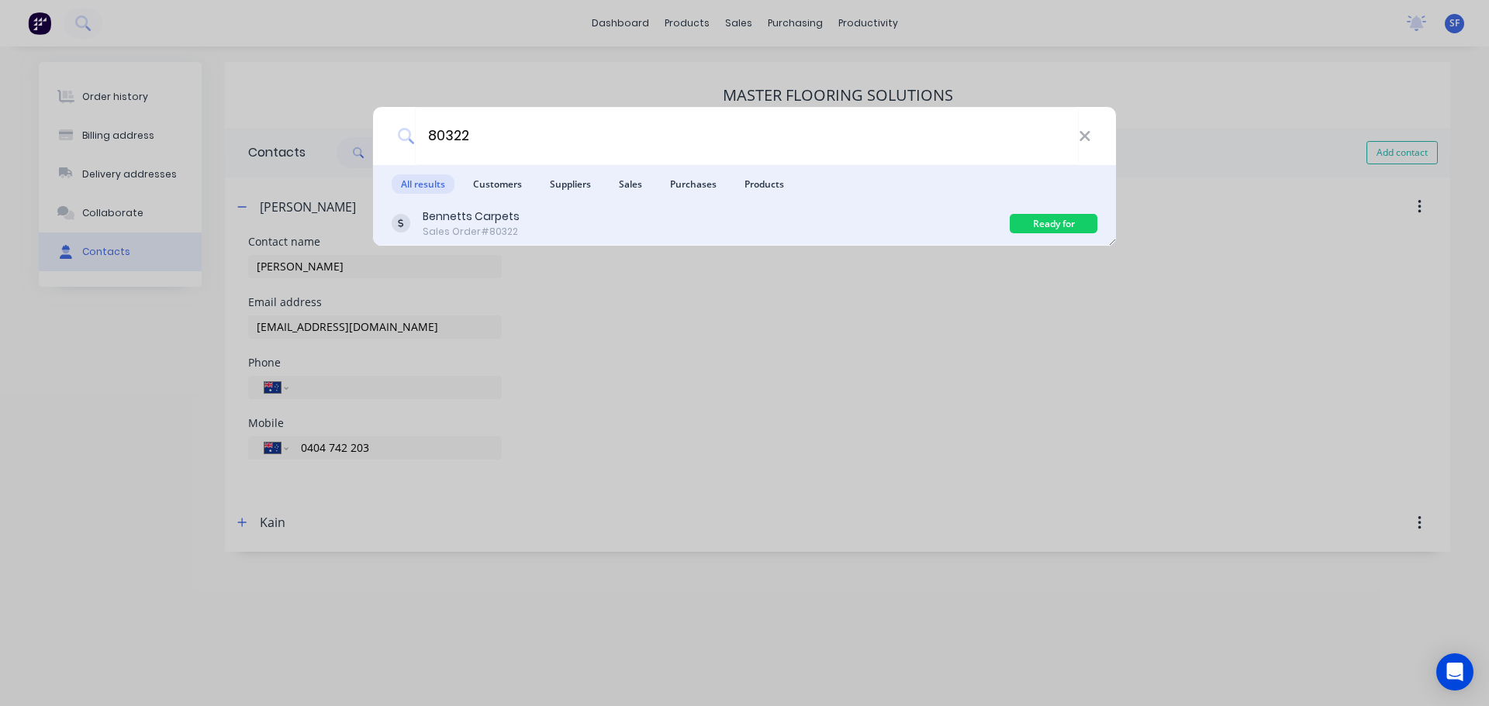
click at [469, 215] on div "Bennetts Carpets" at bounding box center [471, 217] width 97 height 16
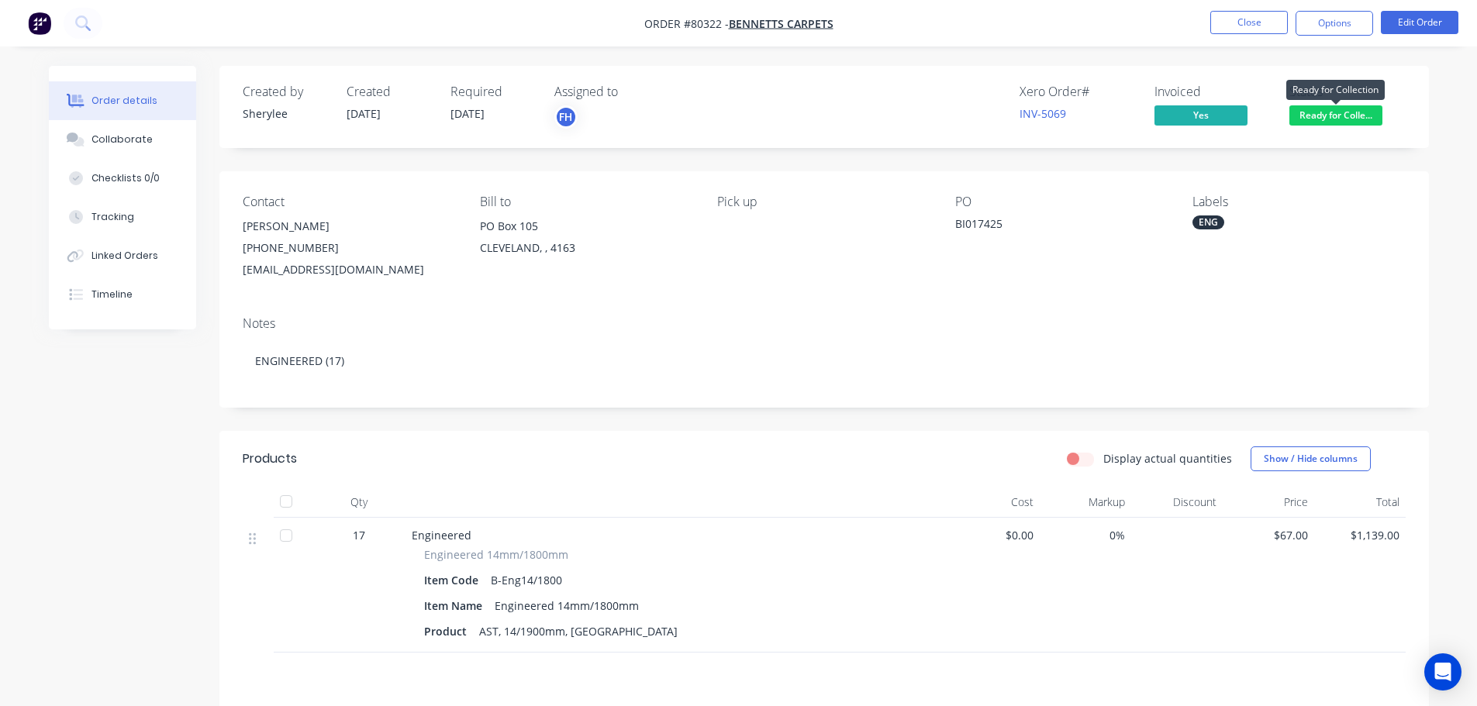
click at [1328, 117] on span "Ready for Colle..." at bounding box center [1336, 114] width 93 height 19
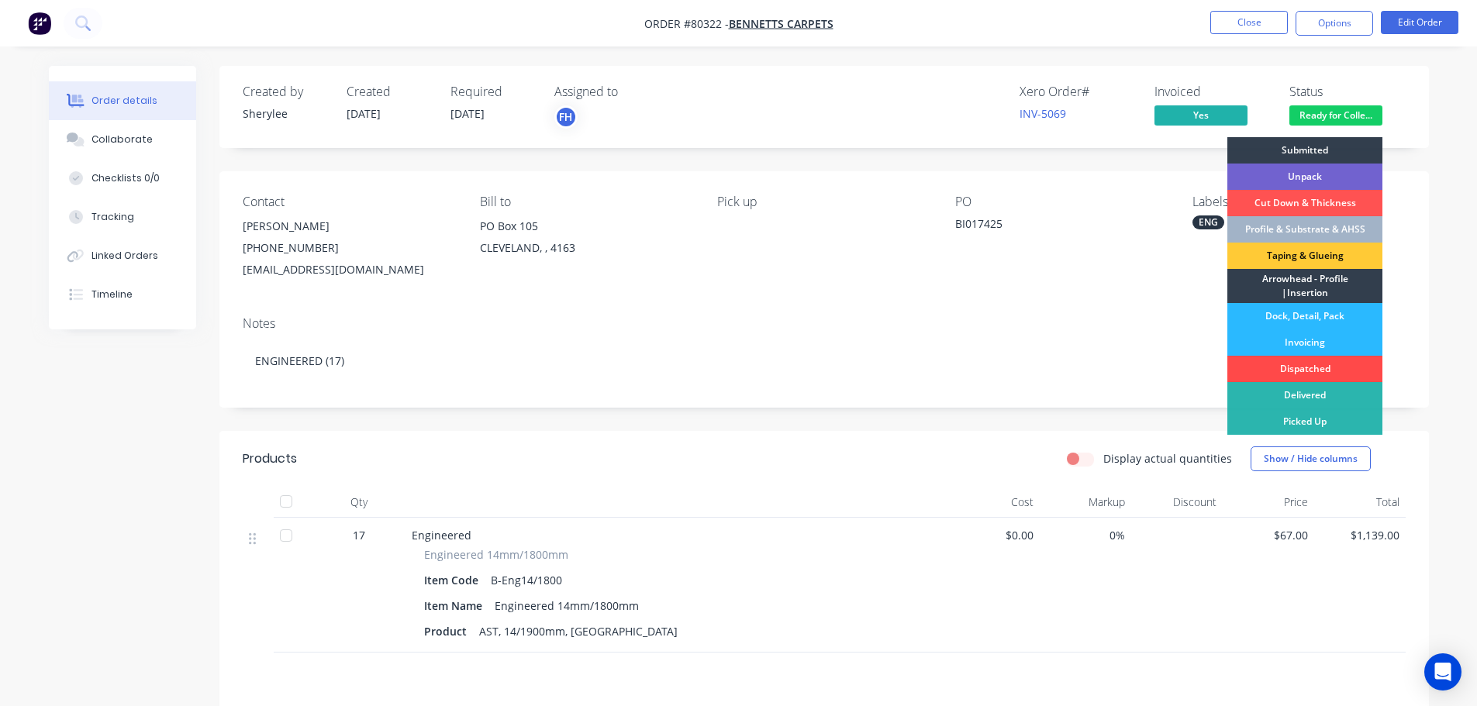
click at [1326, 366] on div "Dispatched" at bounding box center [1305, 369] width 155 height 26
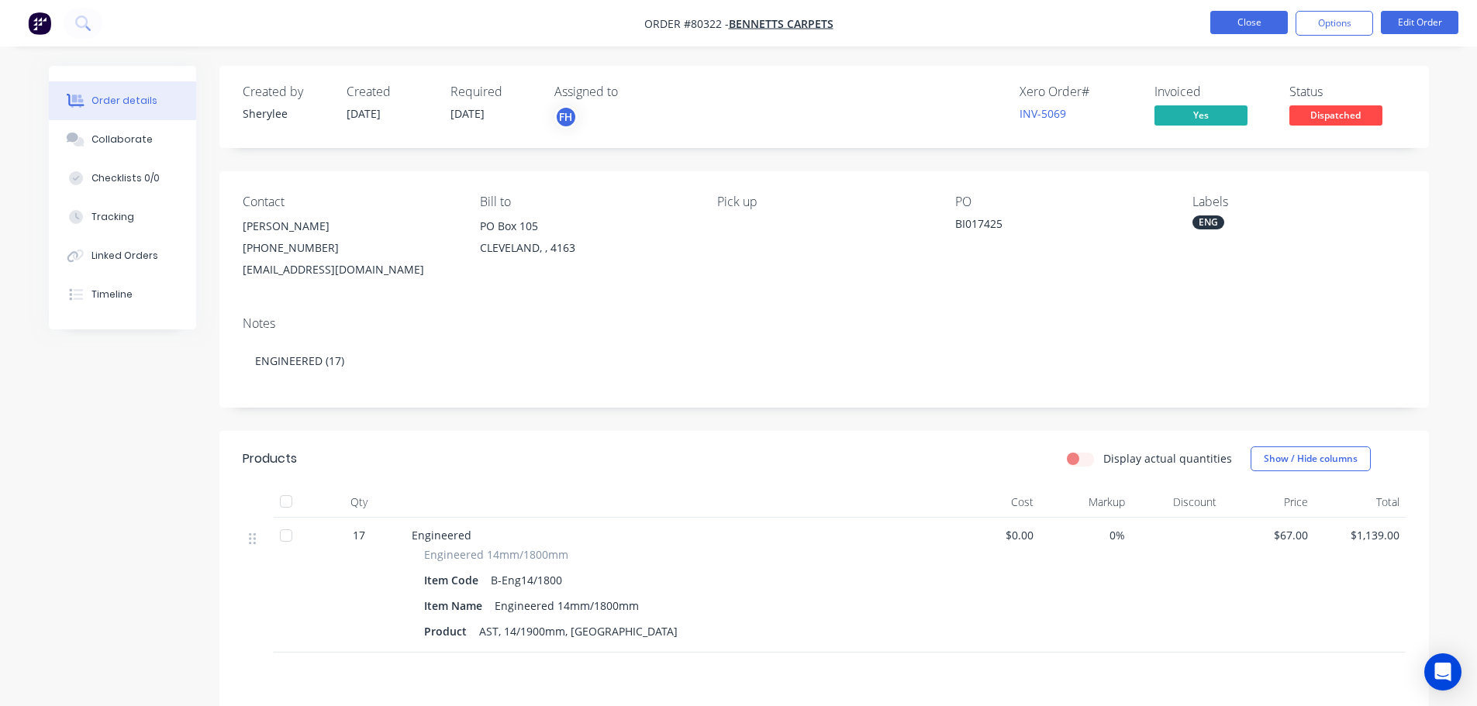
click at [1259, 16] on button "Close" at bounding box center [1249, 22] width 78 height 23
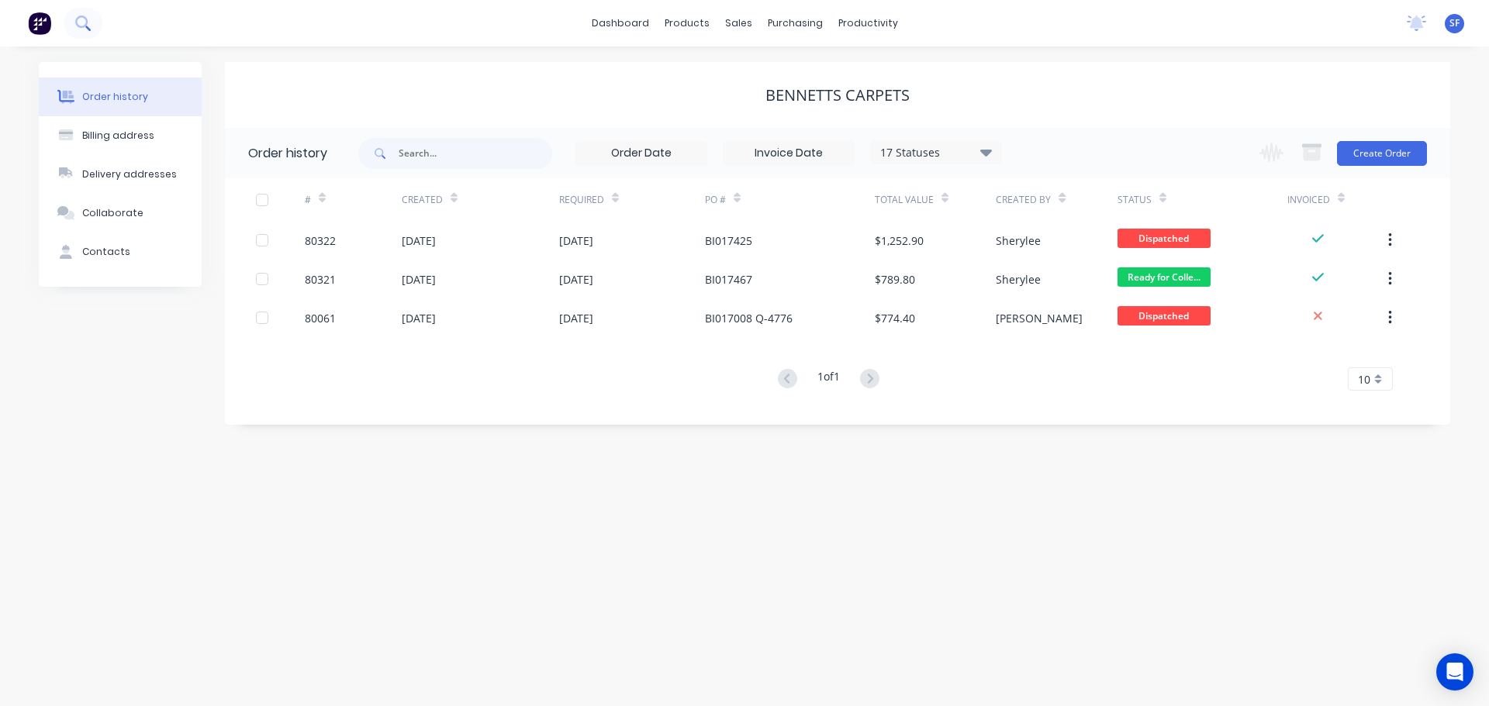
click at [85, 28] on icon at bounding box center [82, 23] width 15 height 15
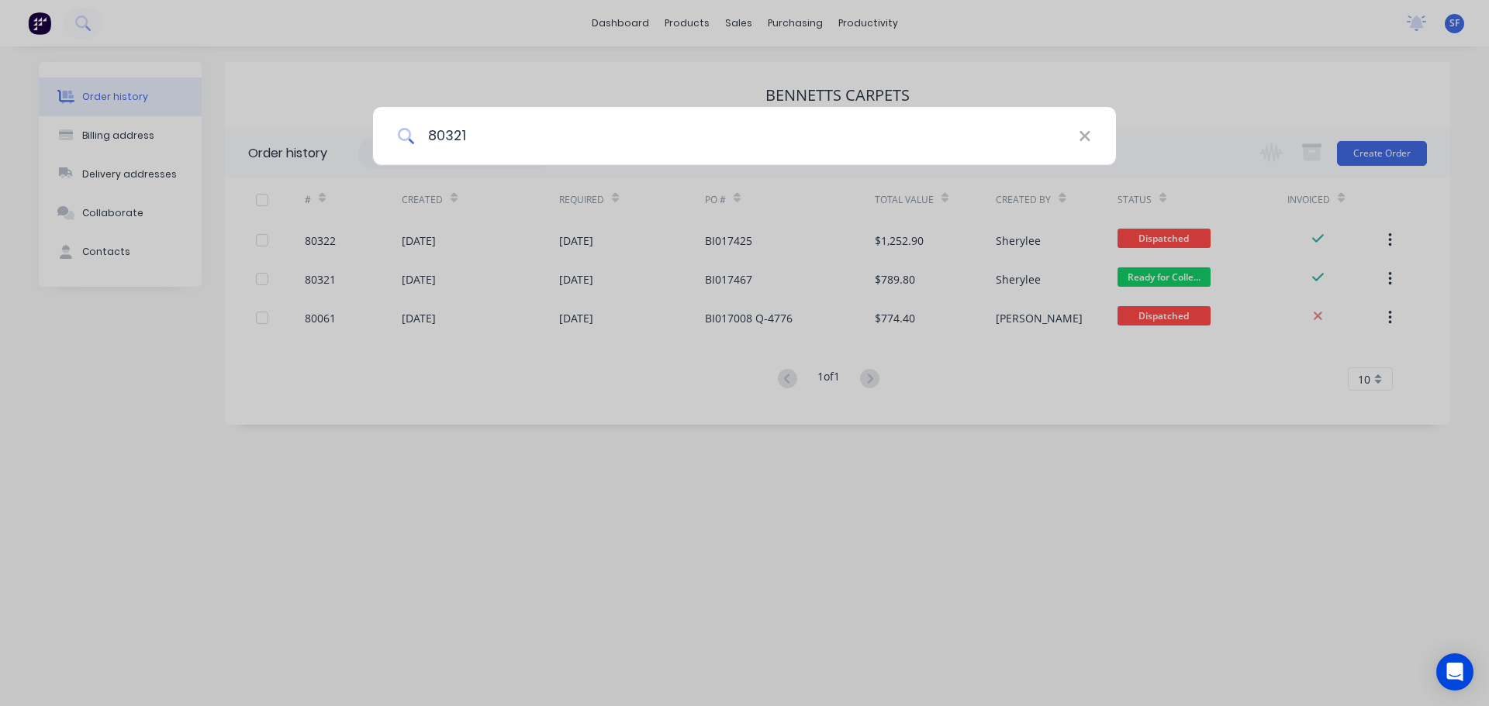
type input "80321"
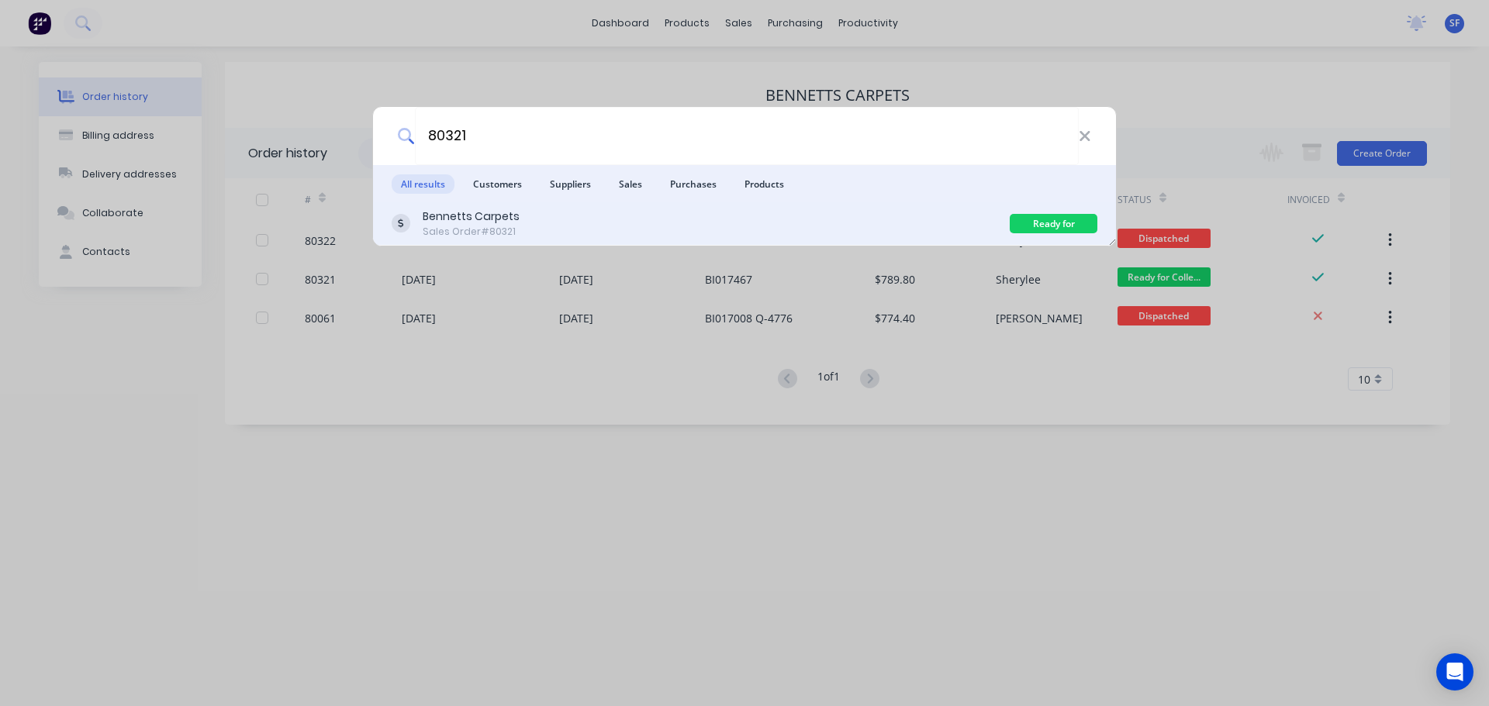
click at [509, 239] on div "Bennetts Carpets Sales Order #80321 Ready for Collection" at bounding box center [744, 223] width 743 height 43
click at [537, 214] on div "[PERSON_NAME] Carpets Sales Order #80321" at bounding box center [701, 224] width 618 height 30
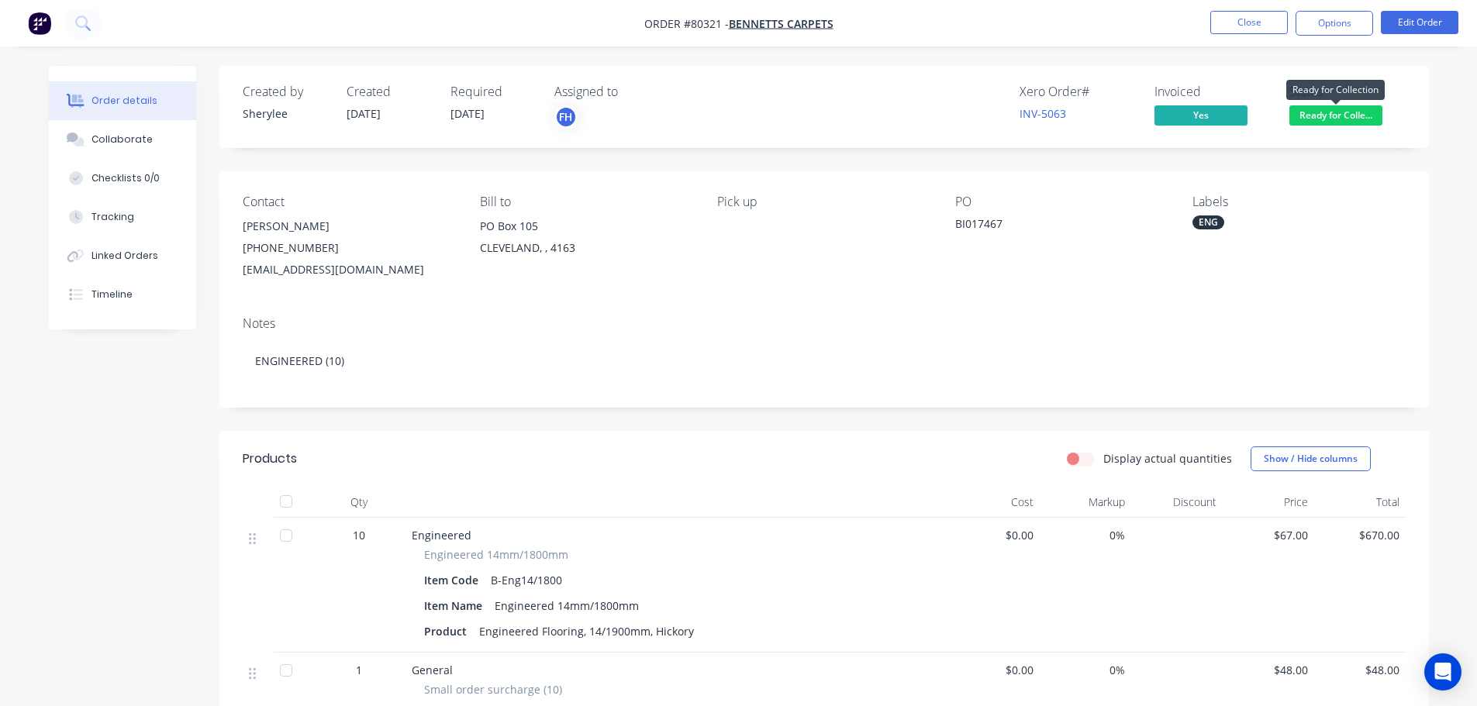
click at [1337, 117] on span "Ready for Colle..." at bounding box center [1336, 114] width 93 height 19
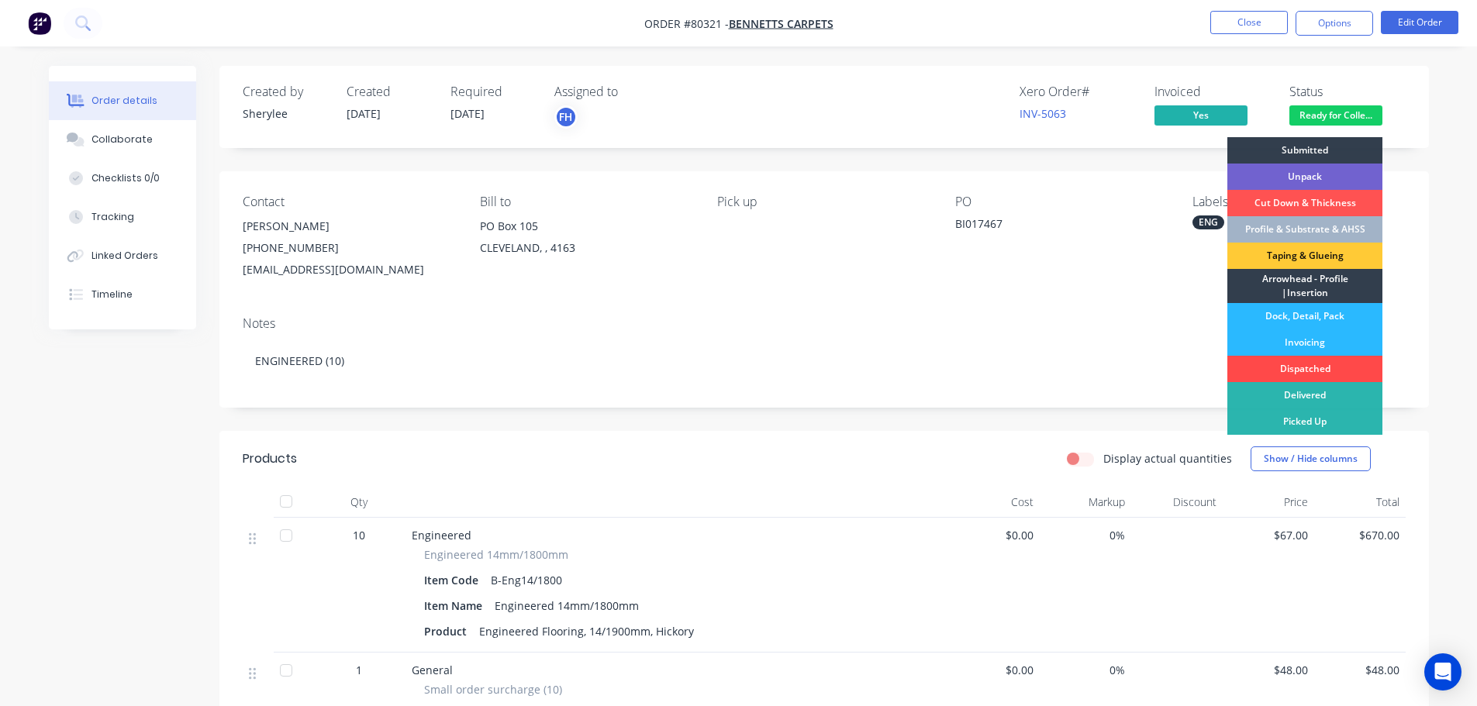
click at [1311, 367] on div "Dispatched" at bounding box center [1305, 369] width 155 height 26
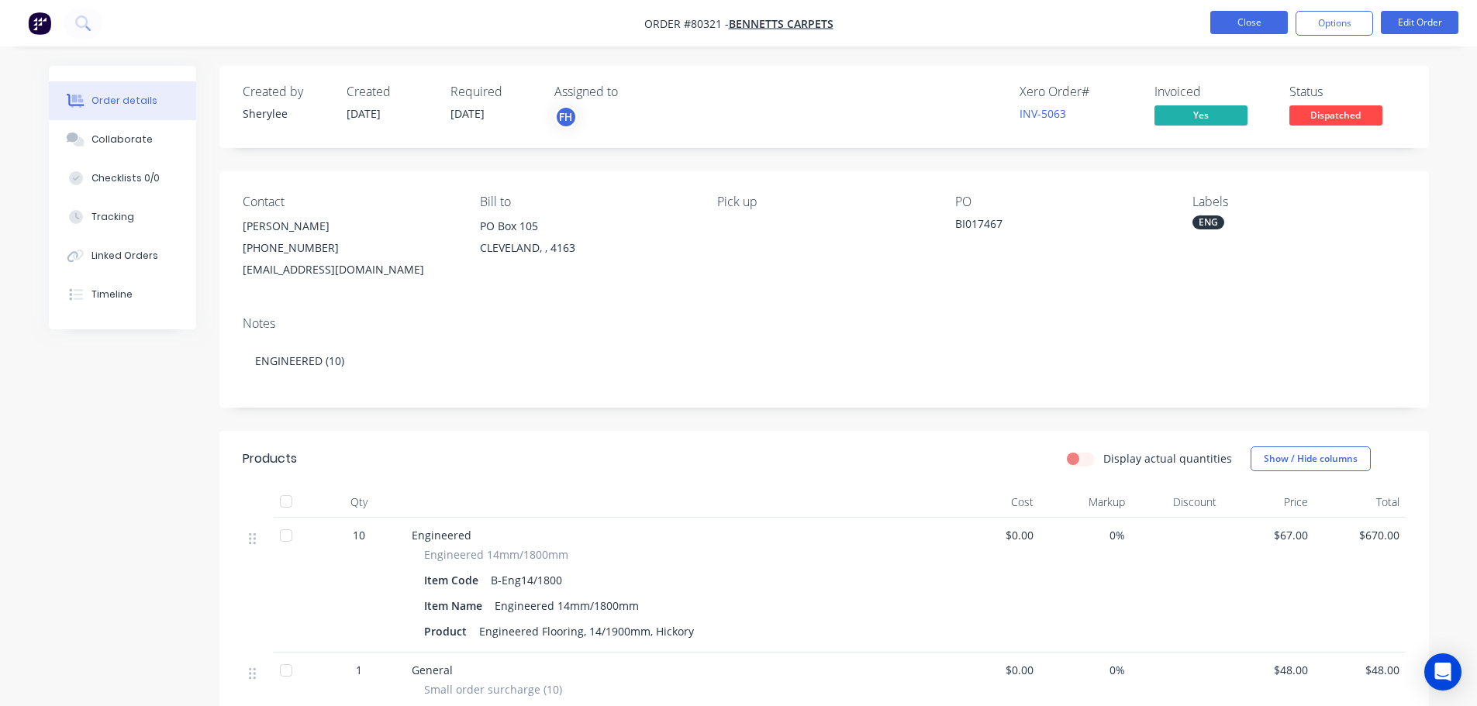
click at [1264, 23] on button "Close" at bounding box center [1249, 22] width 78 height 23
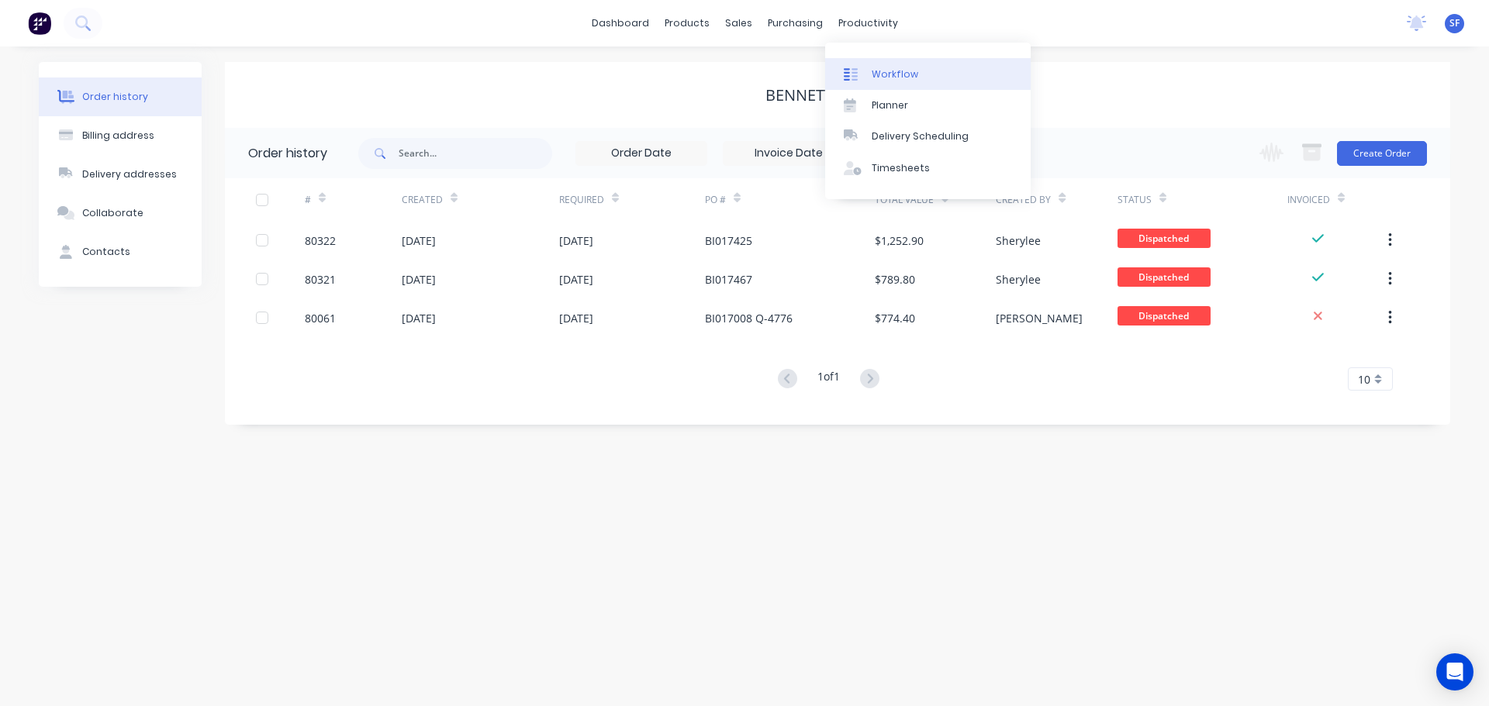
click at [876, 66] on link "Workflow" at bounding box center [927, 73] width 205 height 31
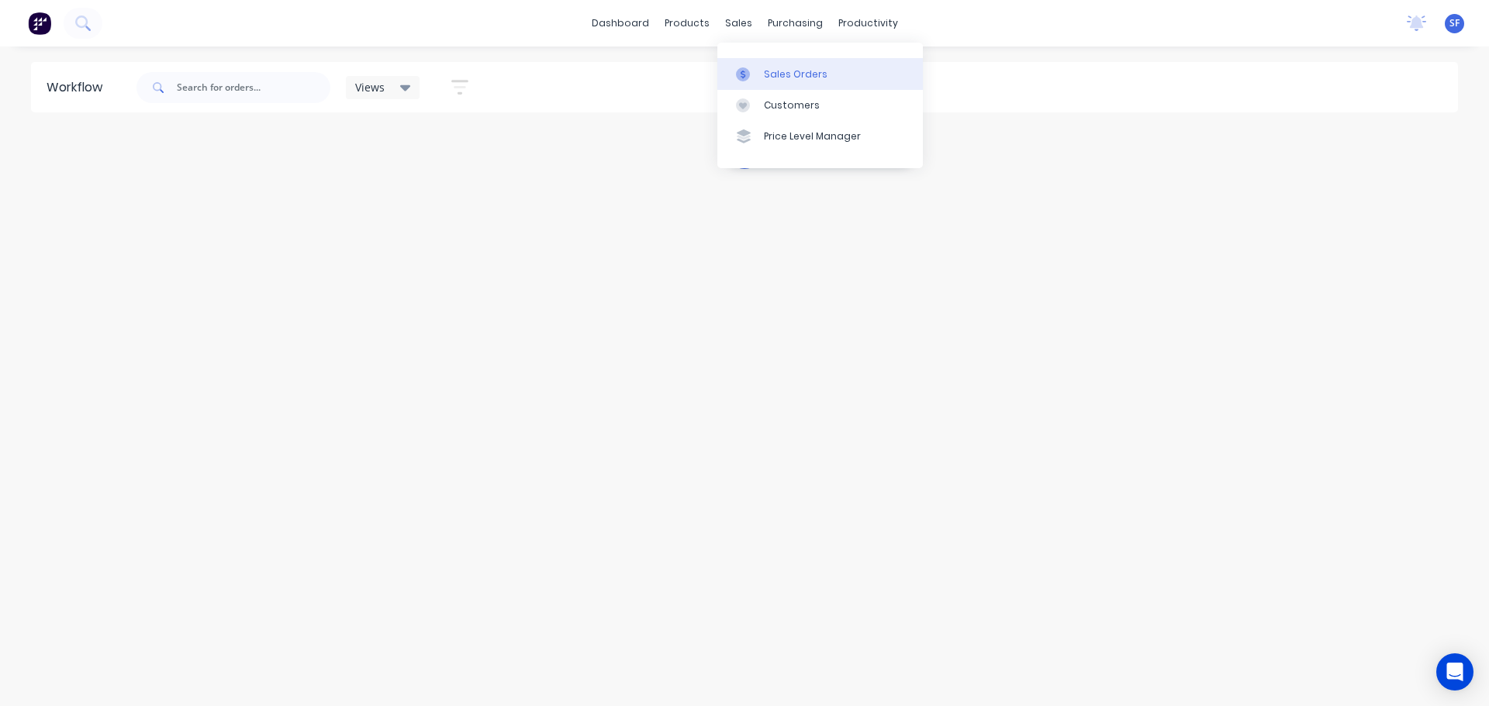
click at [779, 72] on div "Sales Orders" at bounding box center [796, 74] width 64 height 14
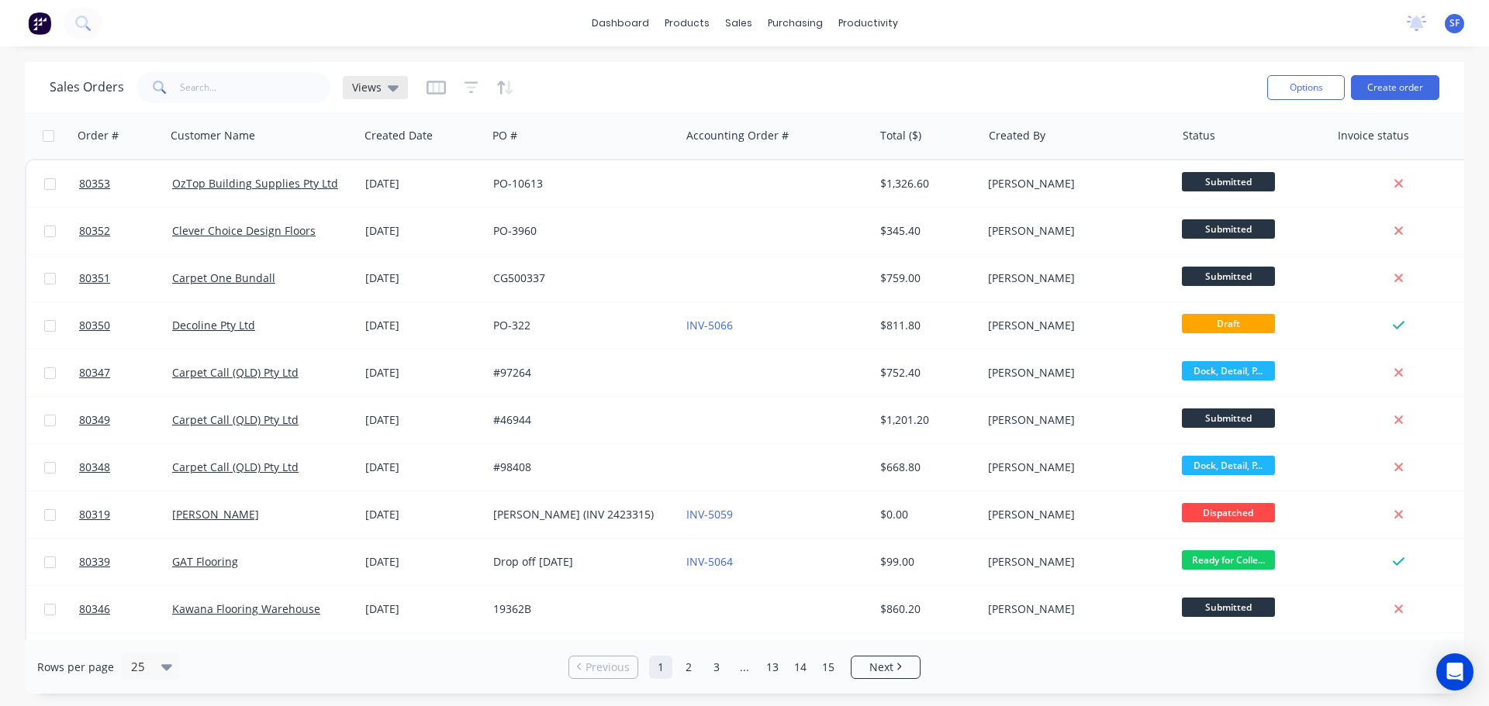
click at [396, 88] on div "Views" at bounding box center [375, 87] width 65 height 23
click at [402, 250] on button "Sherylee's" at bounding box center [435, 251] width 177 height 18
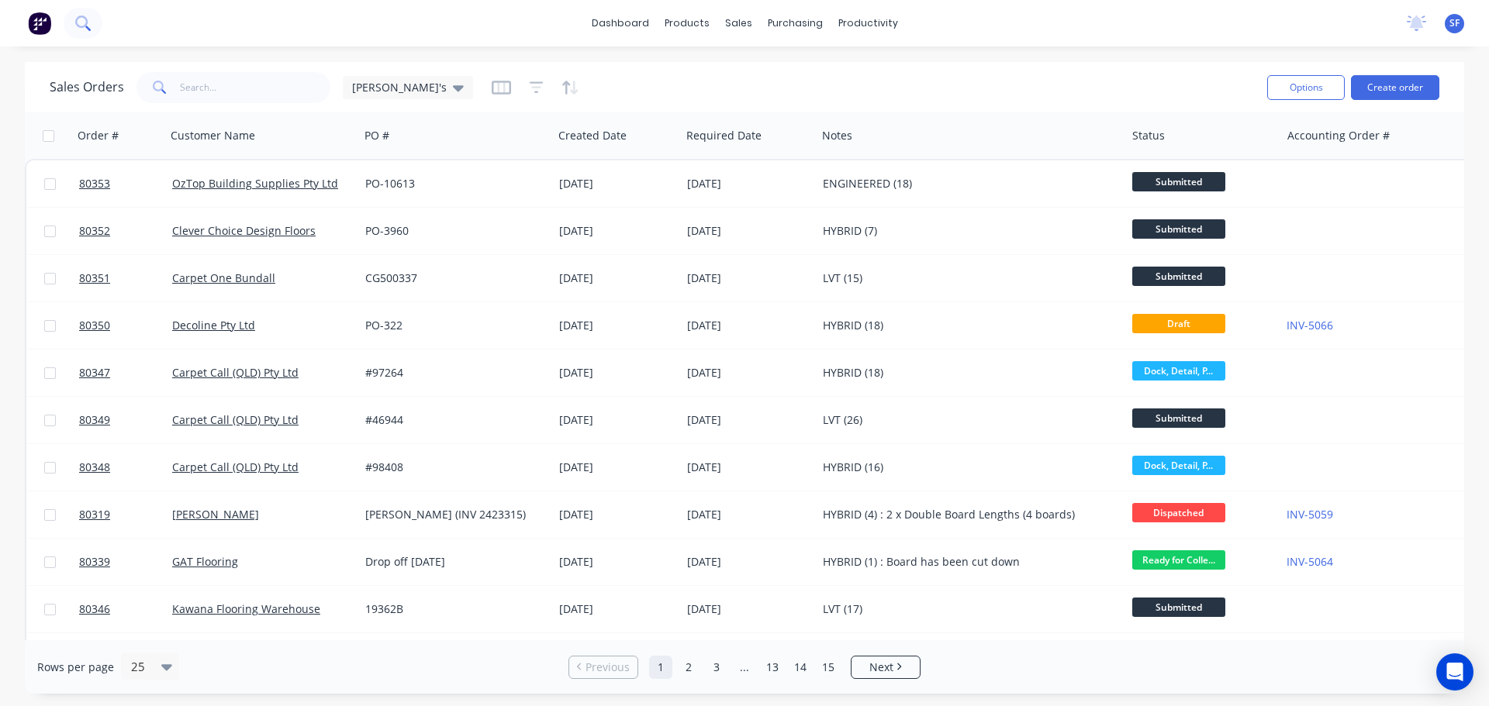
click at [77, 13] on button at bounding box center [83, 23] width 39 height 31
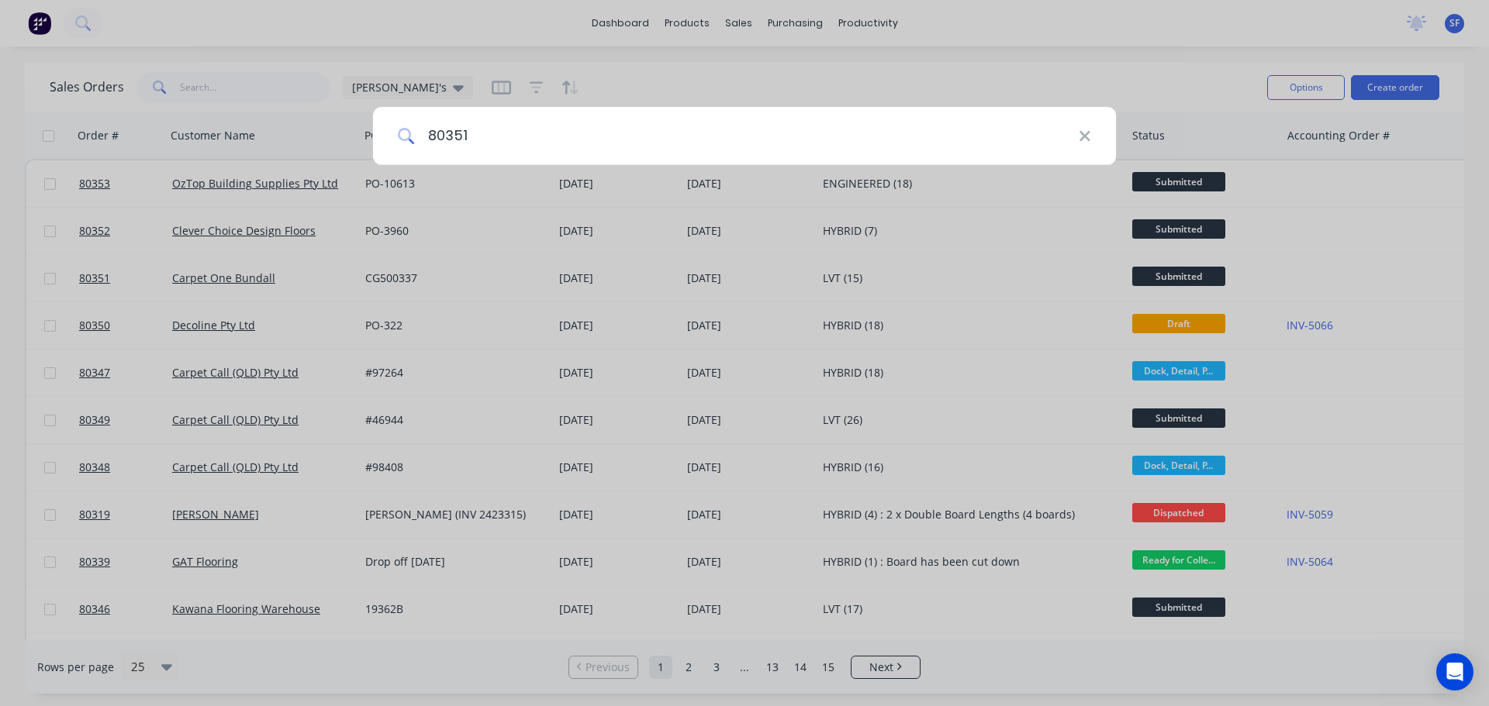
type input "80351"
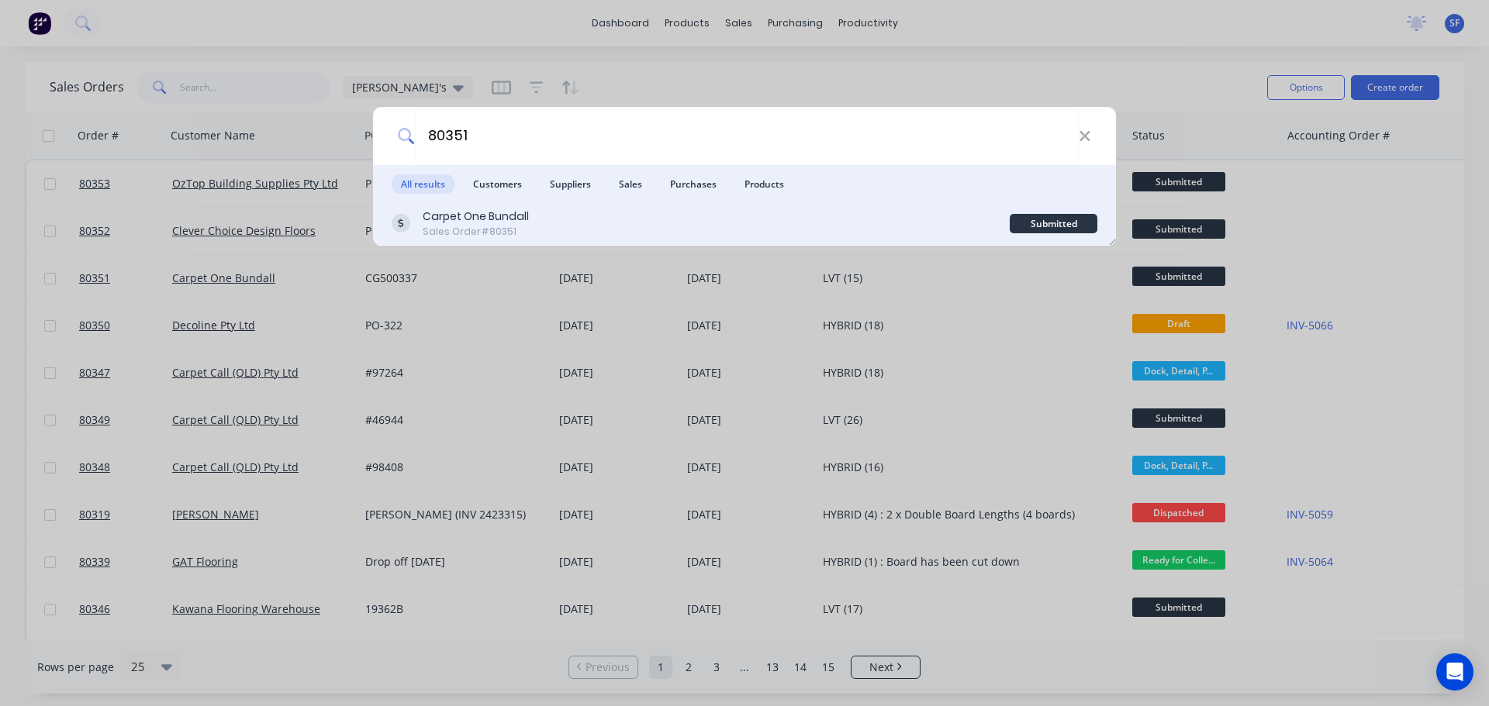
click at [573, 236] on div "Carpet One Bundall Sales Order #80351" at bounding box center [701, 224] width 618 height 30
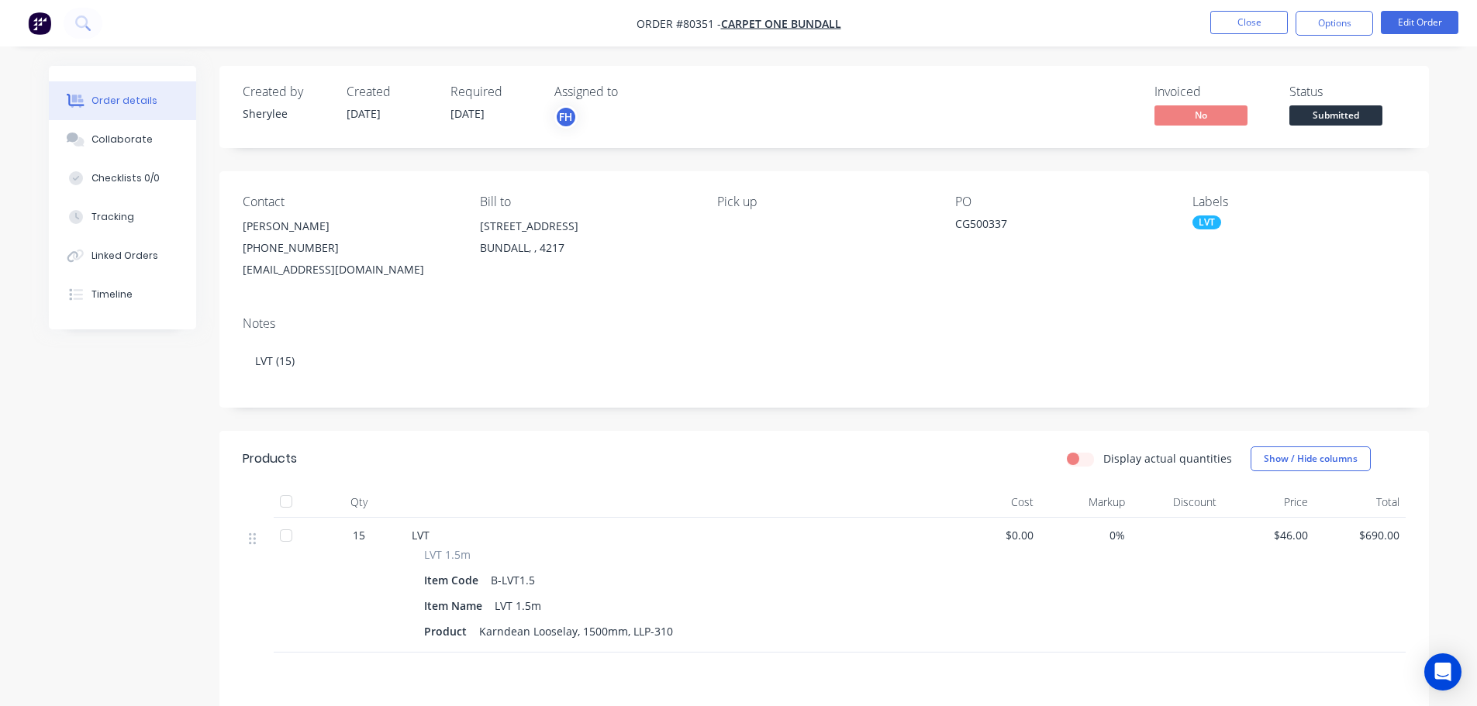
click at [469, 119] on span "[DATE]" at bounding box center [468, 113] width 34 height 15
click at [1420, 21] on button "Edit Order" at bounding box center [1420, 22] width 78 height 23
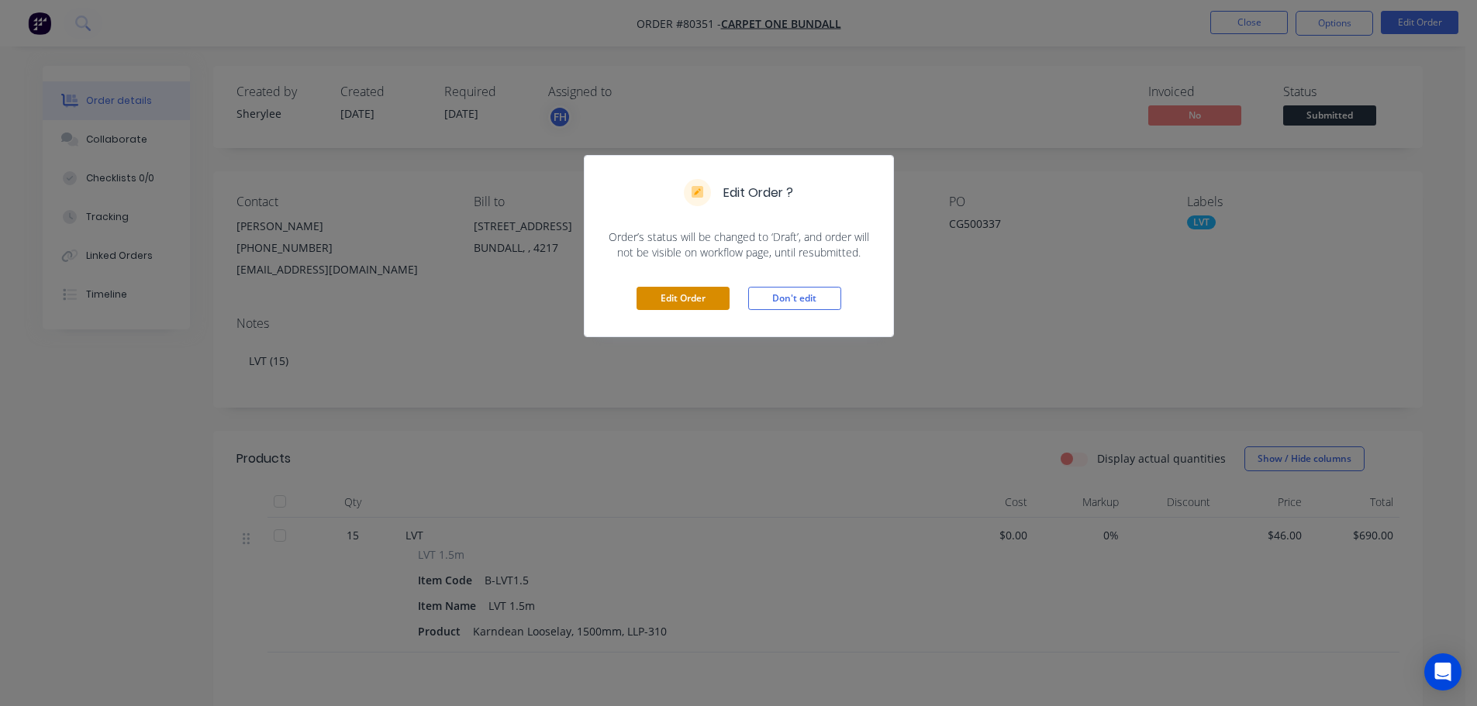
click at [716, 292] on button "Edit Order" at bounding box center [683, 298] width 93 height 23
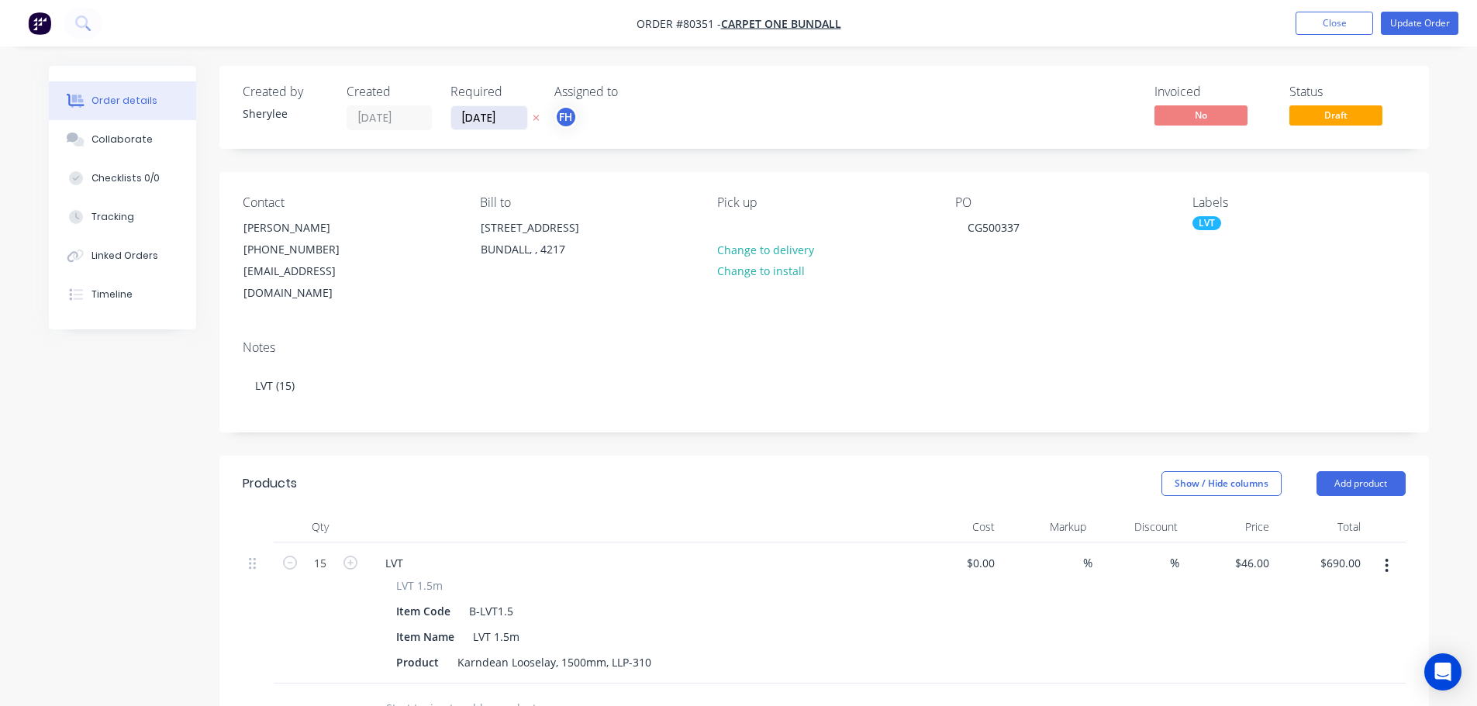
click at [480, 115] on input "[DATE]" at bounding box center [489, 117] width 76 height 23
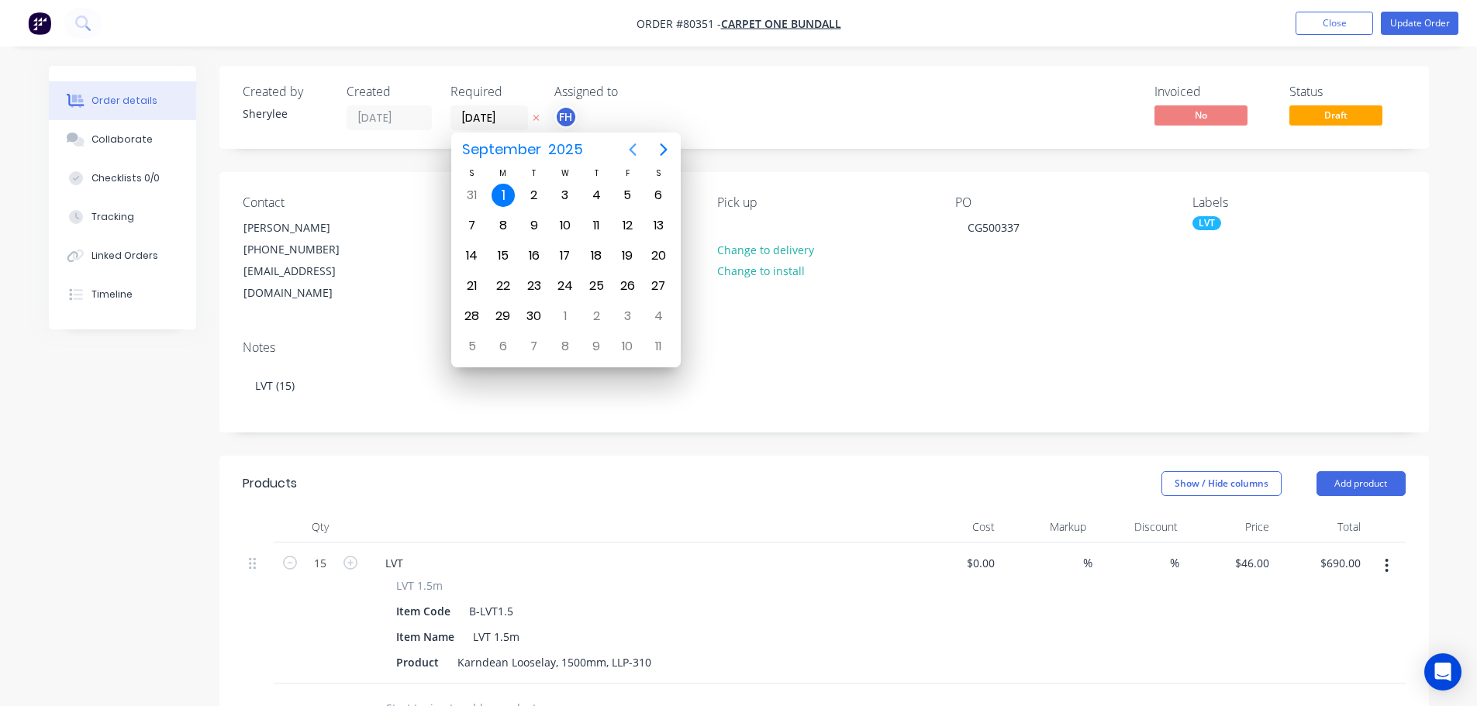
click at [631, 147] on icon "Previous page" at bounding box center [632, 149] width 19 height 19
click at [592, 316] on div "28" at bounding box center [596, 316] width 23 height 23
type input "[DATE]"
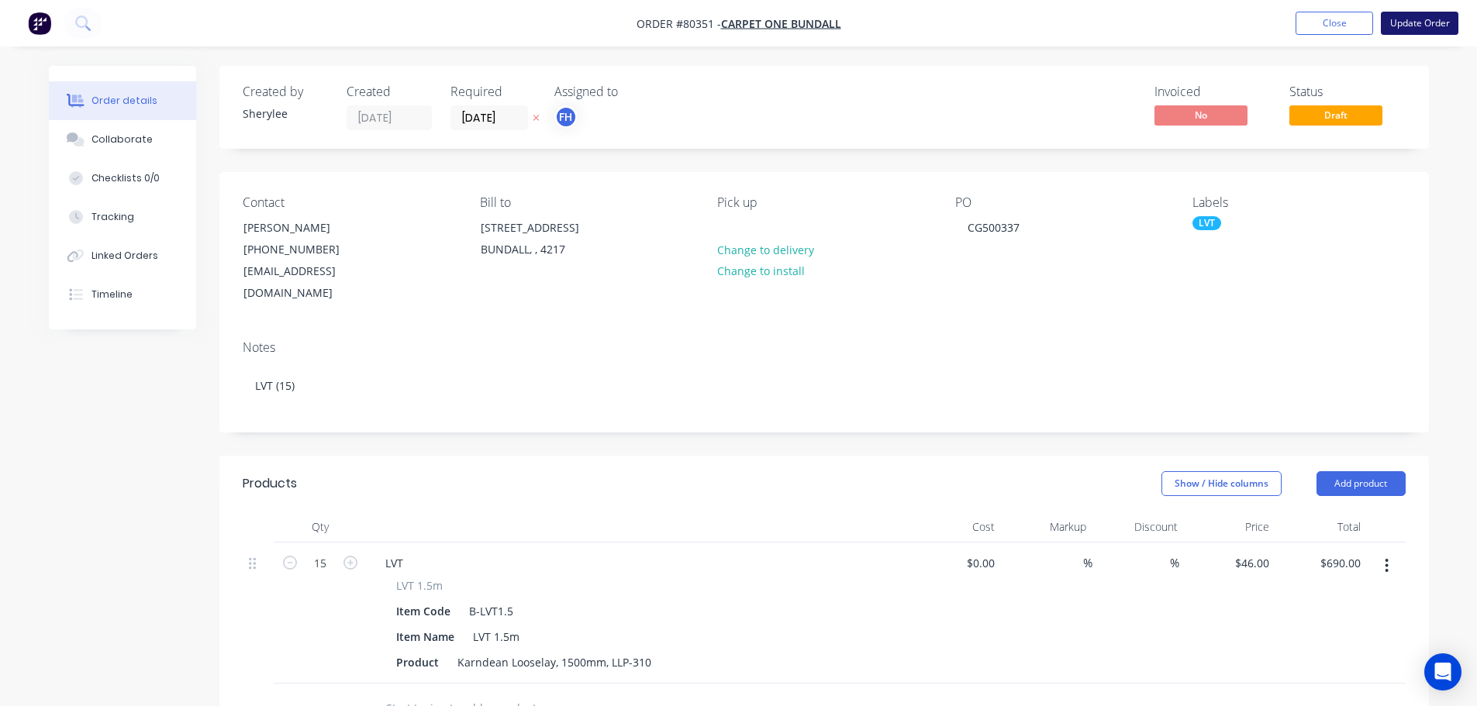
click at [1405, 19] on button "Update Order" at bounding box center [1420, 23] width 78 height 23
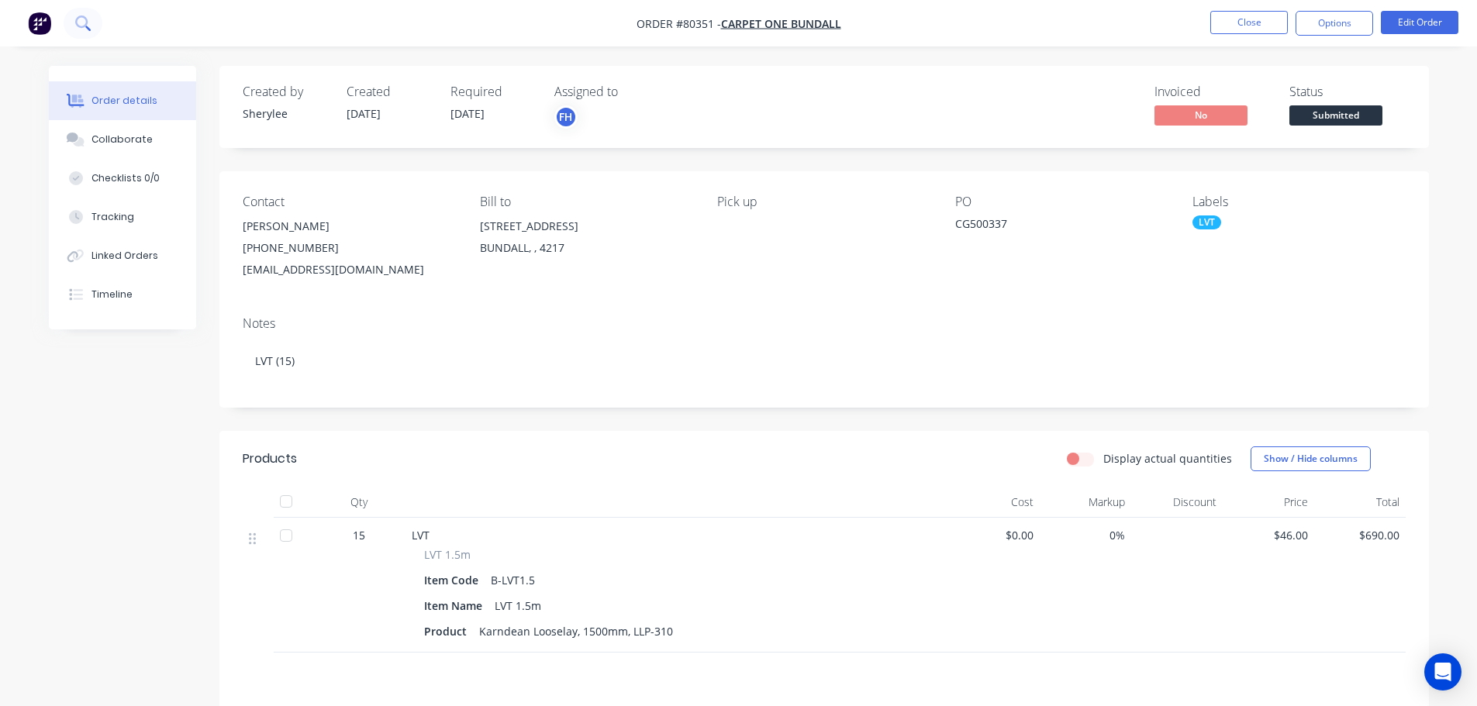
click at [88, 21] on icon at bounding box center [82, 23] width 15 height 15
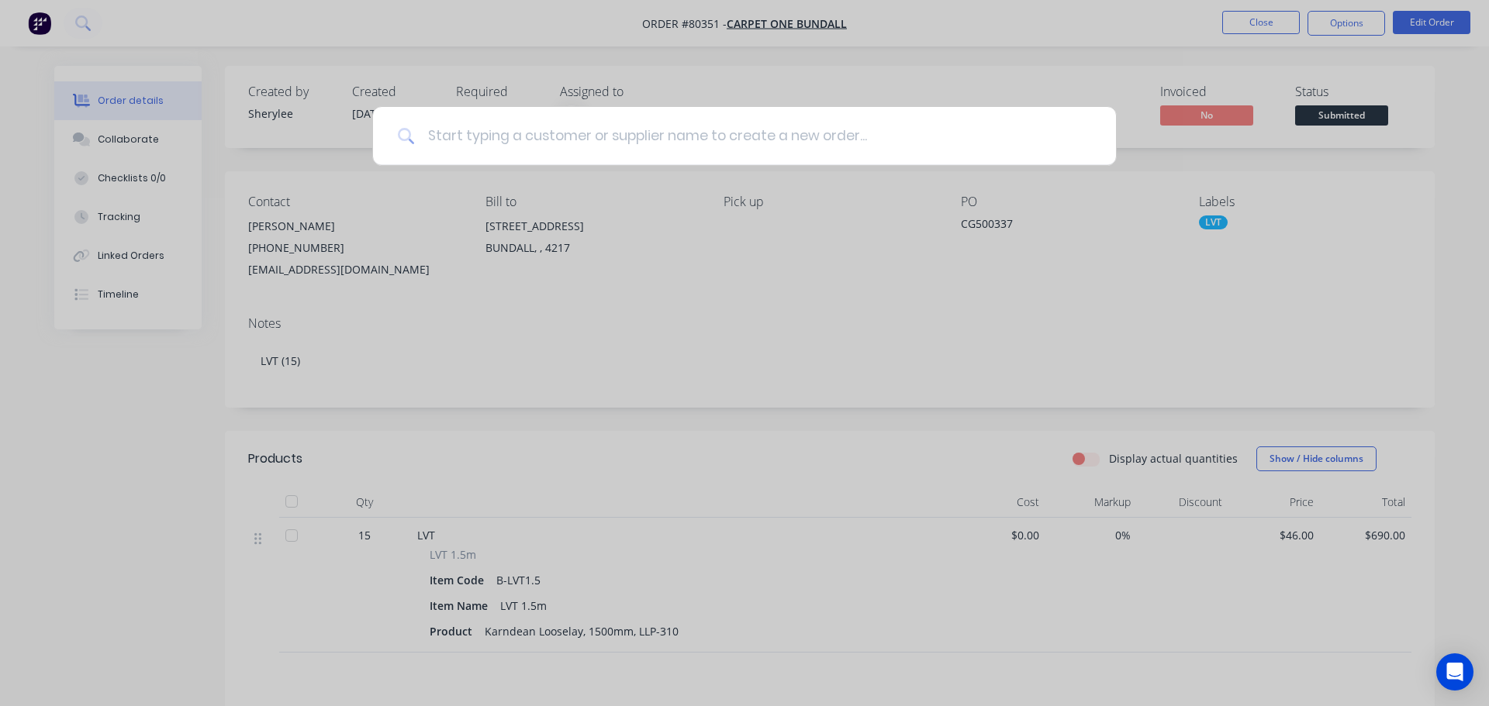
click at [509, 134] on input at bounding box center [753, 136] width 676 height 58
type input "80328"
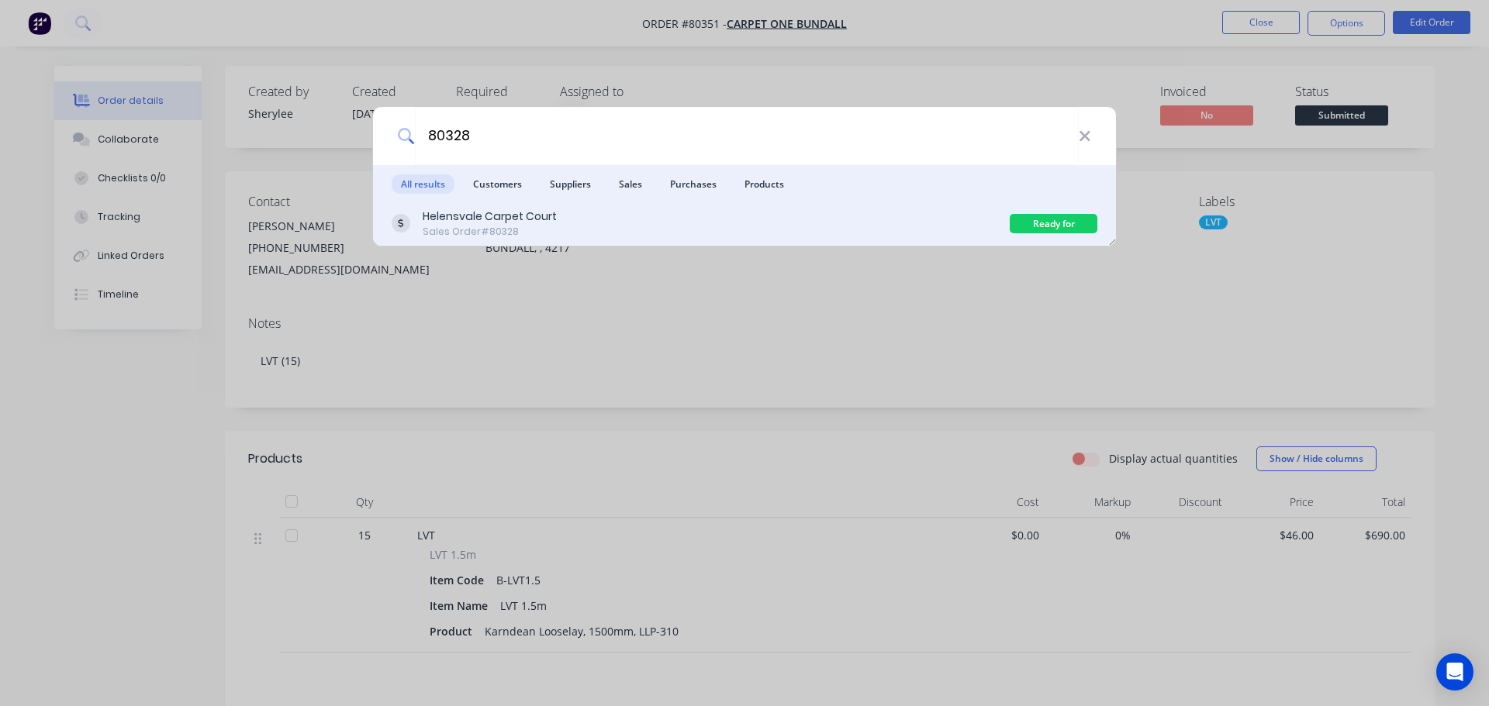
click at [526, 234] on div "Sales Order #80328" at bounding box center [490, 232] width 134 height 14
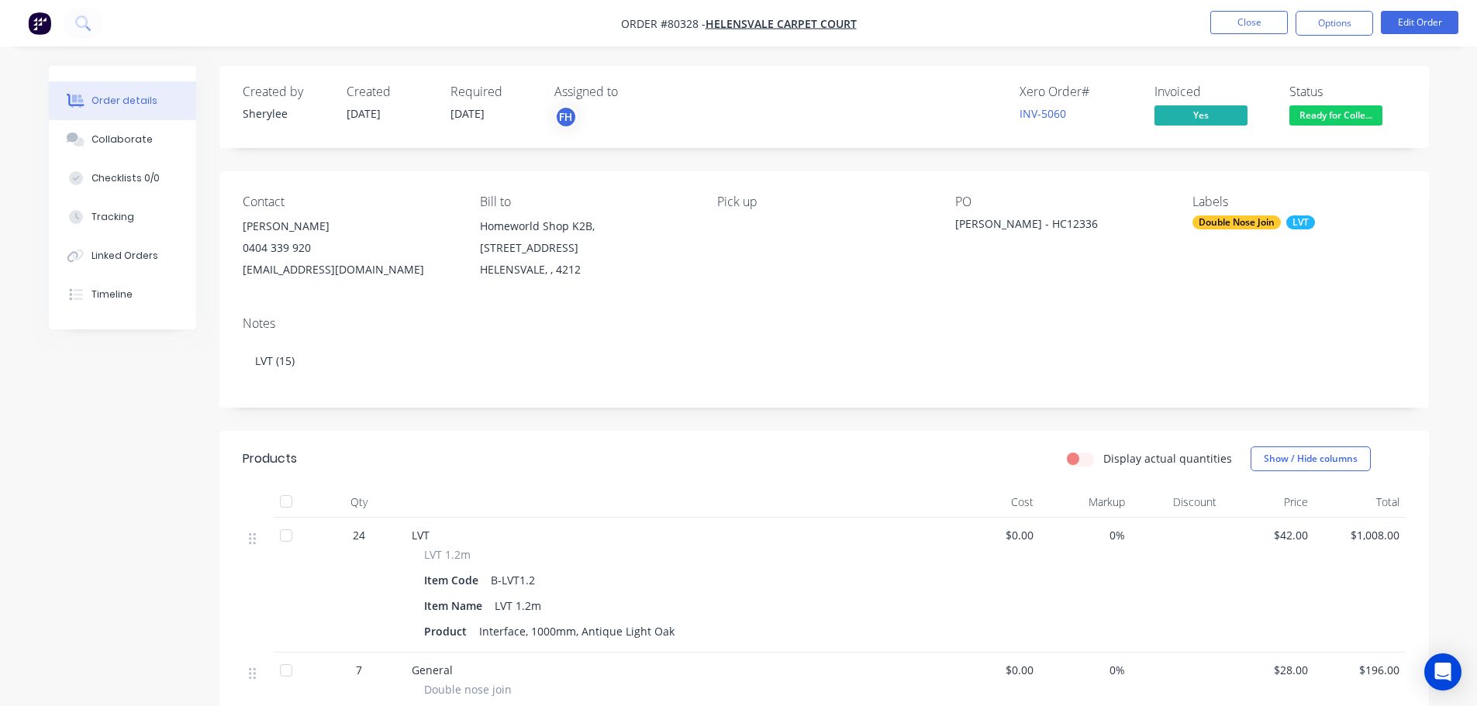
click at [1334, 111] on span "Ready for Colle..." at bounding box center [1336, 114] width 93 height 19
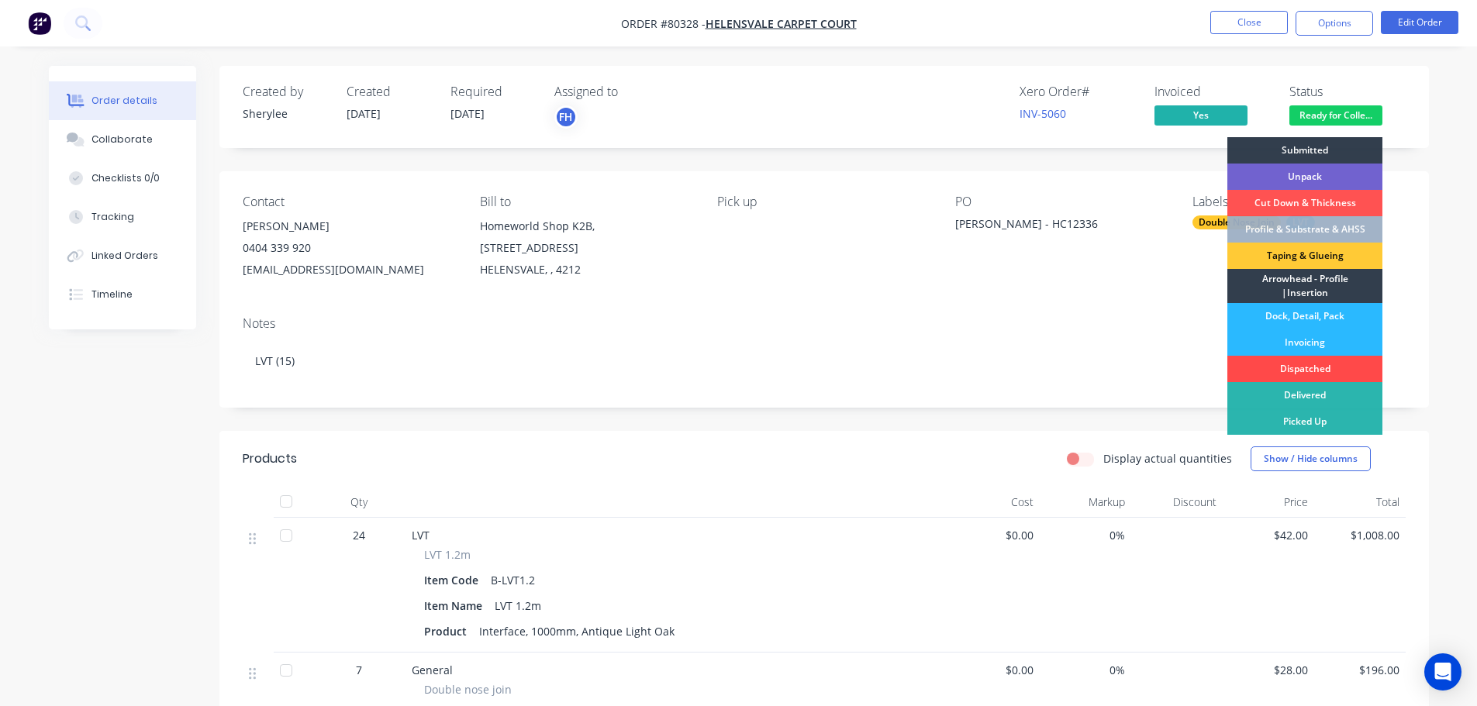
click at [1317, 369] on div "Dispatched" at bounding box center [1305, 369] width 155 height 26
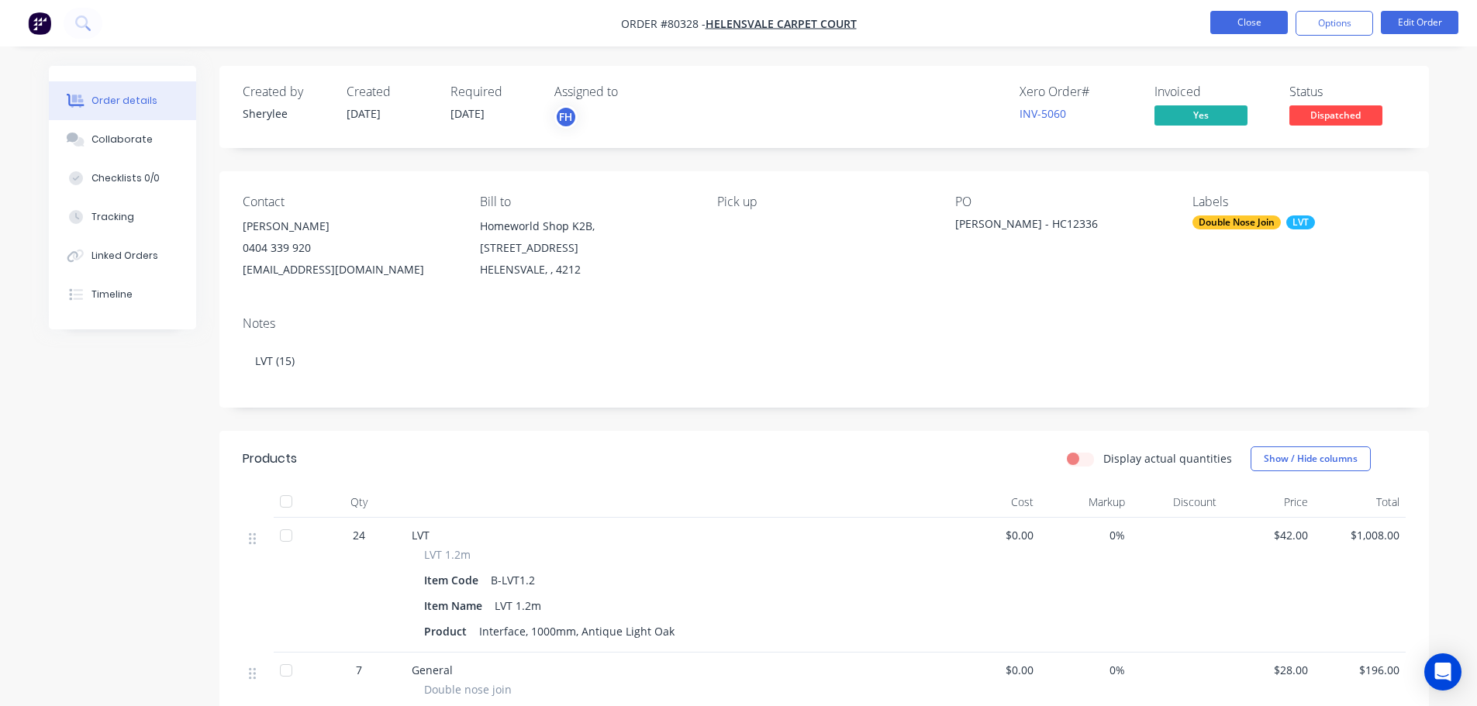
click at [1264, 25] on button "Close" at bounding box center [1249, 22] width 78 height 23
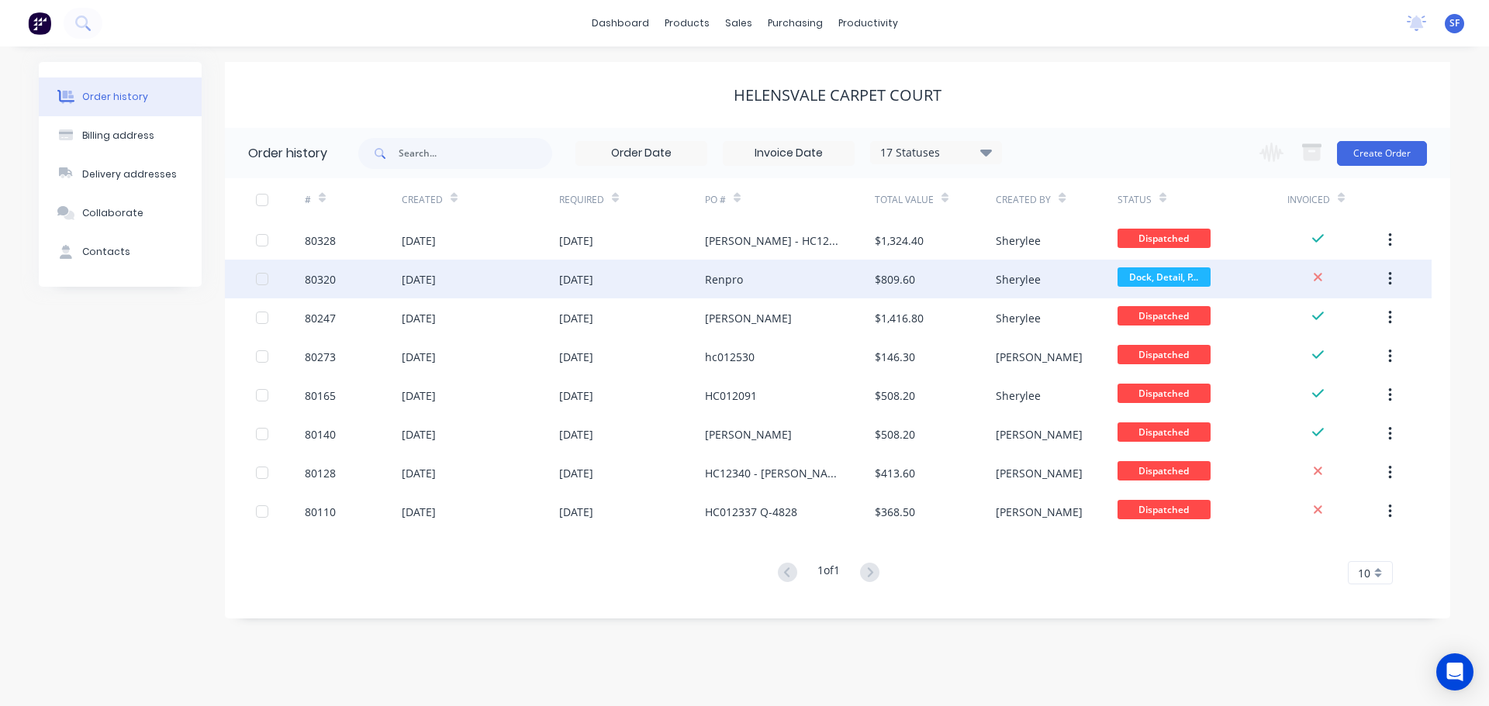
click at [329, 280] on div "80320" at bounding box center [320, 279] width 31 height 16
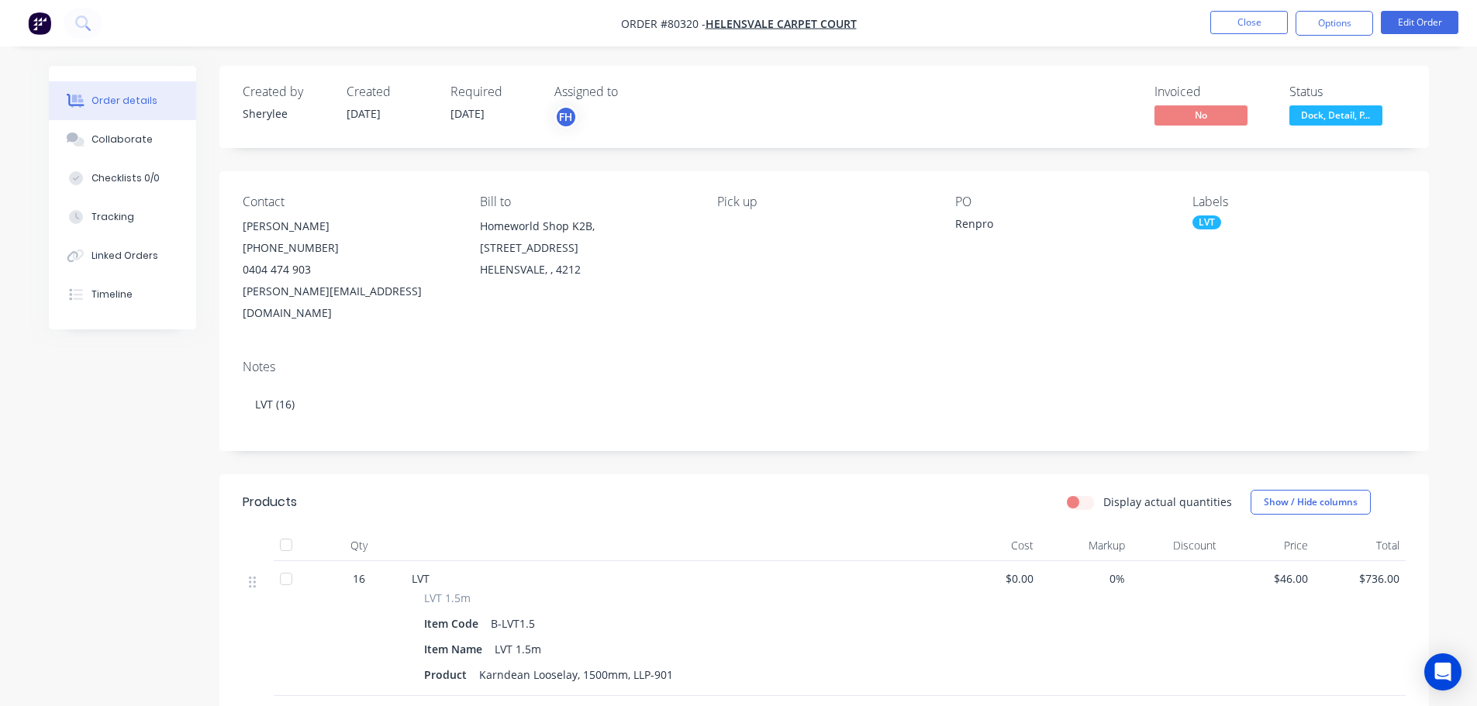
click at [136, 27] on nav "Order #80320 - Helensvale Carpet Court Close Options Edit Order" at bounding box center [738, 23] width 1477 height 47
click at [90, 19] on icon at bounding box center [82, 23] width 15 height 15
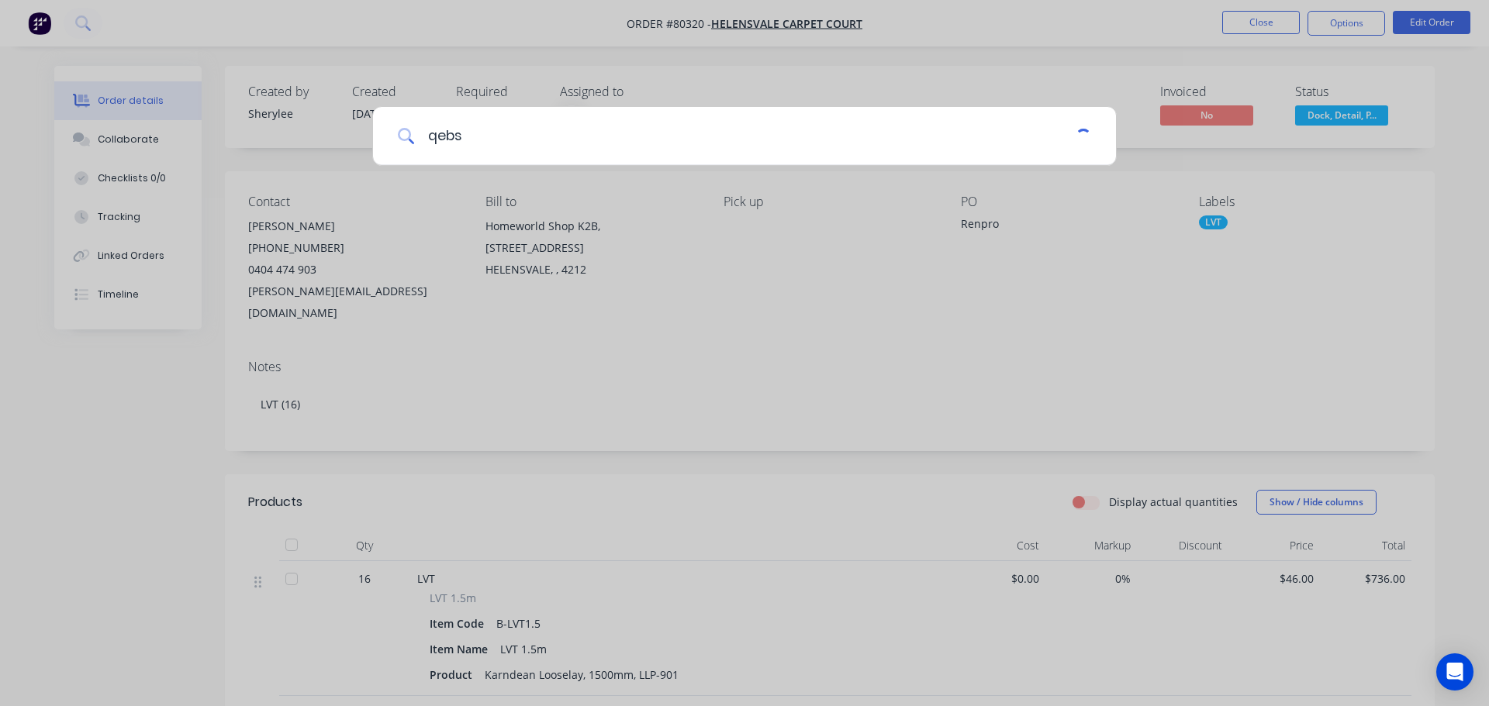
type input "qebs"
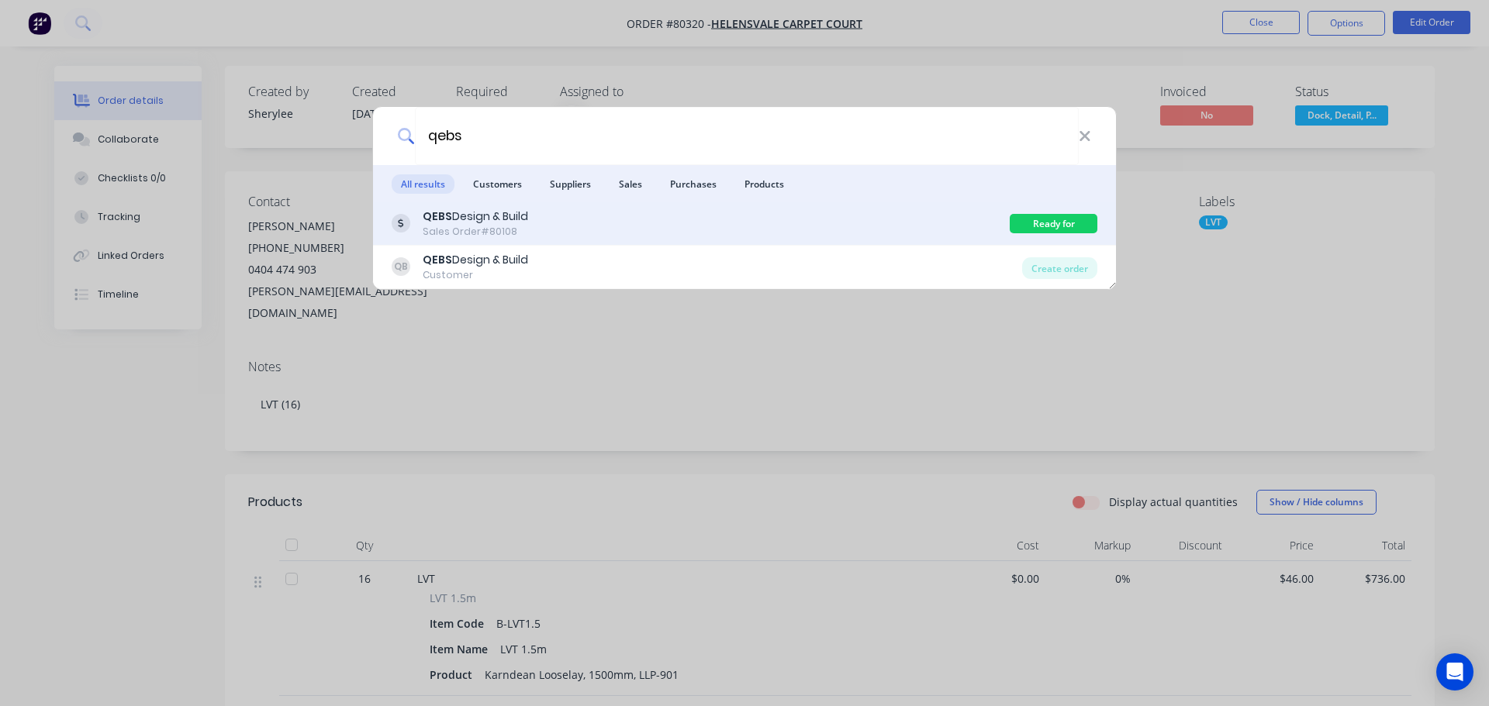
click at [521, 228] on div "Sales Order #80108" at bounding box center [475, 232] width 105 height 14
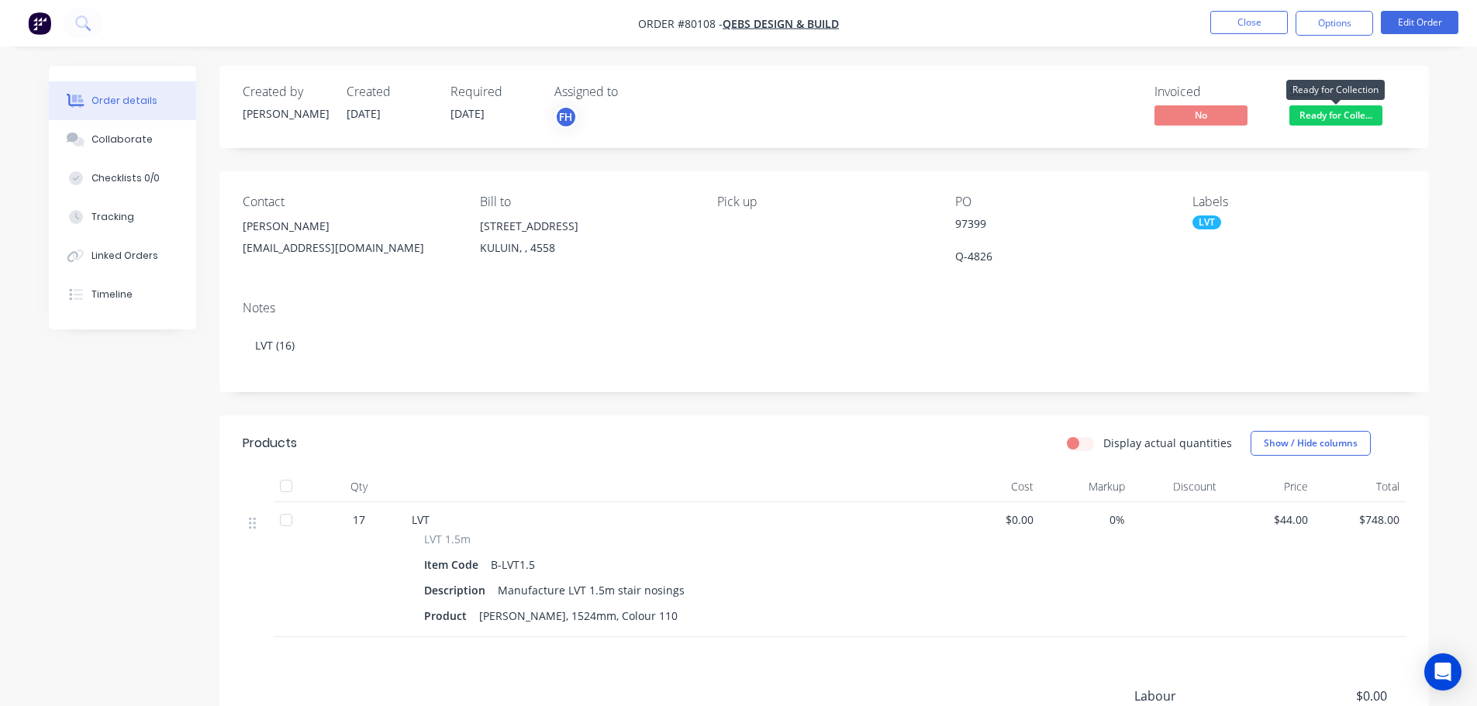
click at [1368, 116] on span "Ready for Colle..." at bounding box center [1336, 114] width 93 height 19
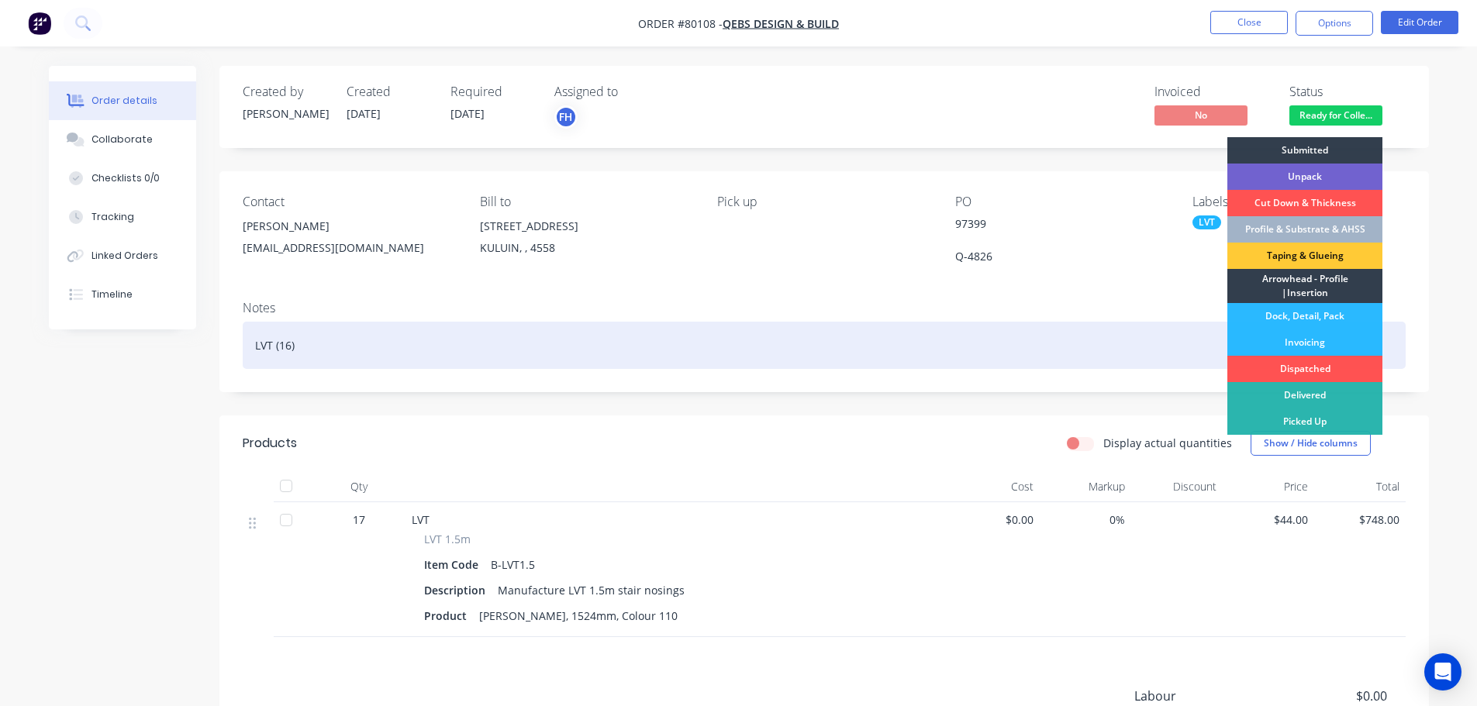
click at [1299, 364] on div "Dispatched" at bounding box center [1305, 369] width 155 height 26
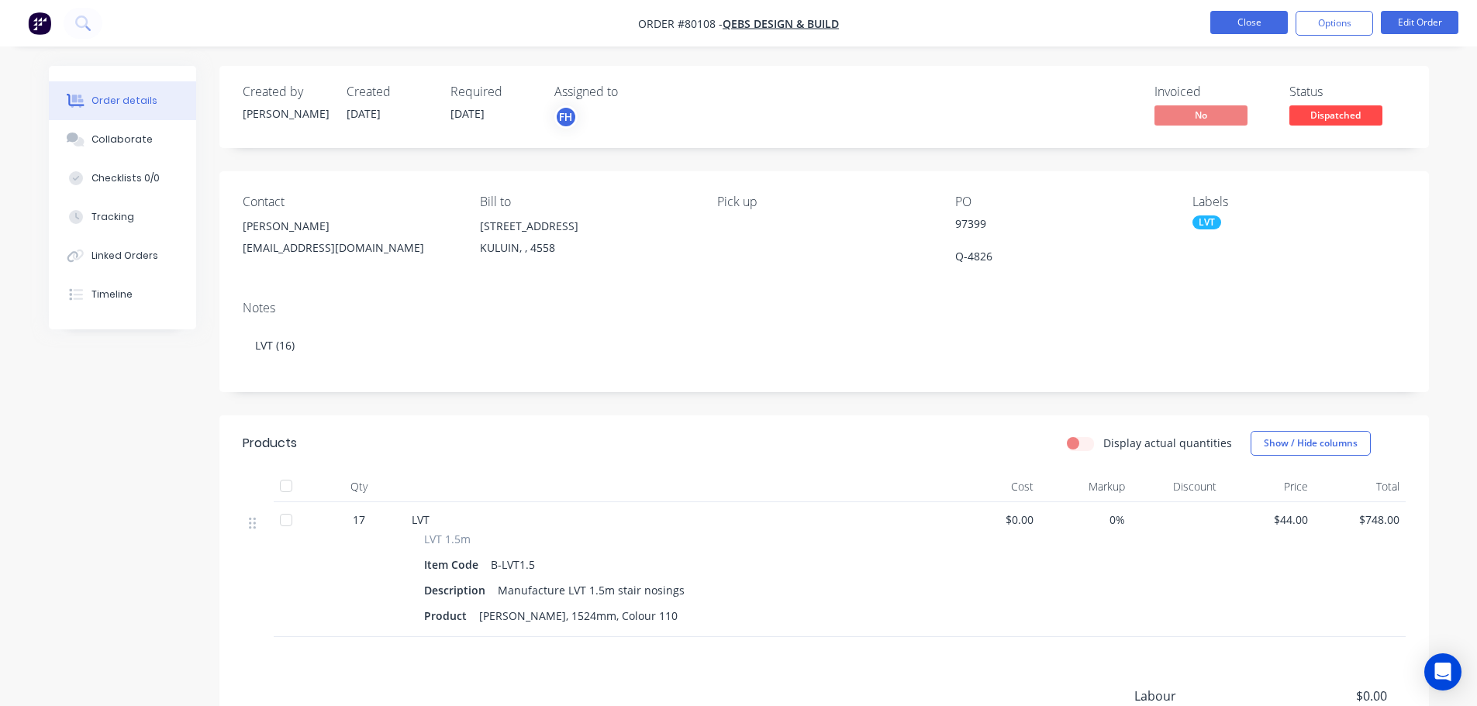
click at [1243, 25] on button "Close" at bounding box center [1249, 22] width 78 height 23
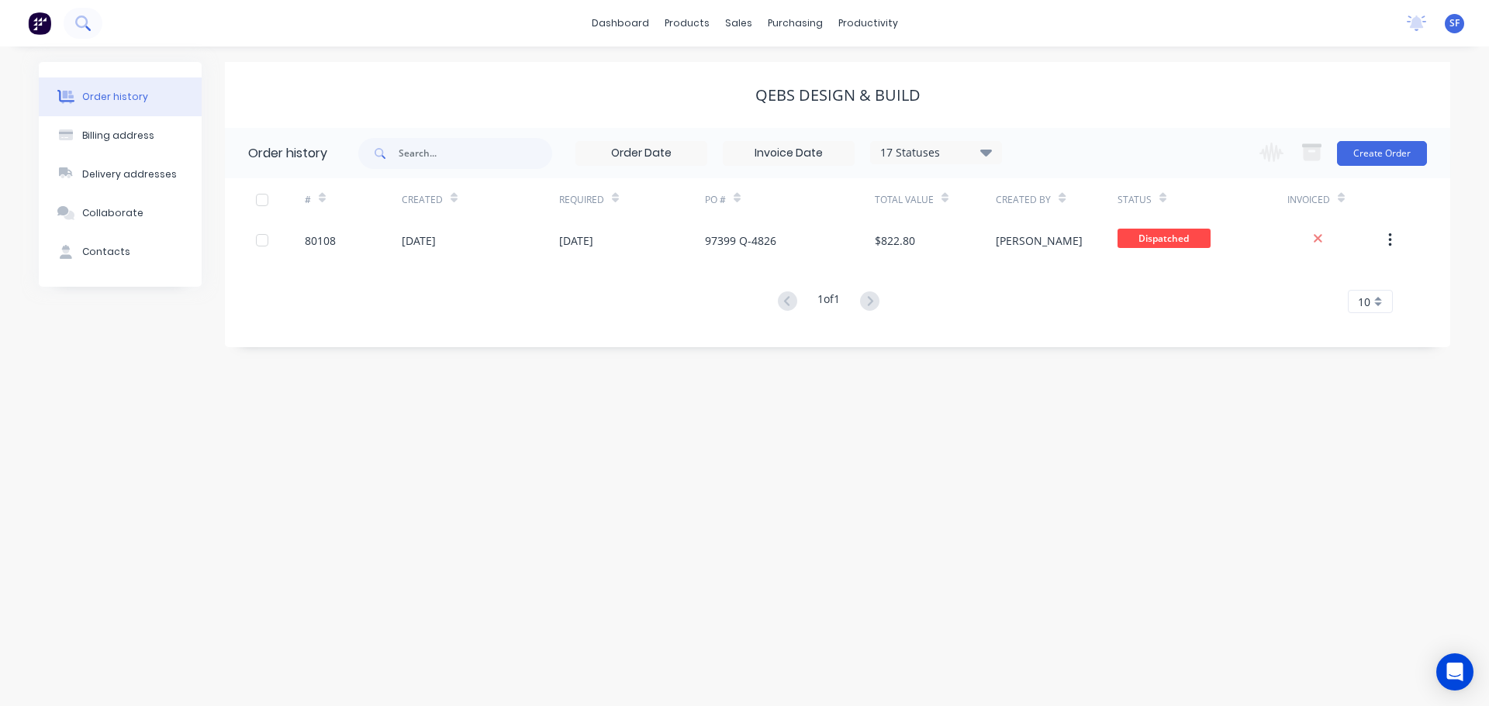
click at [85, 20] on icon at bounding box center [82, 23] width 15 height 15
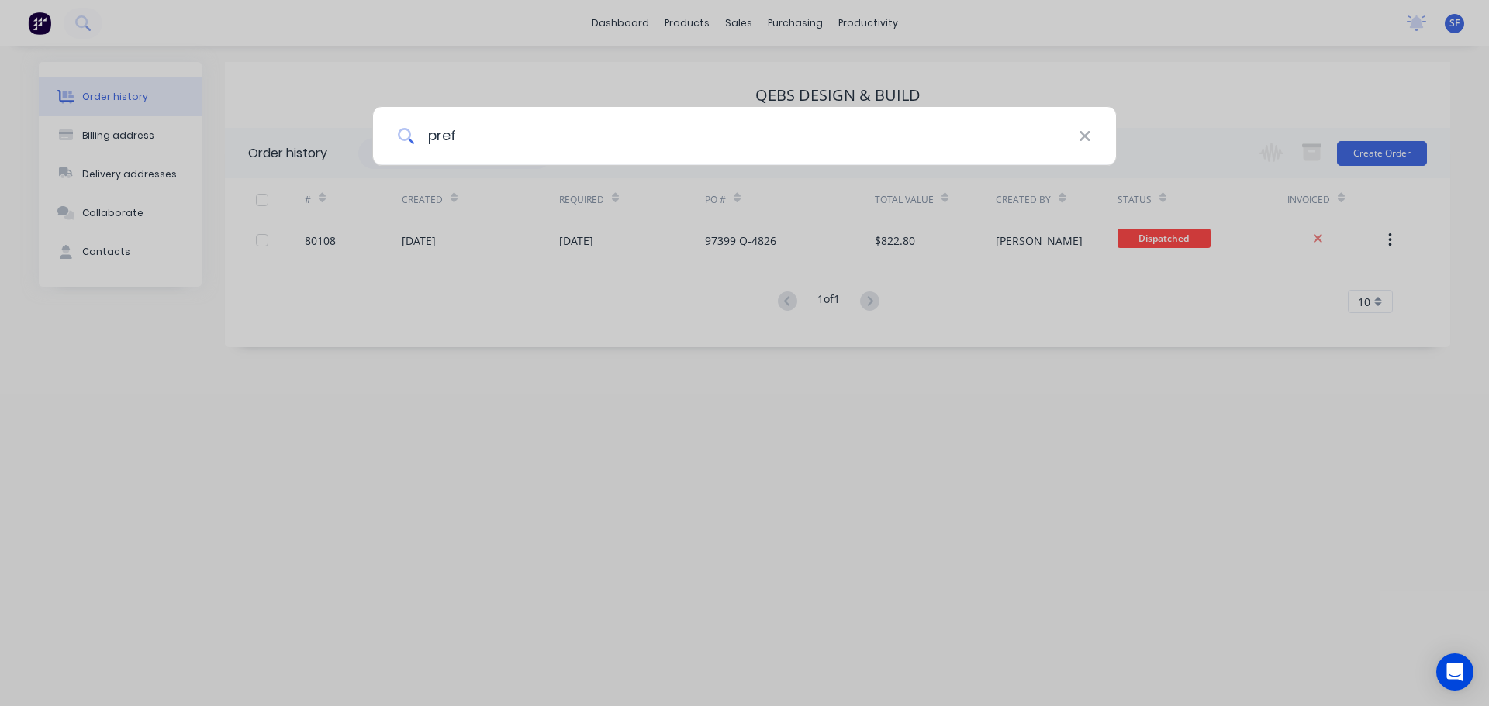
type input "pref"
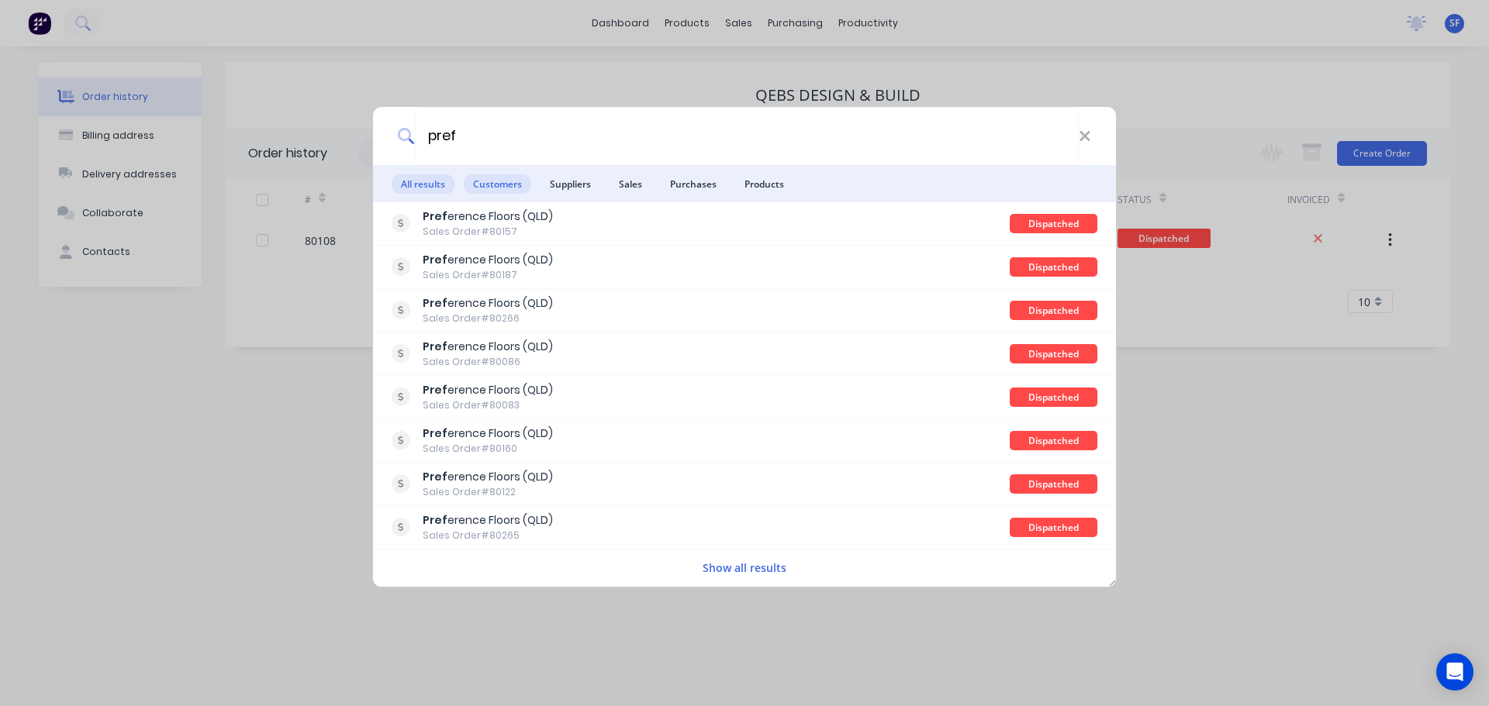
click at [494, 180] on span "Customers" at bounding box center [497, 183] width 67 height 19
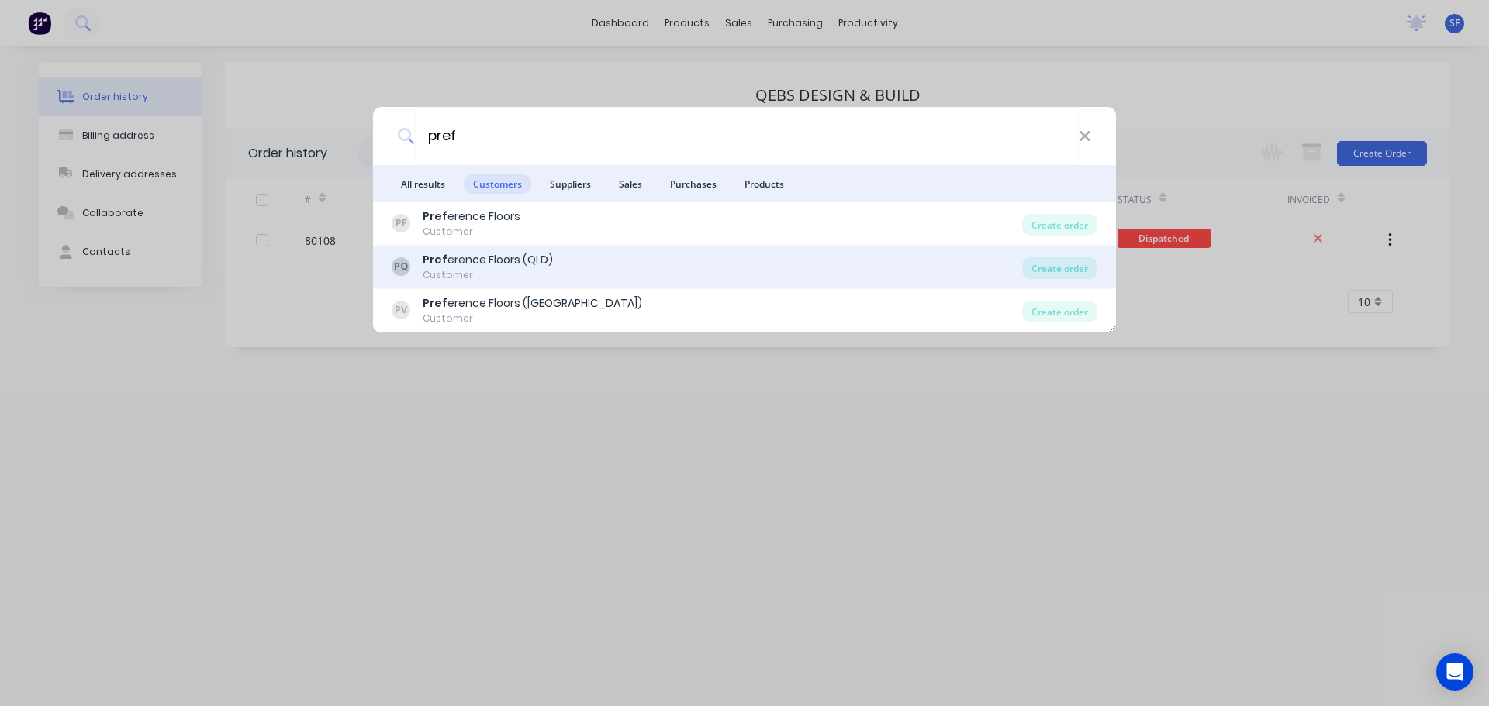
click at [488, 259] on div "Pref erence Floors (QLD)" at bounding box center [488, 260] width 130 height 16
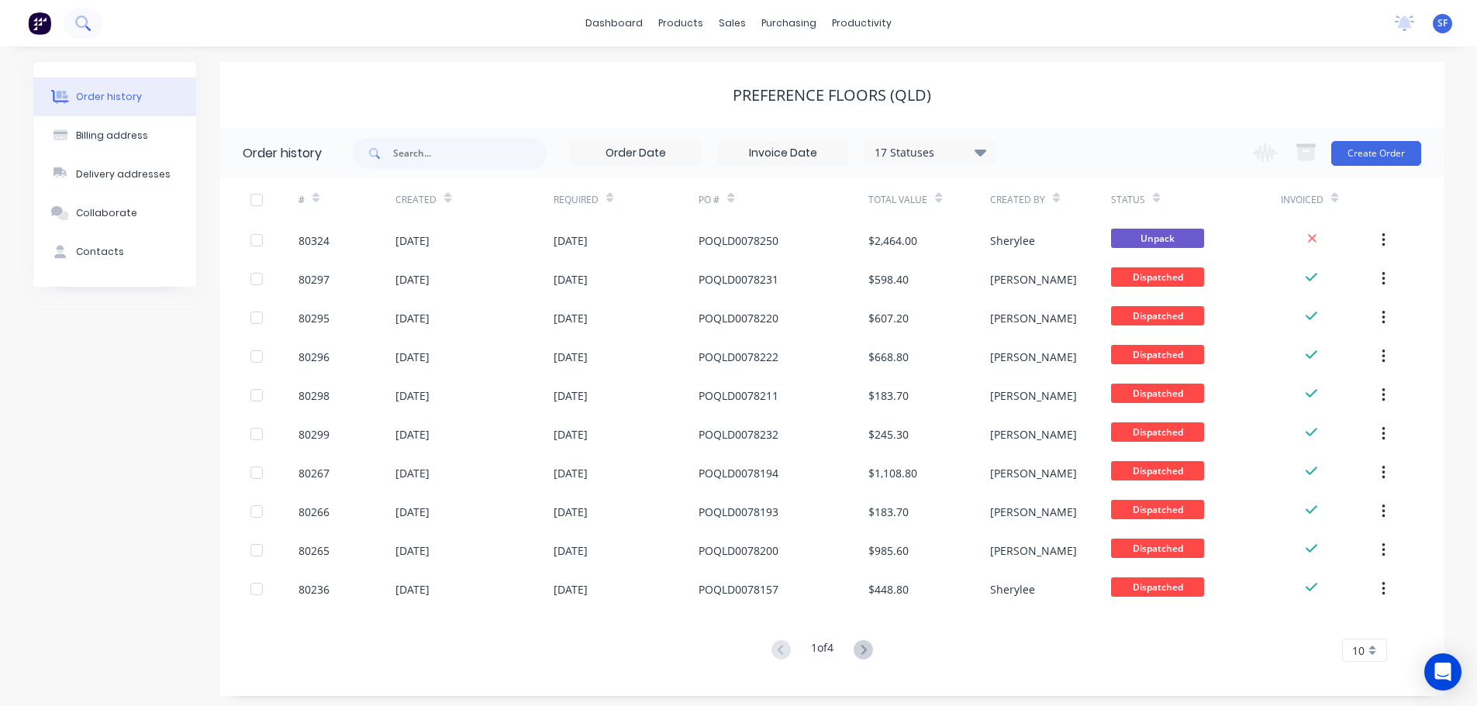
click at [88, 24] on icon at bounding box center [82, 23] width 15 height 15
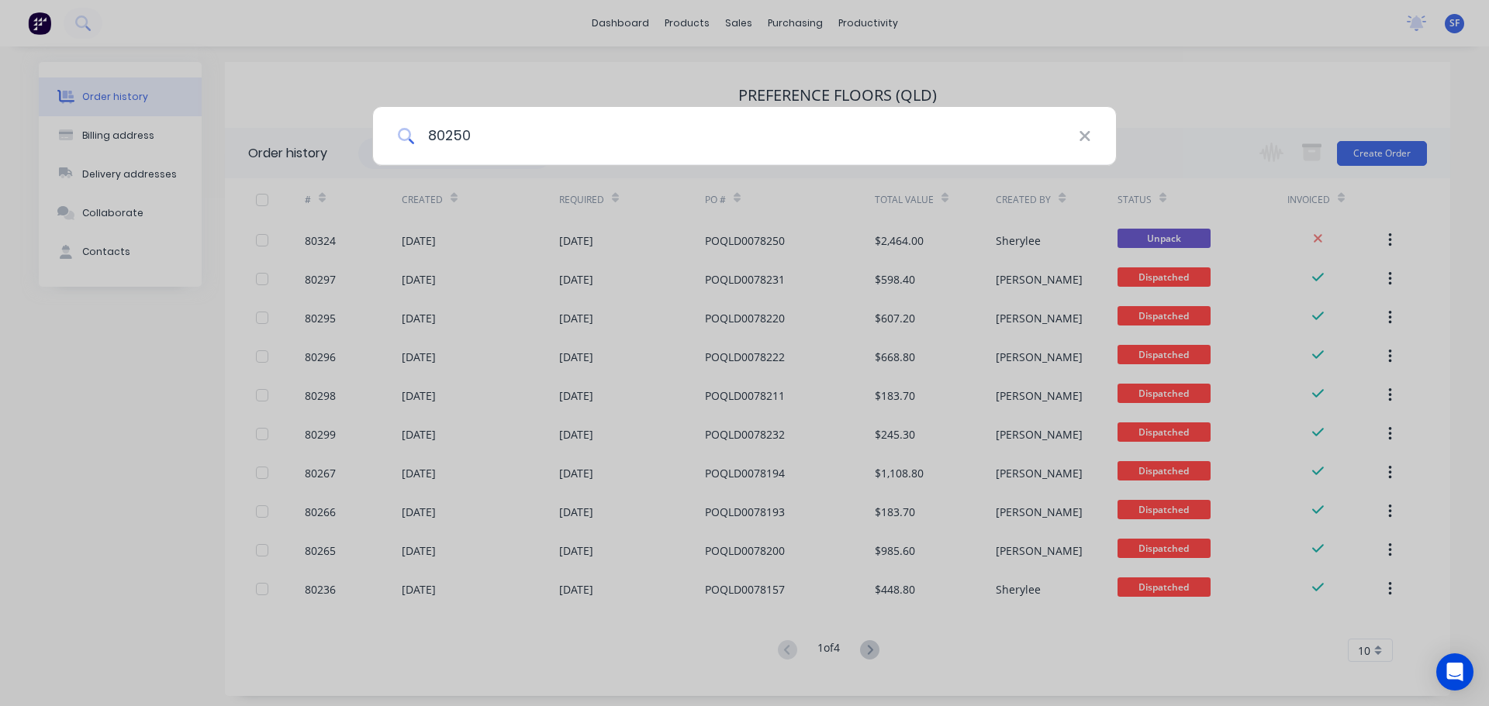
type input "80250"
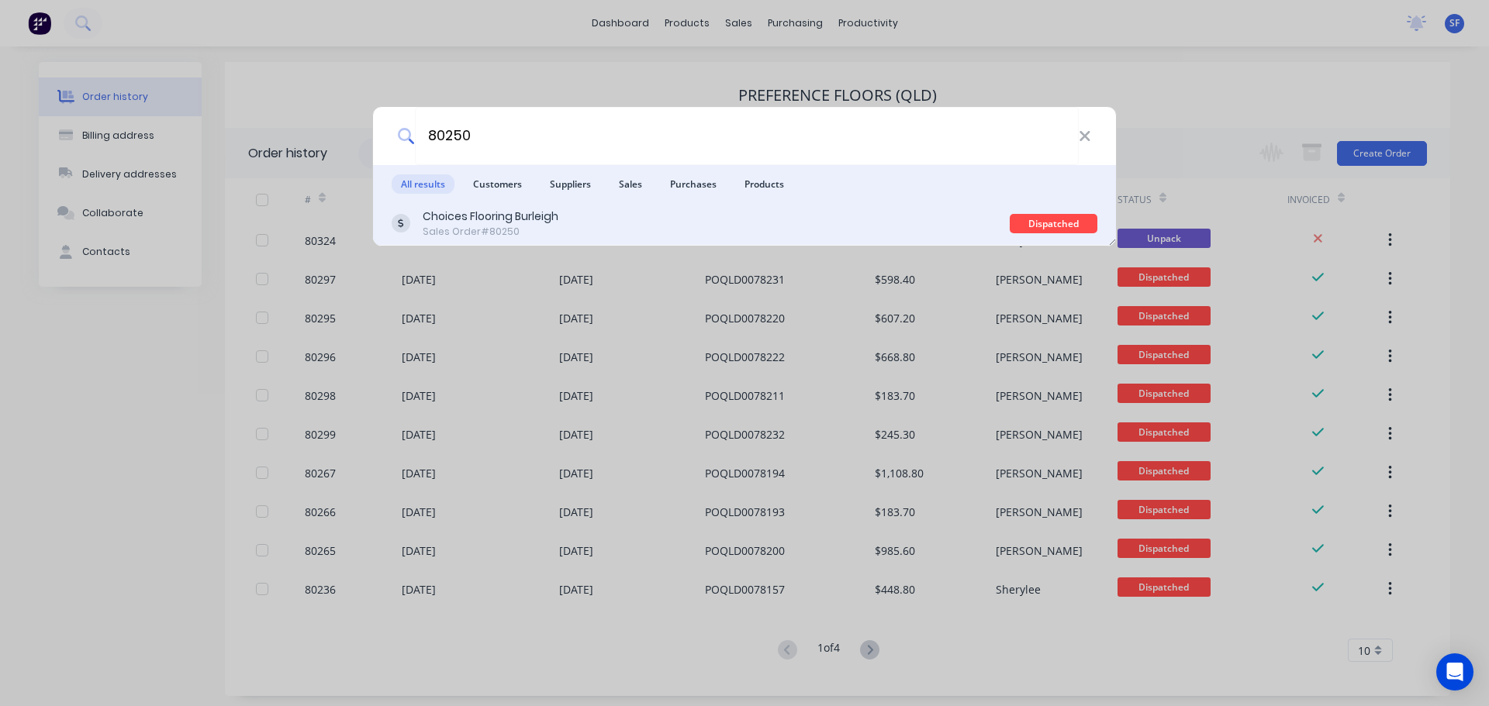
click at [488, 214] on div "Choices Flooring Burleigh" at bounding box center [491, 217] width 136 height 16
